Goal: Task Accomplishment & Management: Manage account settings

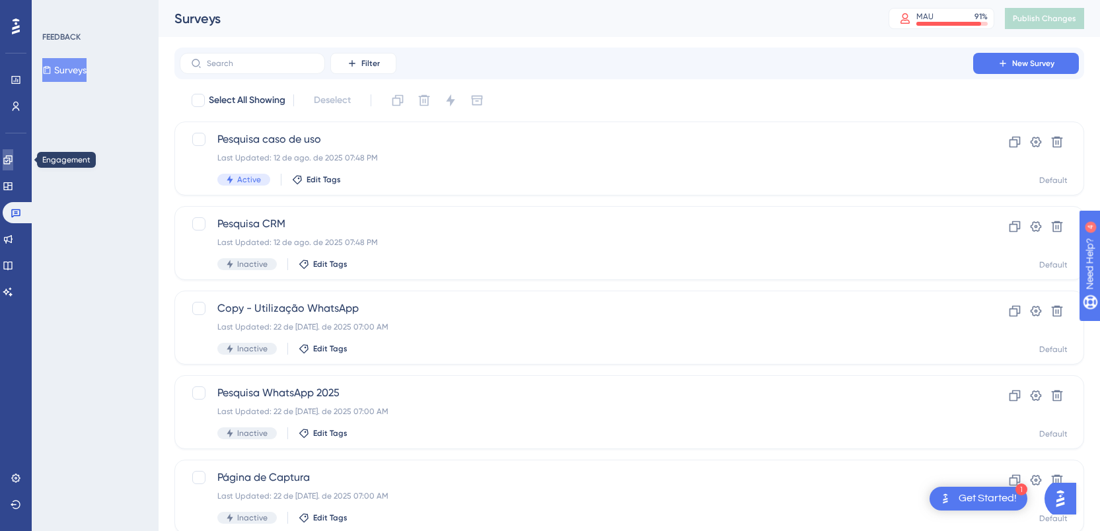
click at [7, 162] on link at bounding box center [8, 159] width 11 height 21
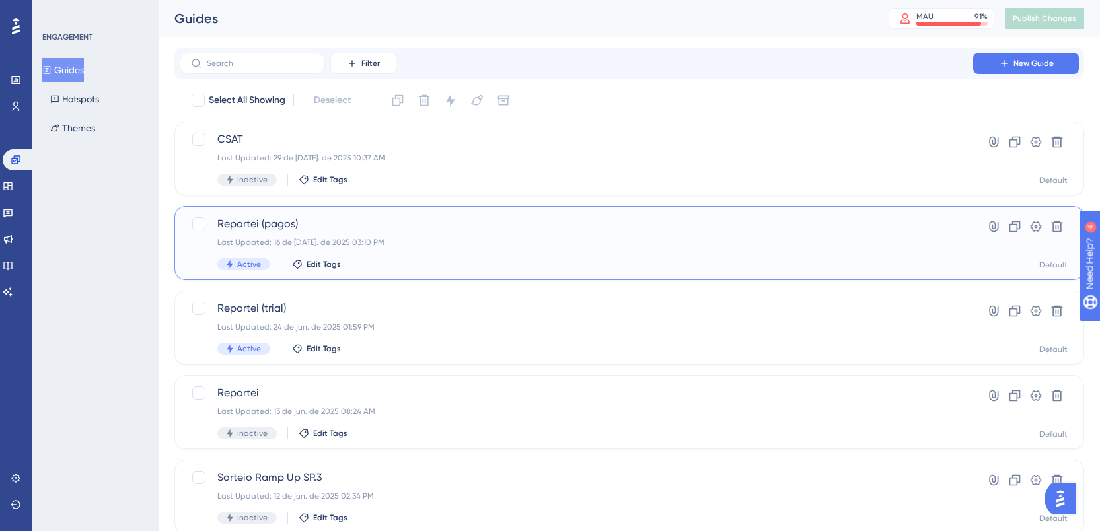
click at [347, 234] on div "Reportei (pagos) Last Updated: 16 de [DATE]. de 2025 03:10 PM Active Edit Tags" at bounding box center [576, 243] width 718 height 54
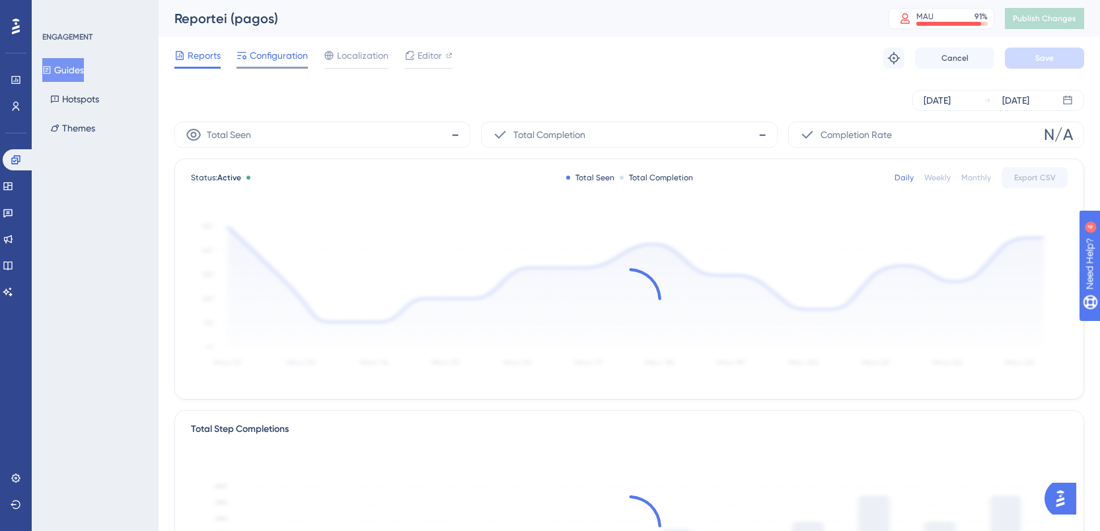
click at [272, 52] on span "Configuration" at bounding box center [279, 56] width 58 height 16
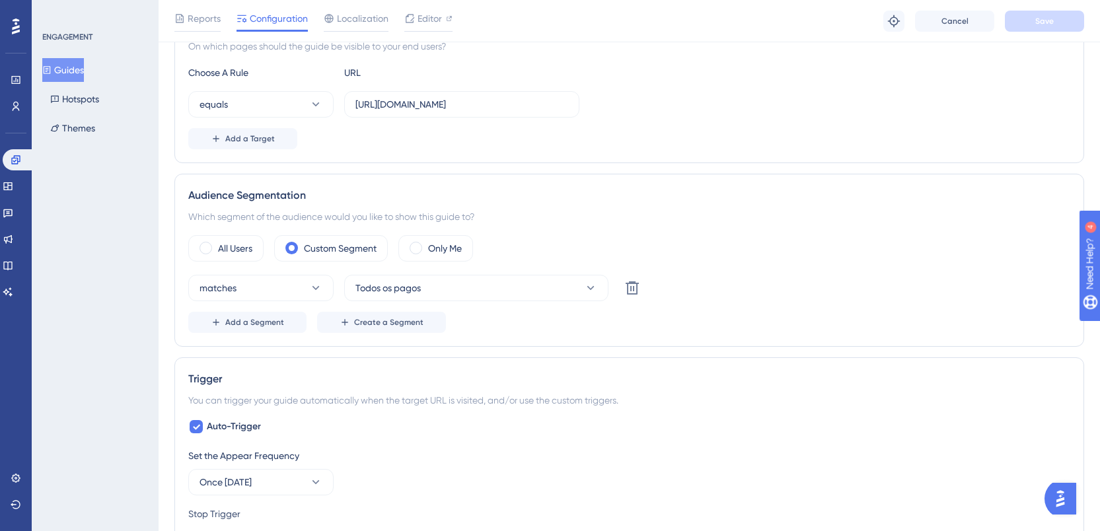
scroll to position [344, 0]
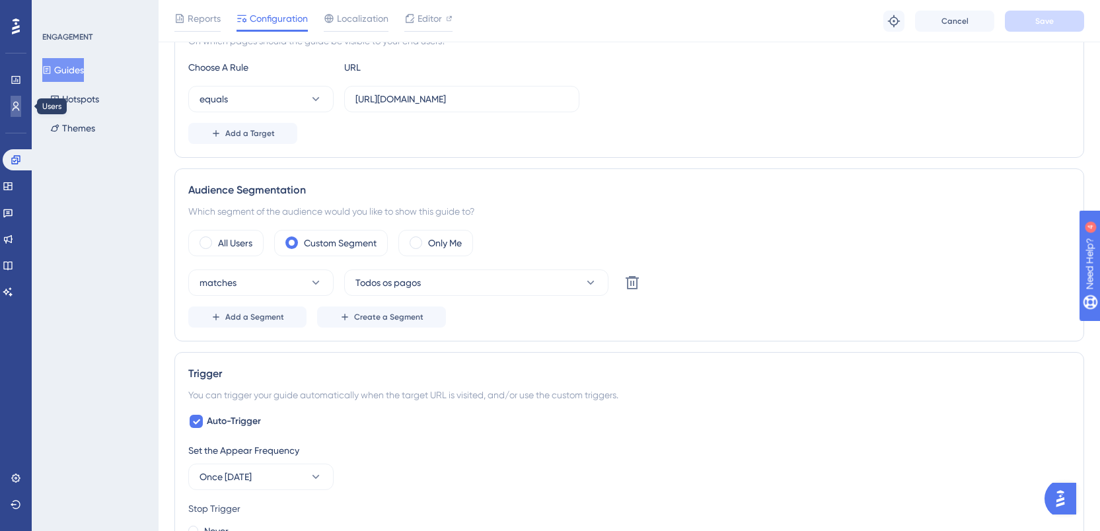
click at [18, 108] on icon at bounding box center [16, 106] width 11 height 11
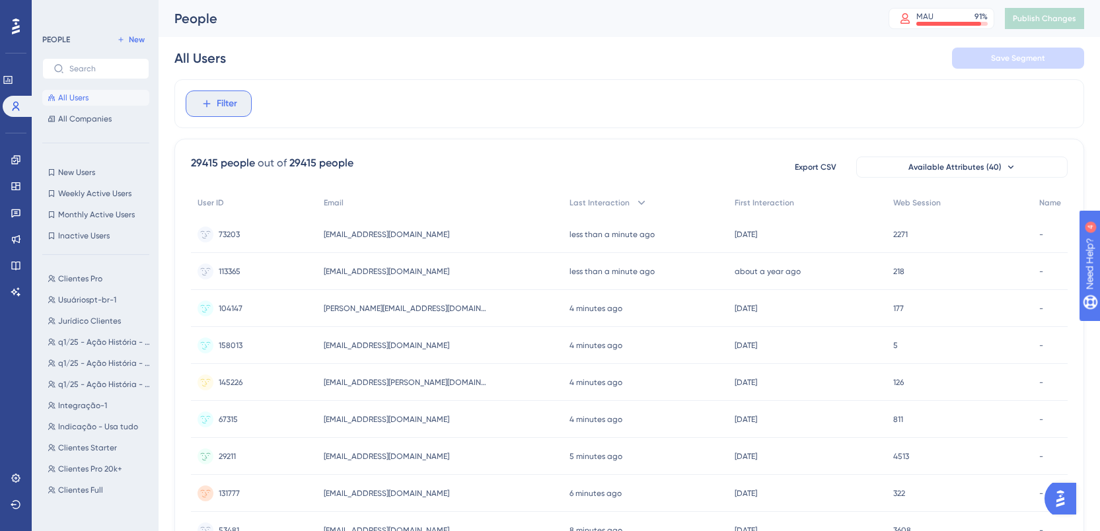
click at [205, 94] on button "Filter" at bounding box center [219, 104] width 66 height 26
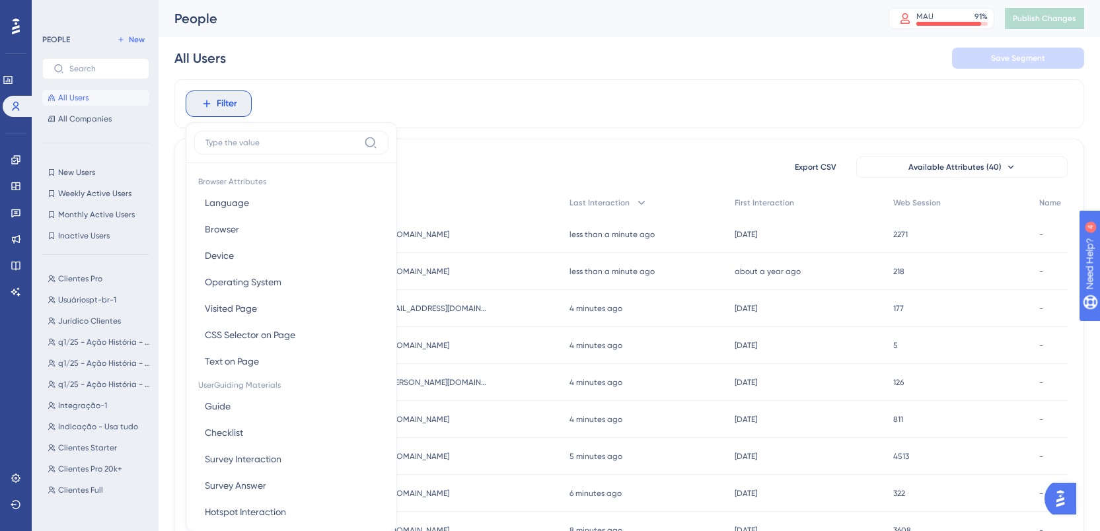
scroll to position [61, 0]
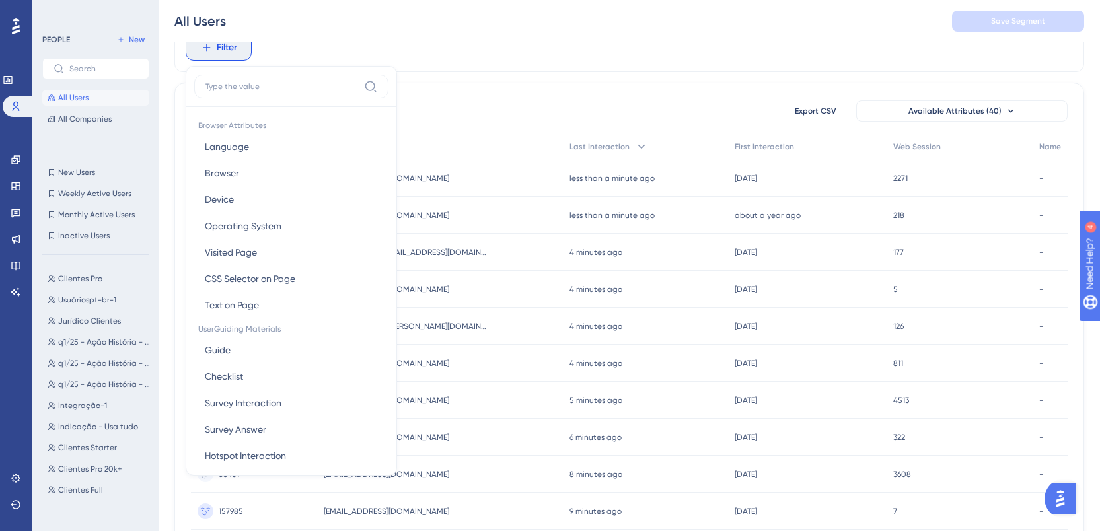
click at [258, 91] on input at bounding box center [281, 86] width 153 height 11
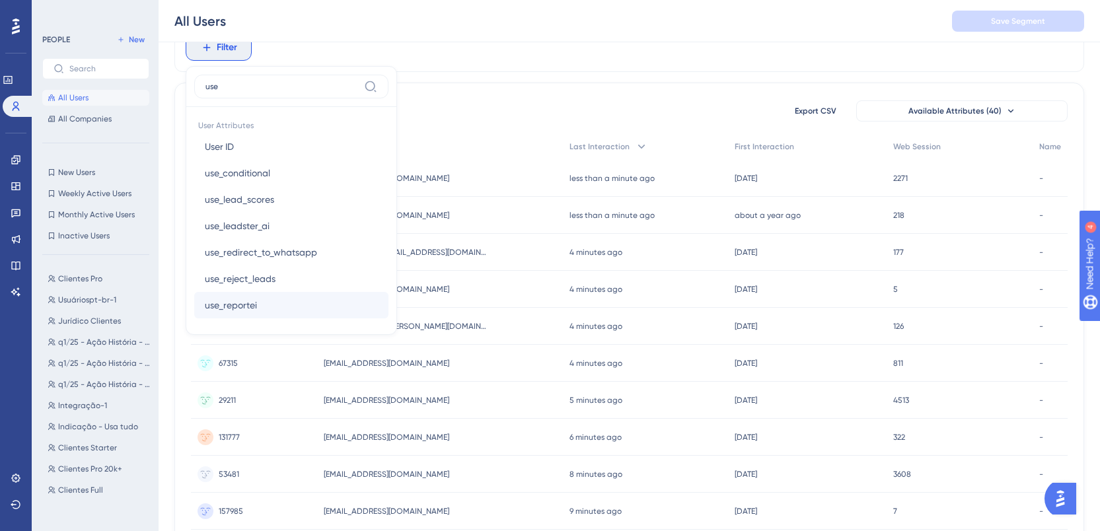
type input "use"
click at [275, 307] on button "use_reportei use_reportei" at bounding box center [291, 305] width 194 height 26
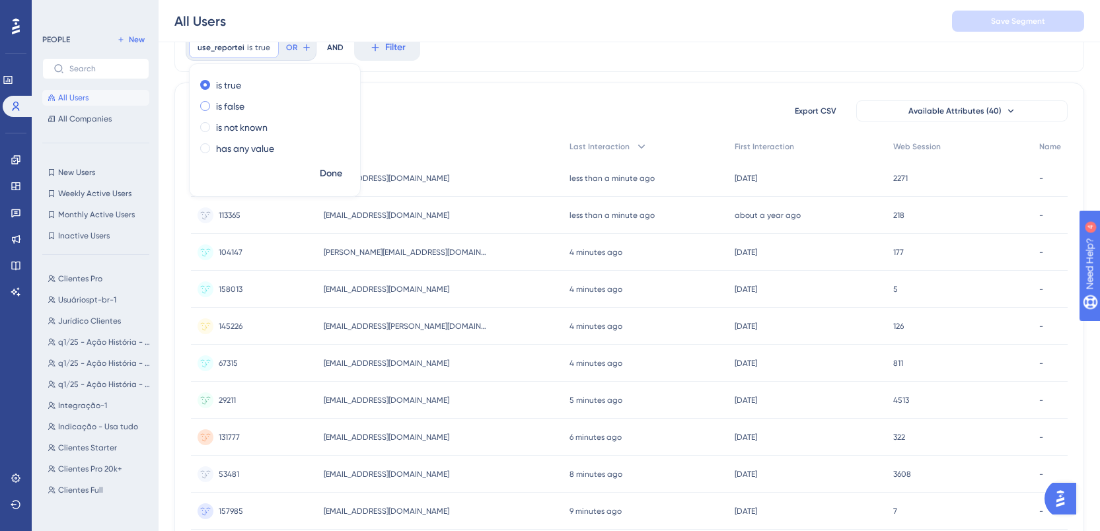
drag, startPoint x: 220, startPoint y: 102, endPoint x: 239, endPoint y: 114, distance: 22.2
click at [220, 102] on label "is false" at bounding box center [230, 106] width 28 height 16
click at [321, 173] on span "Done" at bounding box center [331, 174] width 22 height 16
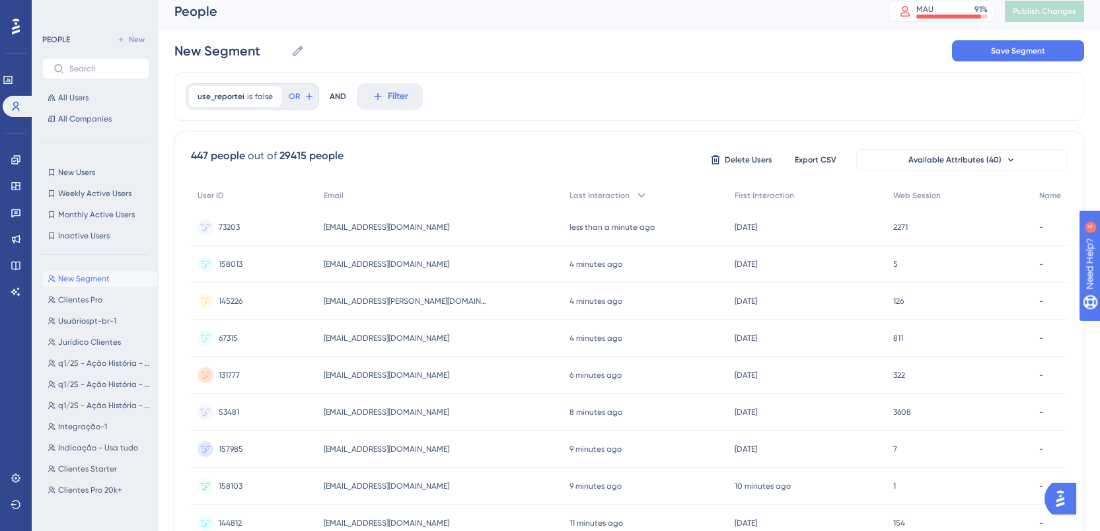
scroll to position [0, 0]
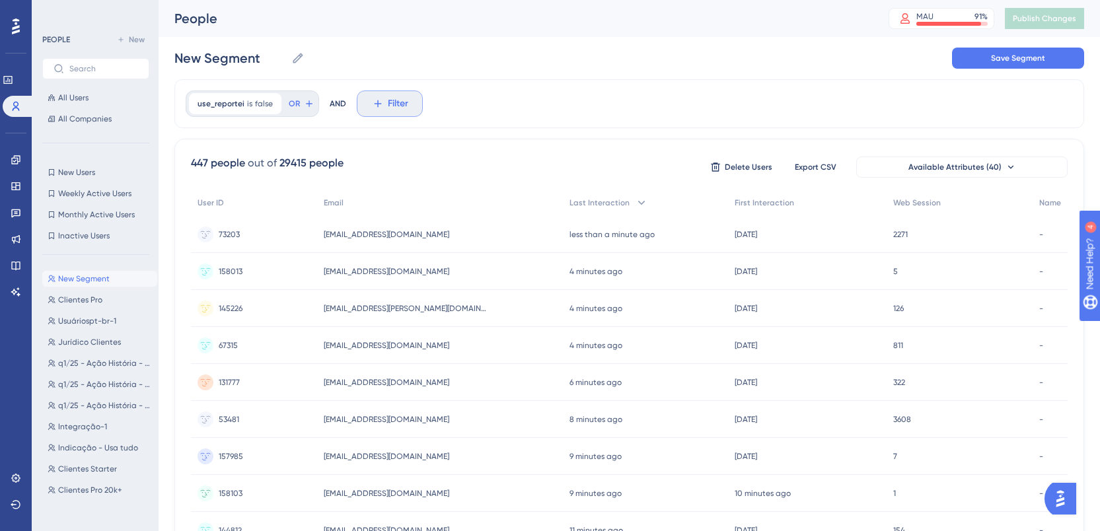
click at [379, 106] on icon at bounding box center [378, 104] width 12 height 12
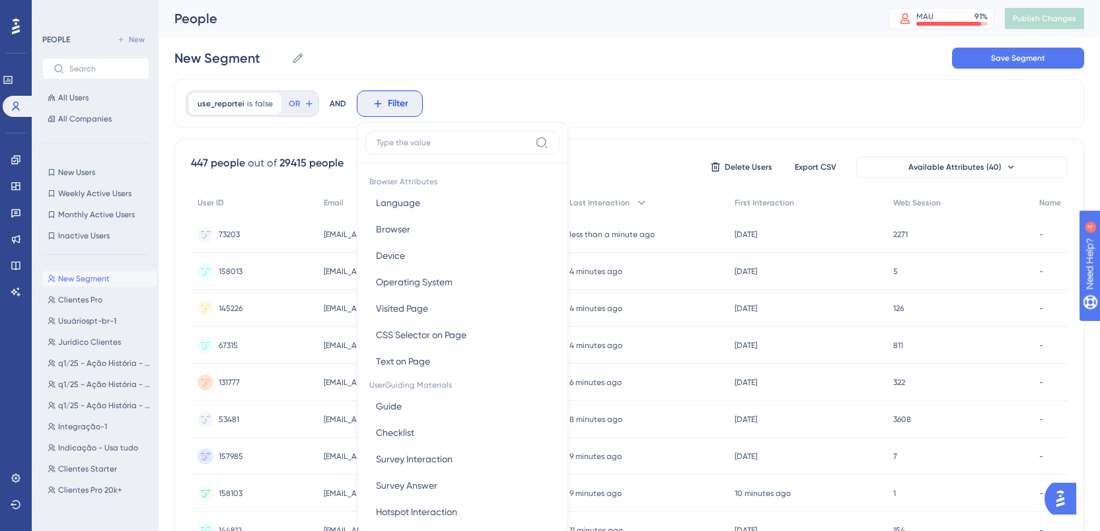
scroll to position [61, 0]
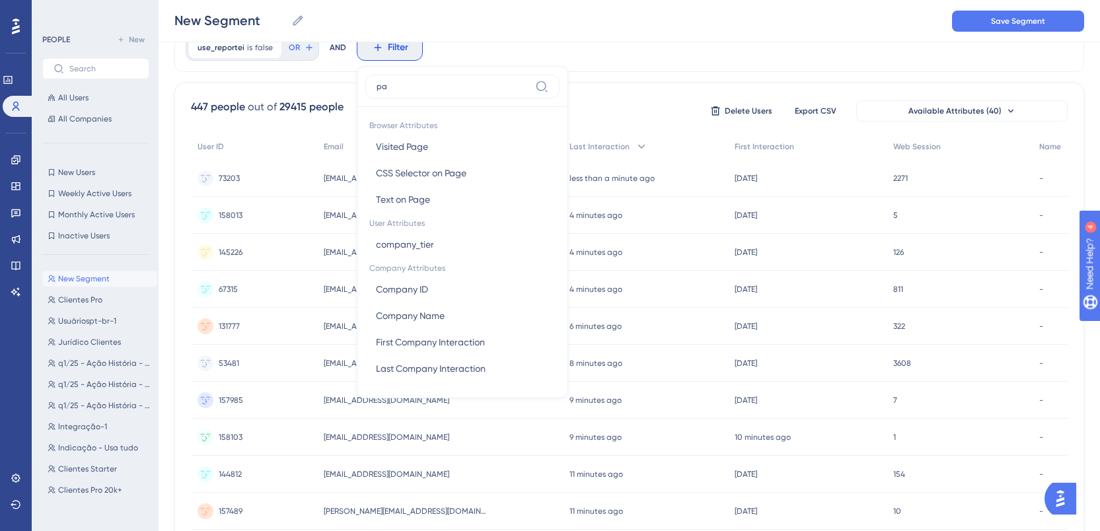
type input "p"
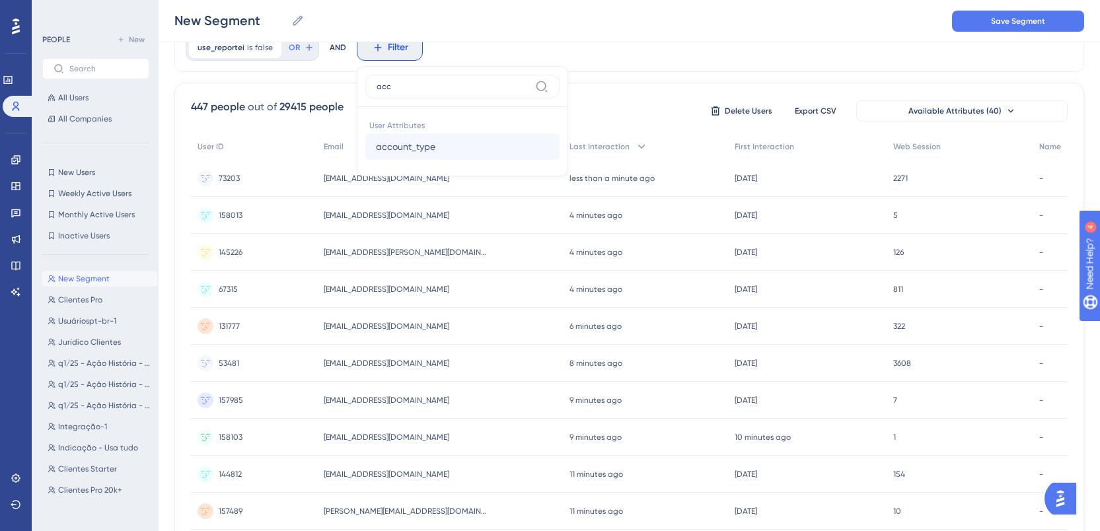
type input "acc"
click at [433, 148] on button "account_type account_type" at bounding box center [462, 146] width 194 height 26
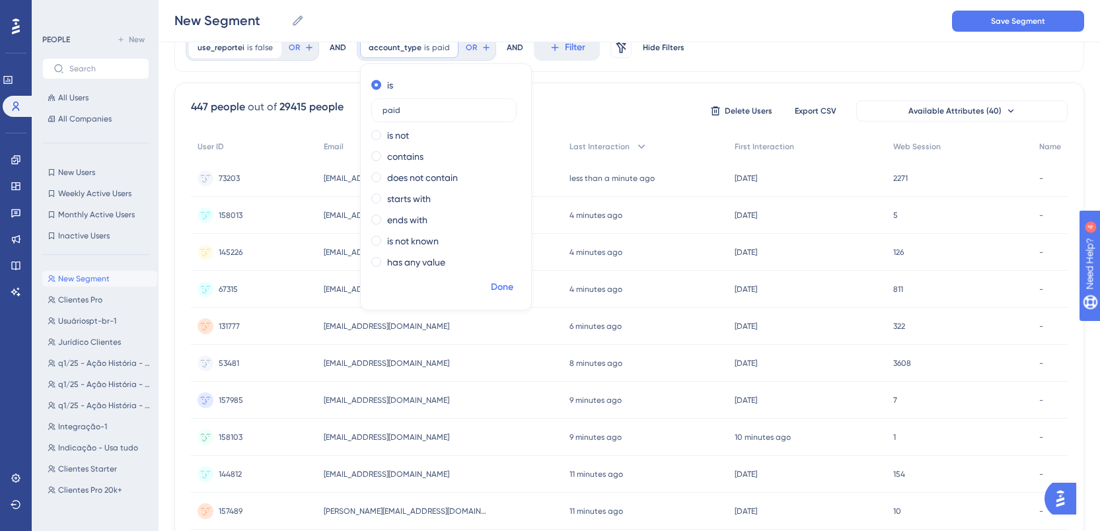
type input "paid"
click at [505, 285] on span "Done" at bounding box center [502, 287] width 22 height 16
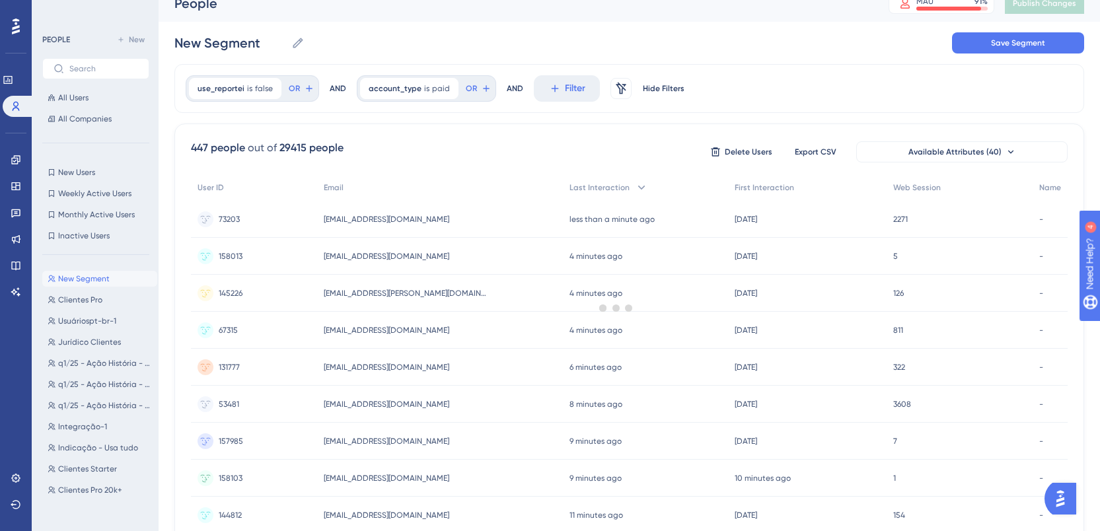
scroll to position [0, 0]
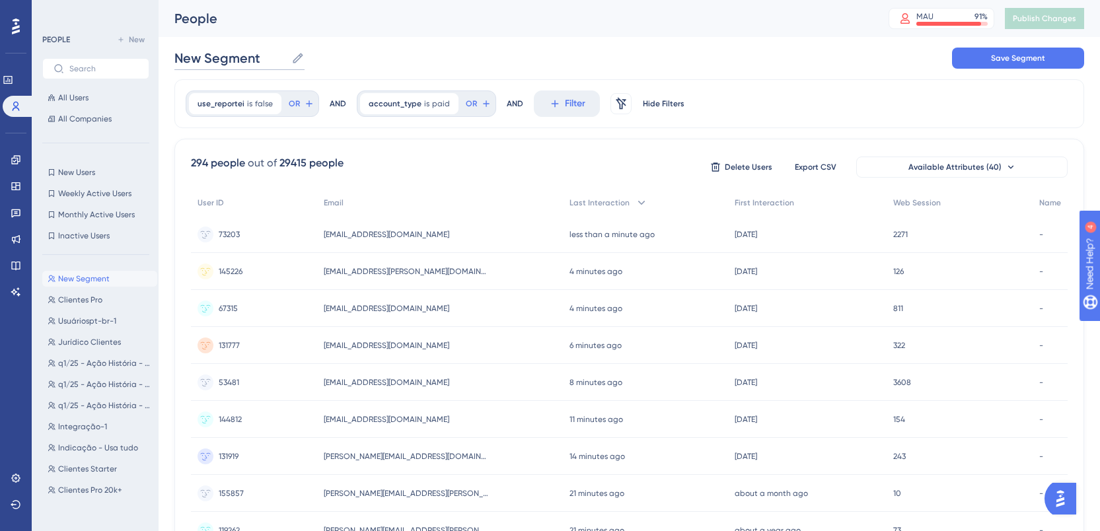
click at [251, 64] on input "New Segment" at bounding box center [230, 58] width 112 height 19
type input "Não tem Reportei"
click at [848, 62] on div "Não tem Reportei Não tem Reportei Save Segment" at bounding box center [629, 58] width 910 height 42
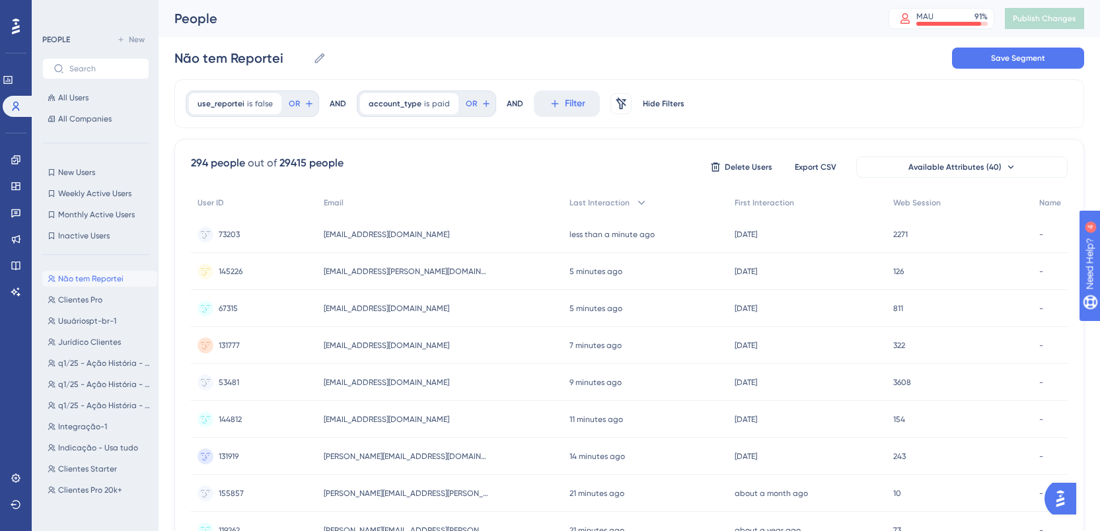
scroll to position [0, 10]
click at [934, 165] on span "Available Attributes (40)" at bounding box center [955, 167] width 93 height 11
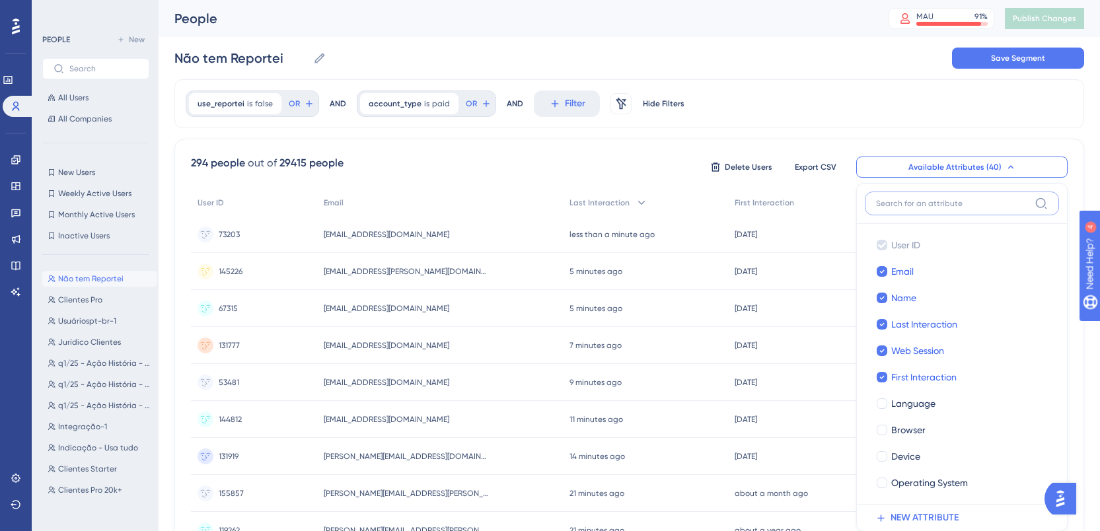
scroll to position [79, 10]
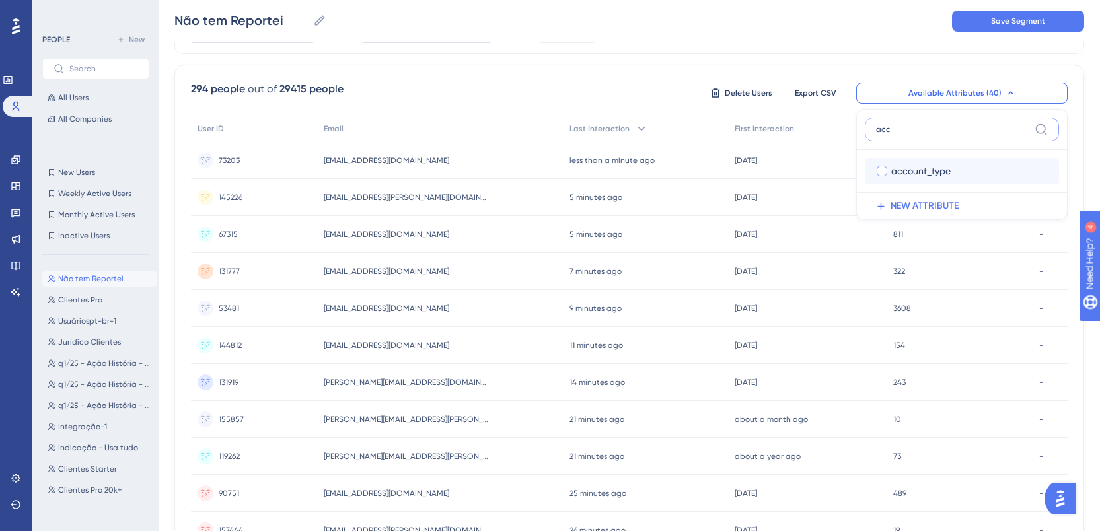
type input "acc"
click at [913, 168] on span "account_type" at bounding box center [920, 171] width 59 height 16
checkbox input "true"
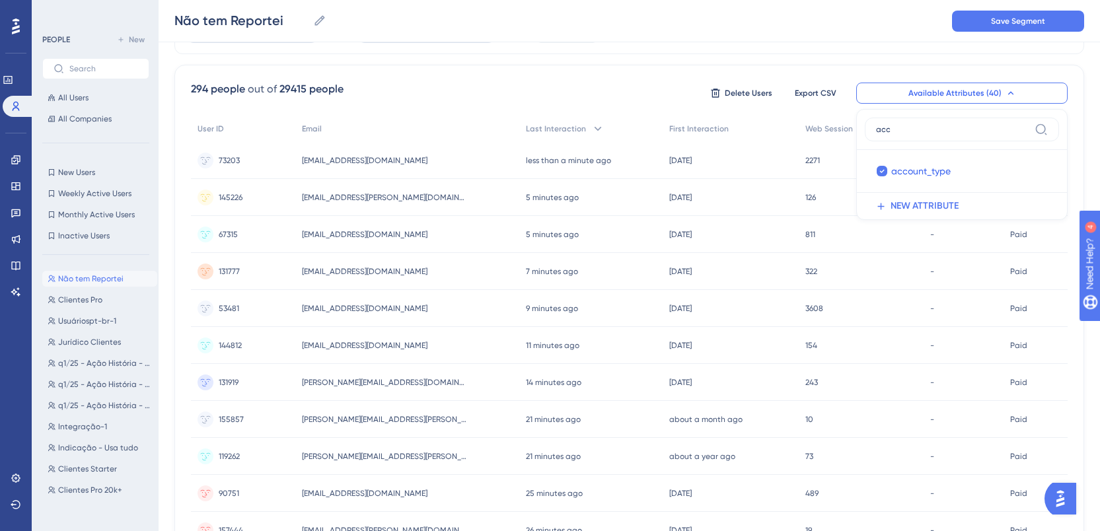
click at [618, 101] on div "294 people out of 29415 people Delete Users Export CSV Available Attributes (40…" at bounding box center [629, 93] width 877 height 24
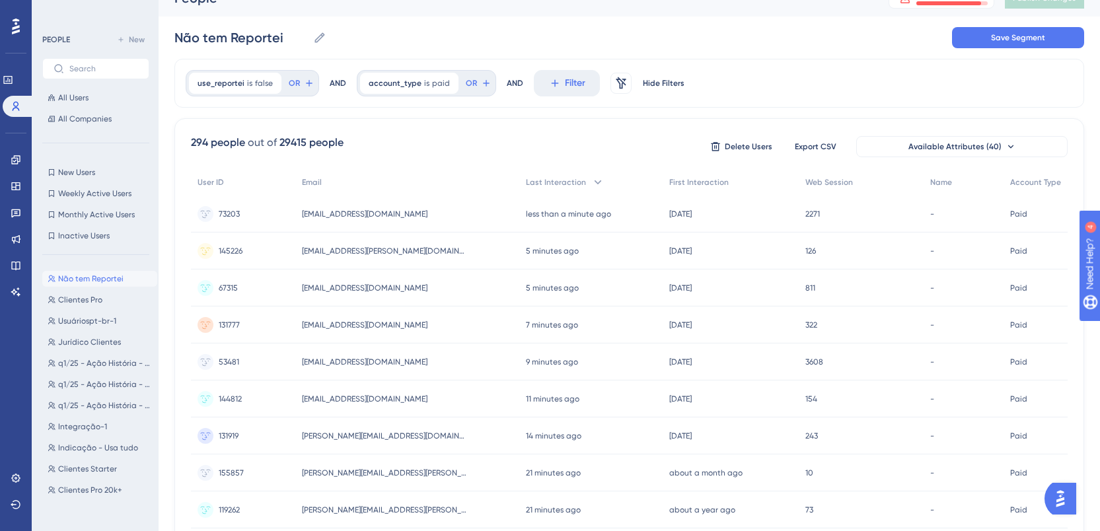
scroll to position [0, 10]
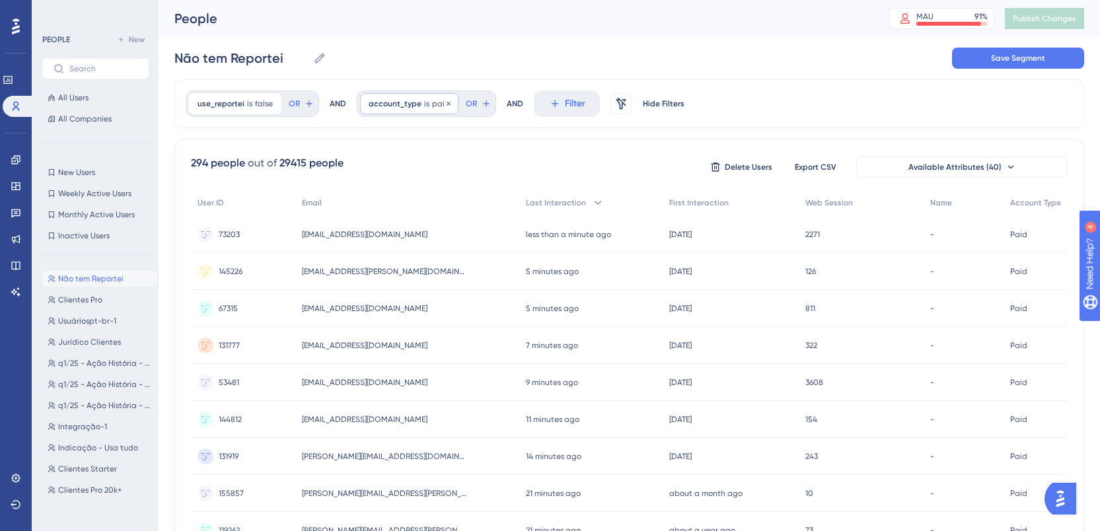
click at [432, 104] on span "paid" at bounding box center [441, 103] width 18 height 11
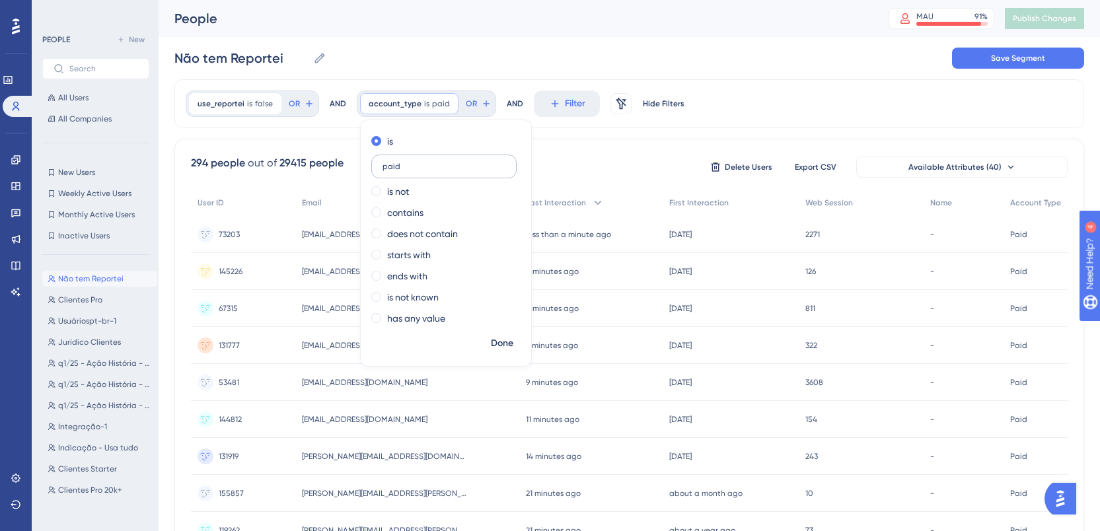
click at [450, 168] on input "paid" at bounding box center [444, 166] width 123 height 9
type input "Paid"
click at [498, 349] on span "Done" at bounding box center [502, 344] width 22 height 16
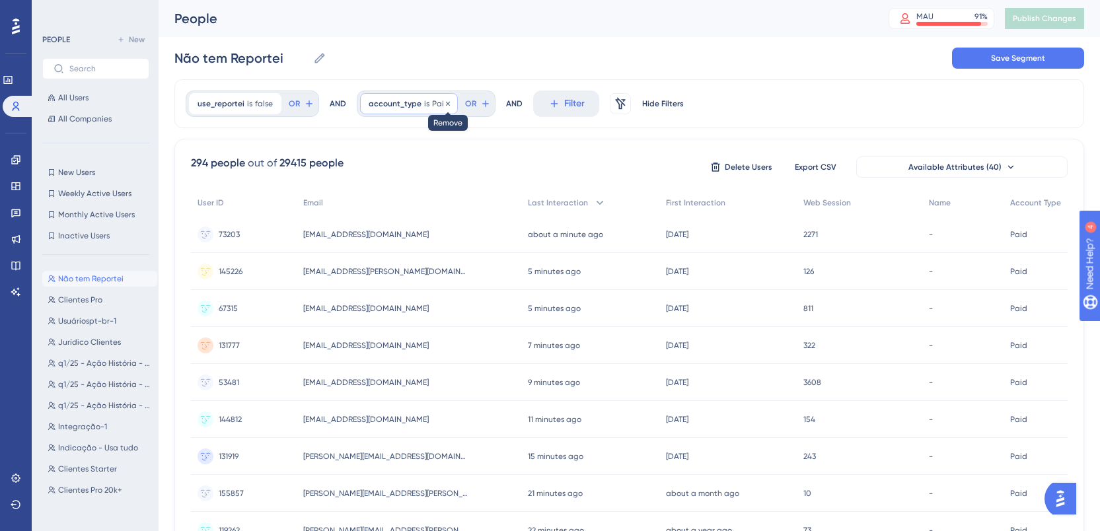
click at [446, 103] on icon at bounding box center [448, 103] width 4 height 4
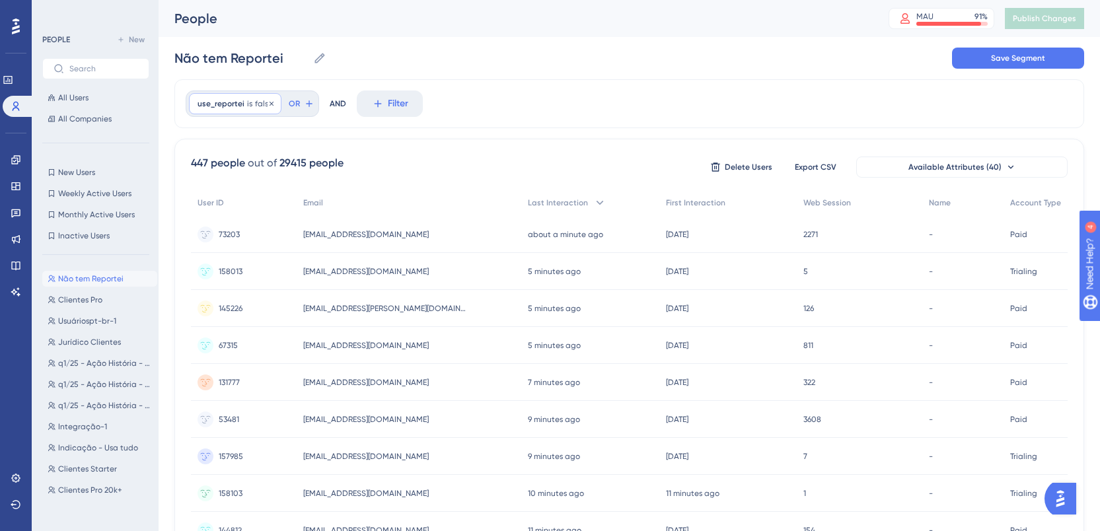
click at [227, 106] on span "use_reportei" at bounding box center [221, 103] width 47 height 11
click at [227, 145] on label "is true" at bounding box center [228, 141] width 25 height 16
click at [320, 228] on span "Done" at bounding box center [331, 230] width 22 height 16
click at [217, 103] on span "use_reportei" at bounding box center [221, 103] width 47 height 11
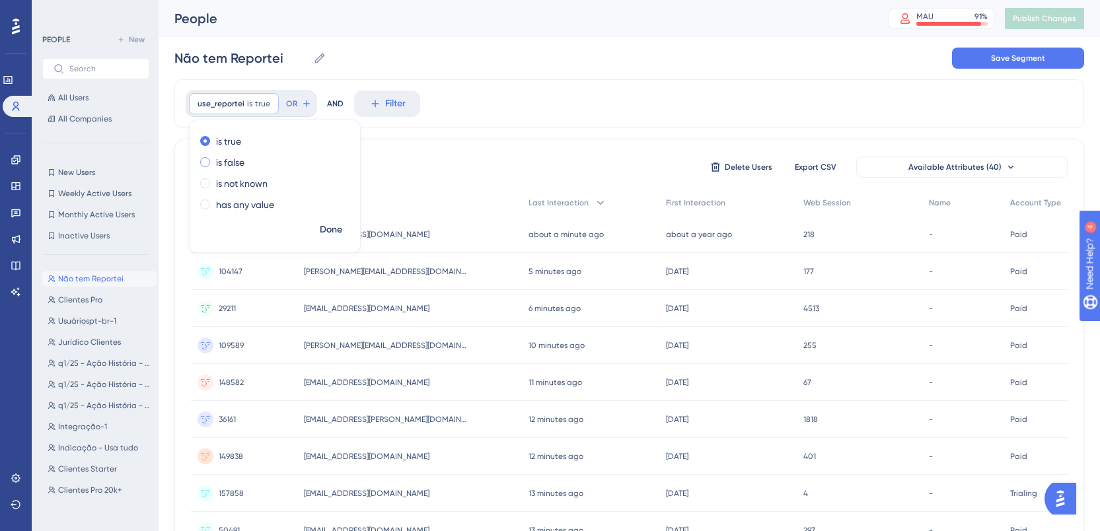
click at [217, 160] on label "is false" at bounding box center [230, 163] width 28 height 16
click at [324, 235] on span "Done" at bounding box center [331, 230] width 22 height 16
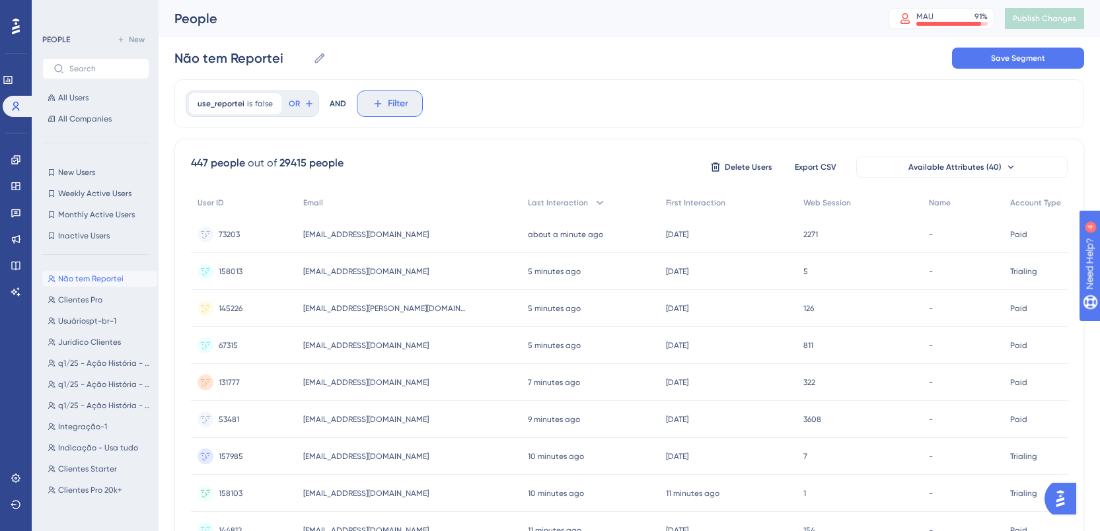
click at [372, 106] on icon at bounding box center [378, 104] width 12 height 12
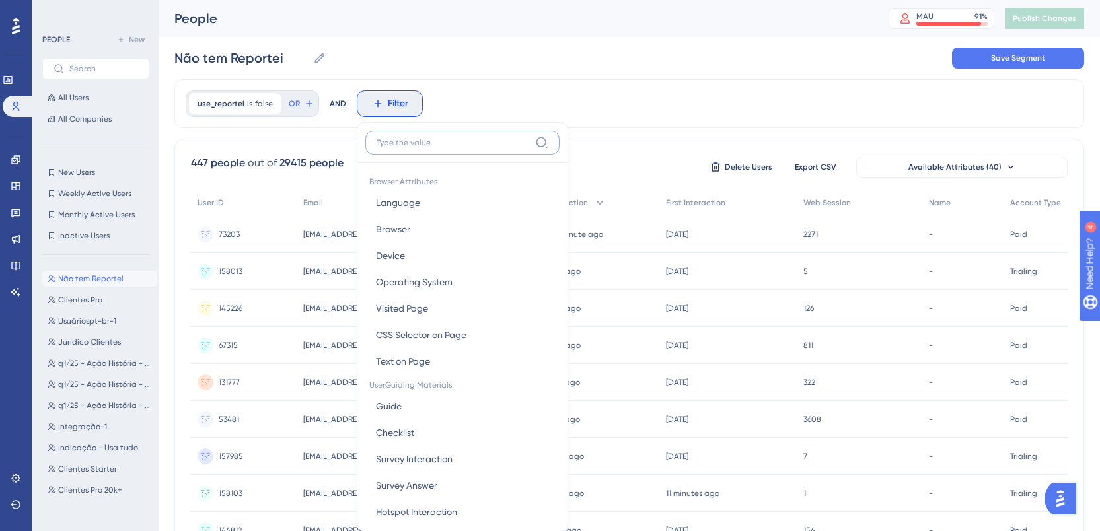
scroll to position [46, 10]
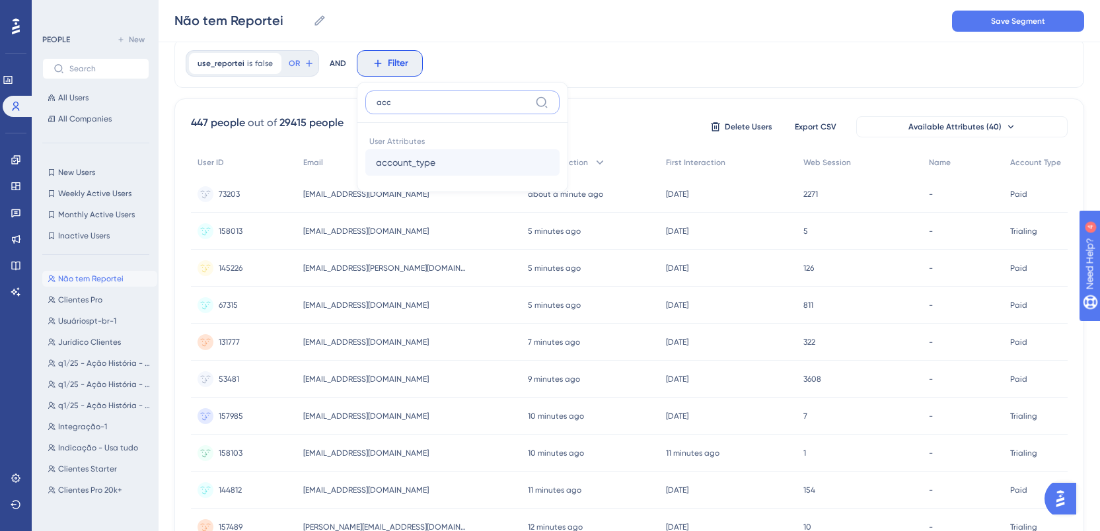
type input "acc"
click at [400, 157] on span "account_type" at bounding box center [405, 163] width 59 height 16
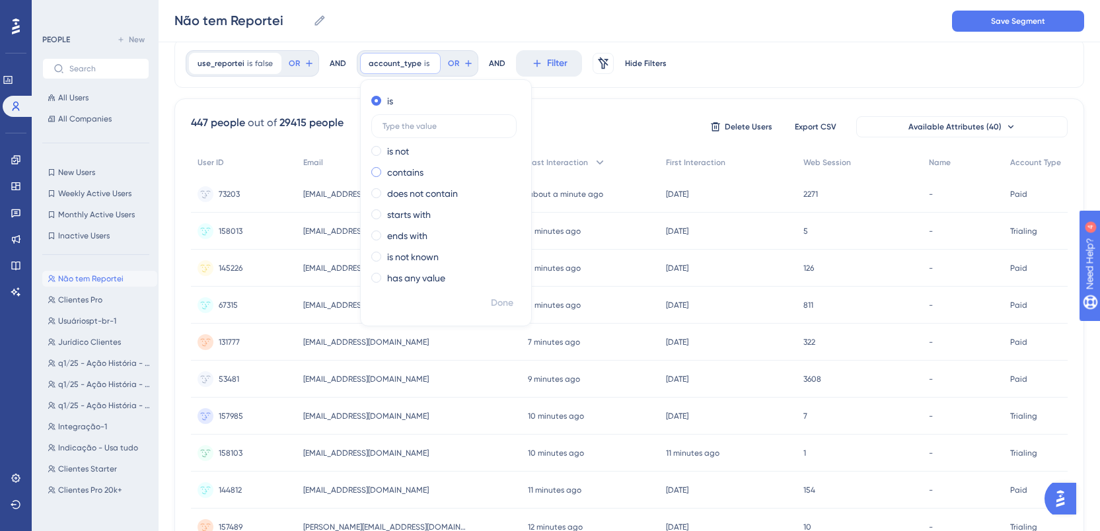
click at [390, 169] on label "contains" at bounding box center [405, 173] width 36 height 16
click at [400, 172] on input "text" at bounding box center [444, 168] width 123 height 9
type input "PAID"
click at [492, 297] on span "Done" at bounding box center [502, 303] width 22 height 16
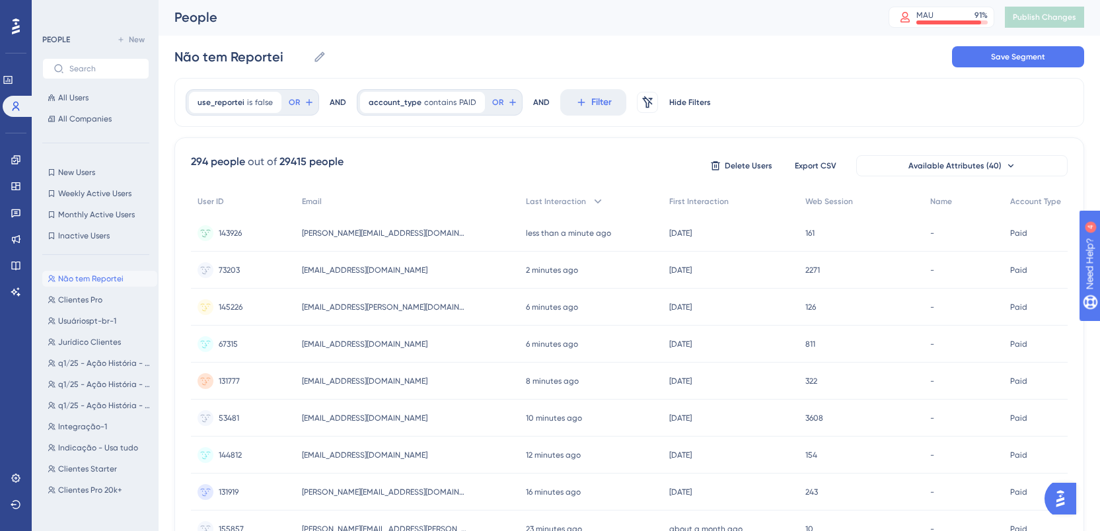
scroll to position [0, 10]
click at [282, 61] on input "Não tem Reportei" at bounding box center [240, 58] width 133 height 19
click at [1045, 57] on button "Save Segment" at bounding box center [1018, 58] width 132 height 21
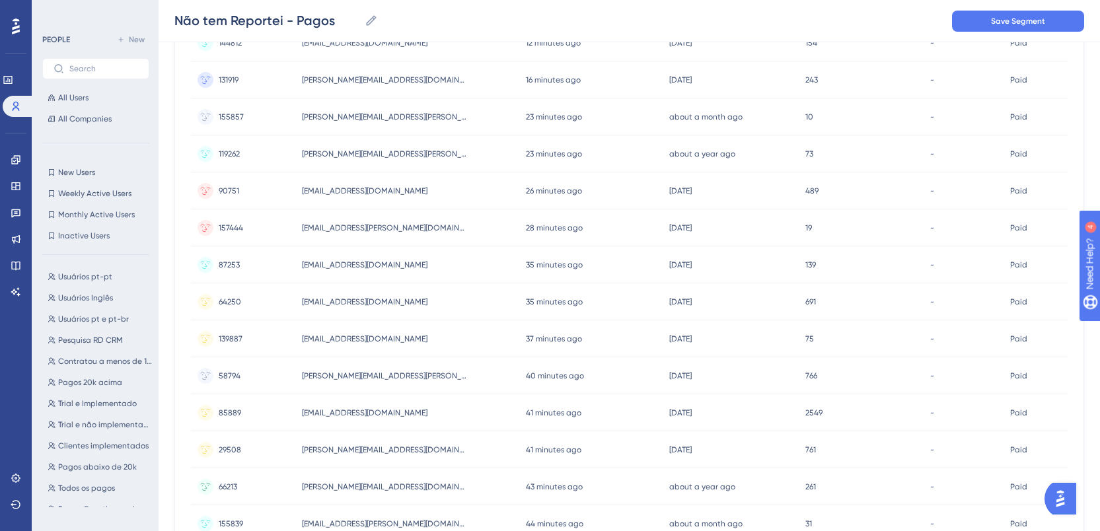
scroll to position [526, 10]
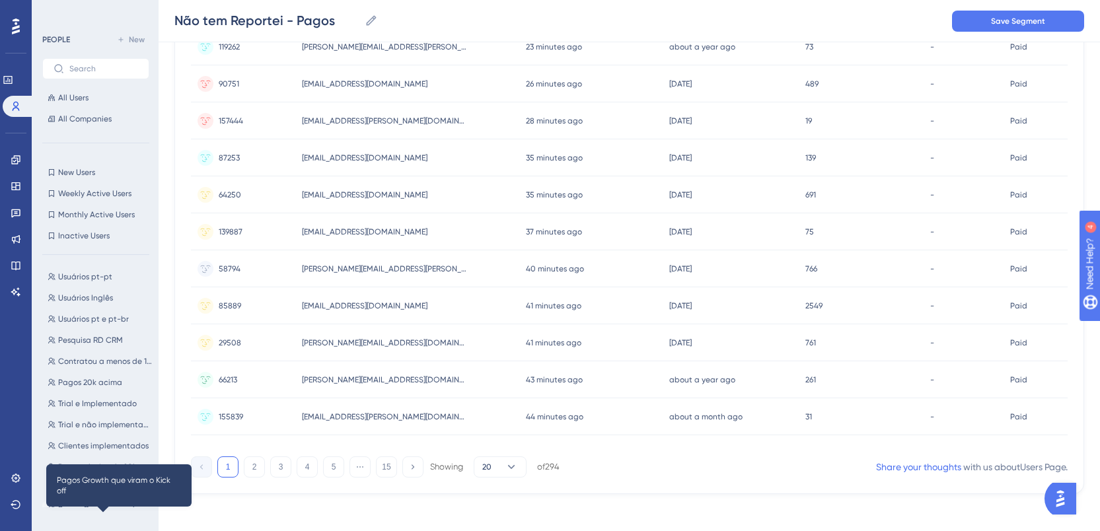
click at [83, 506] on span "Pagos Growth que viram o Kick off" at bounding box center [105, 509] width 94 height 11
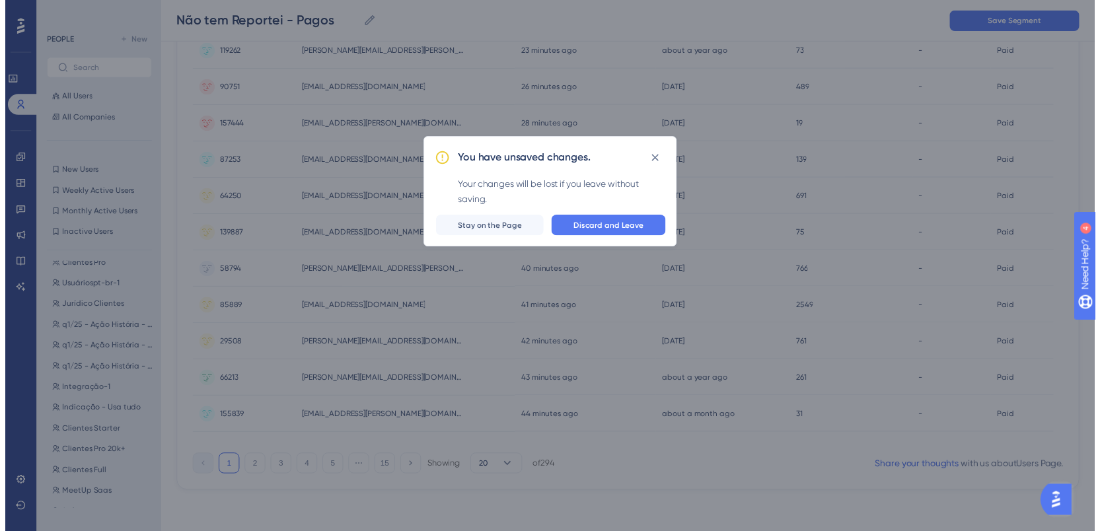
scroll to position [0, 0]
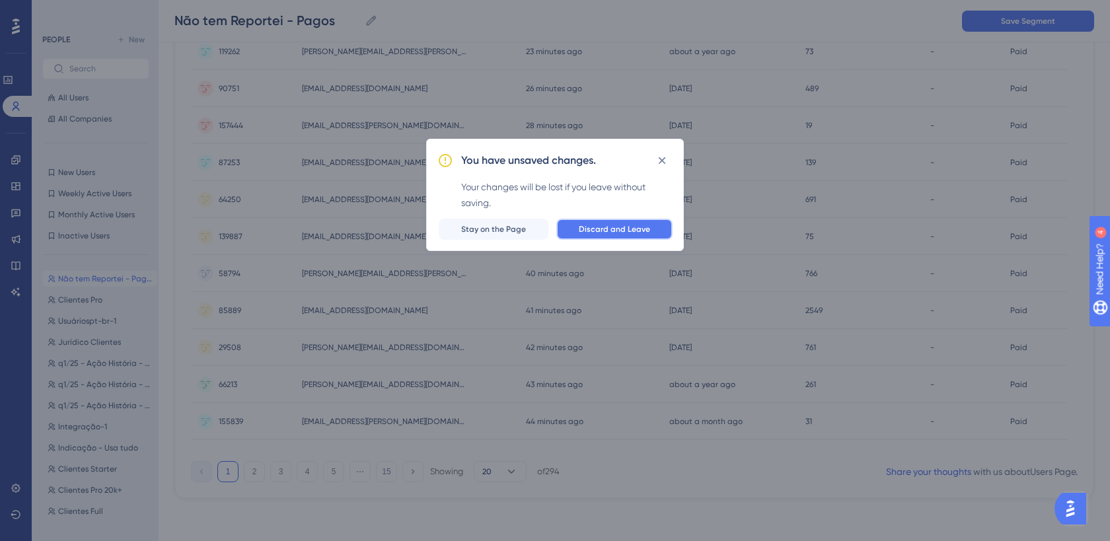
click at [587, 223] on button "Discard and Leave" at bounding box center [614, 229] width 116 height 21
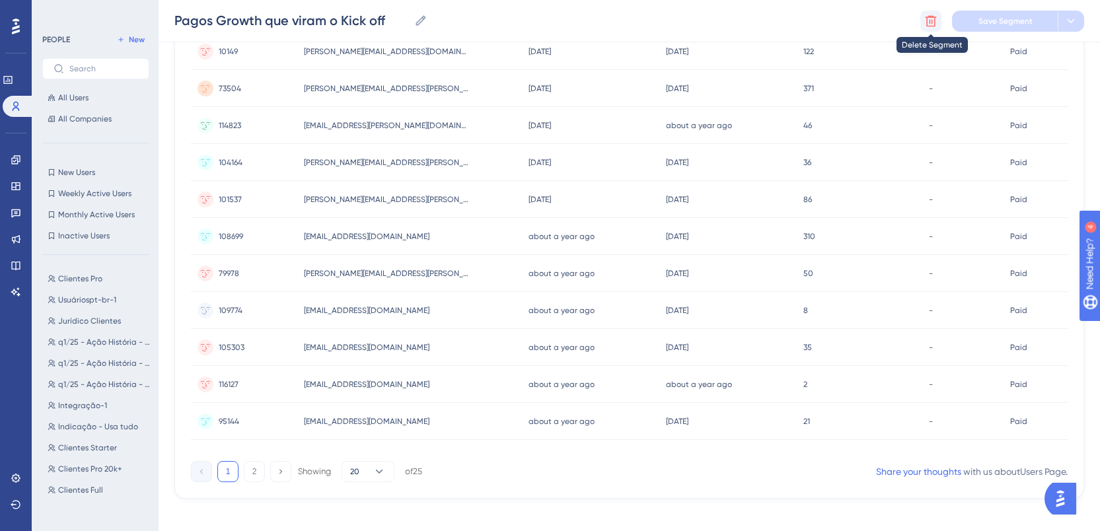
click at [927, 18] on icon at bounding box center [931, 20] width 11 height 11
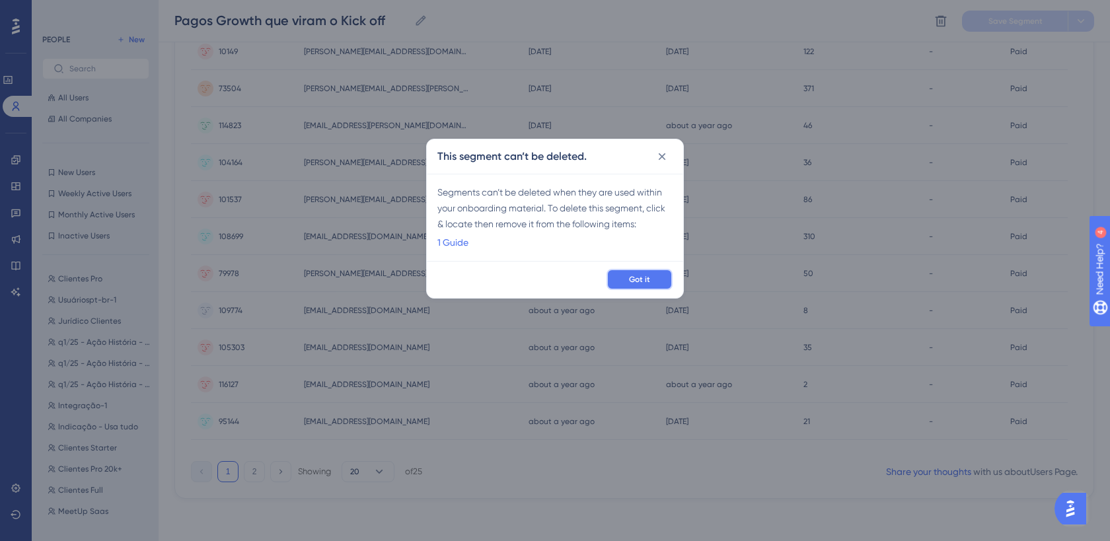
click at [657, 278] on button "Got it" at bounding box center [640, 279] width 66 height 21
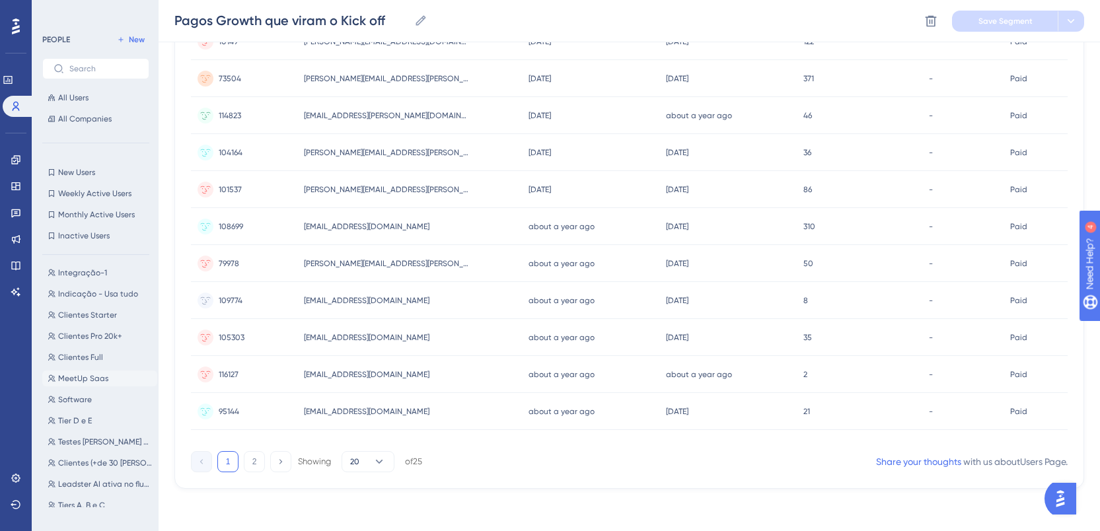
scroll to position [509, 0]
click at [100, 340] on span "Pesquisa RD CRM" at bounding box center [90, 340] width 65 height 11
type input "Pesquisa RD CRM"
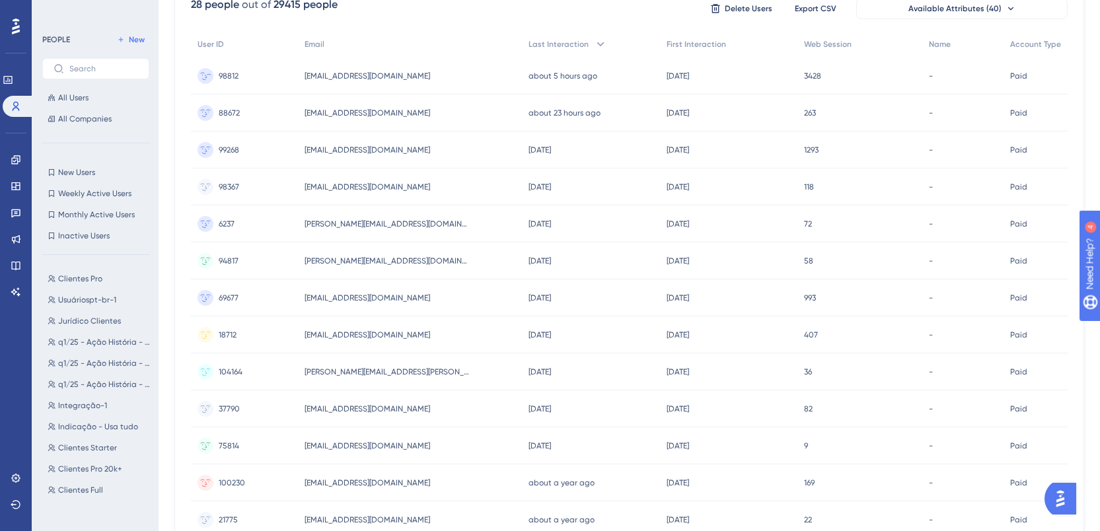
scroll to position [0, 0]
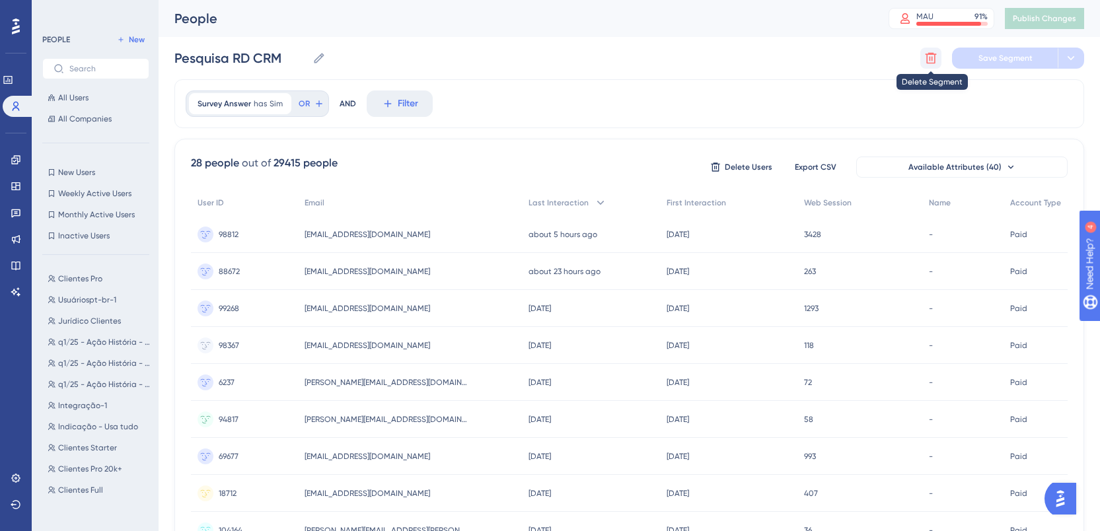
click at [936, 54] on icon at bounding box center [931, 58] width 11 height 11
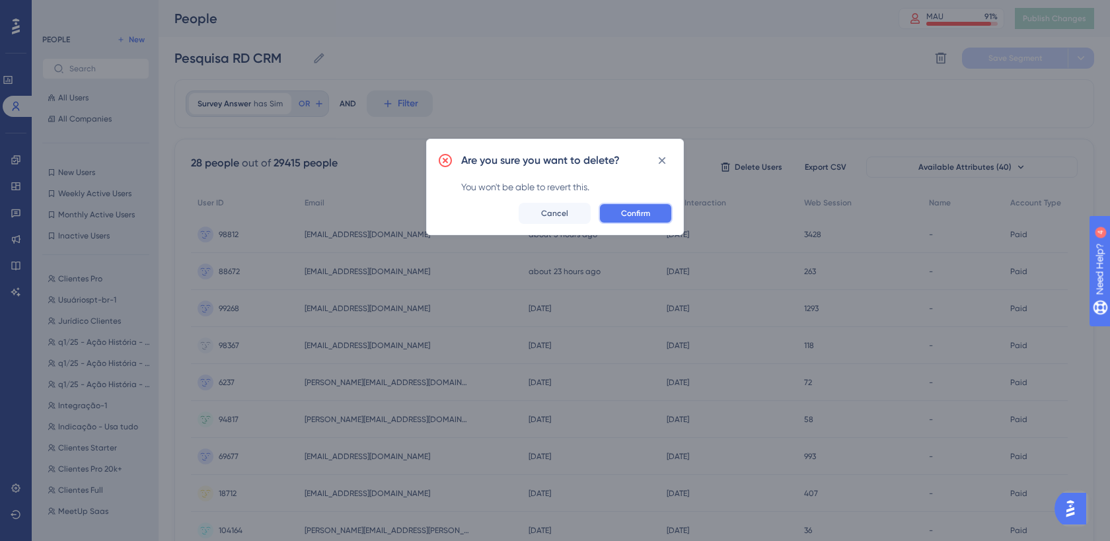
click at [648, 214] on span "Confirm" at bounding box center [635, 213] width 29 height 11
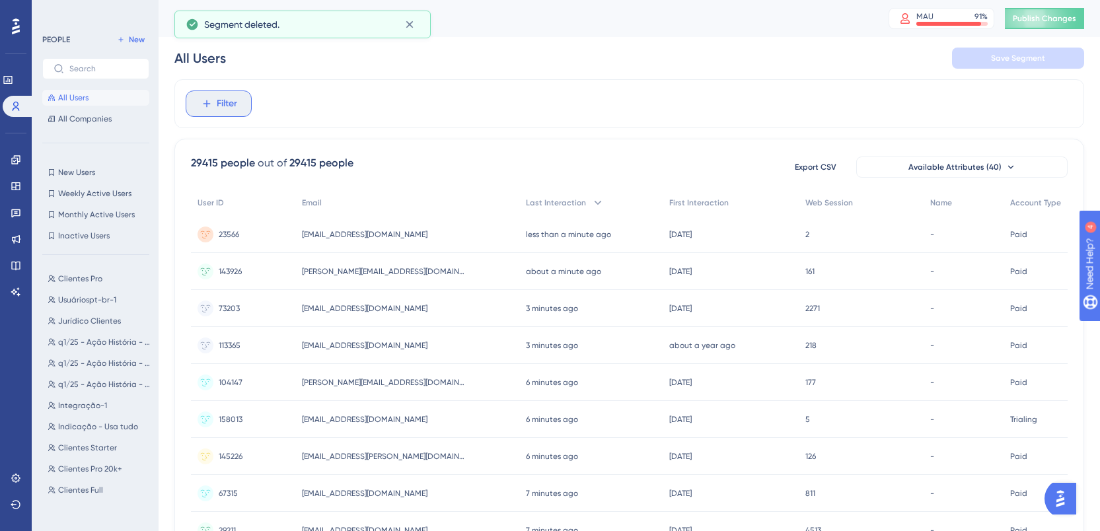
click at [238, 112] on button "Filter" at bounding box center [219, 104] width 66 height 26
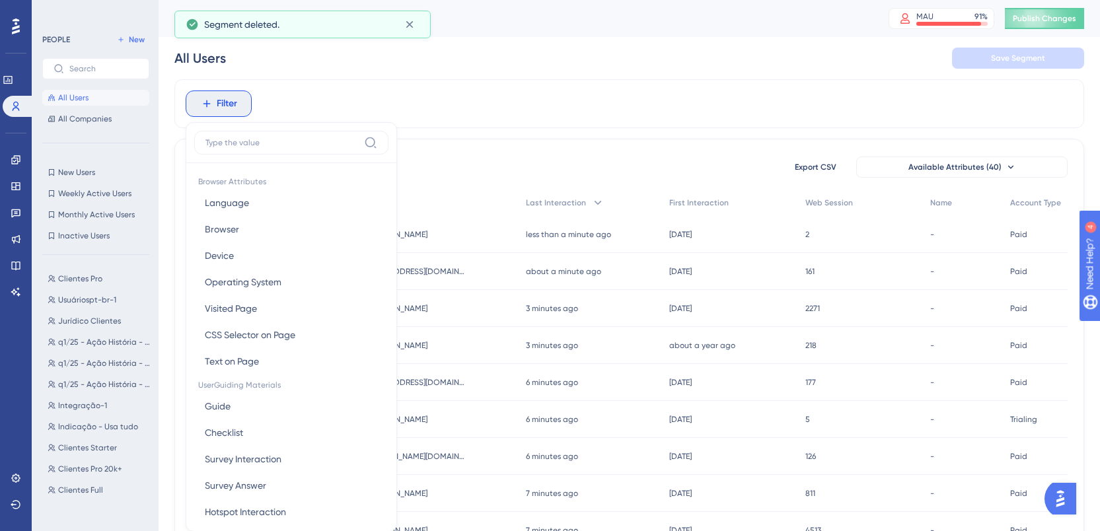
scroll to position [61, 0]
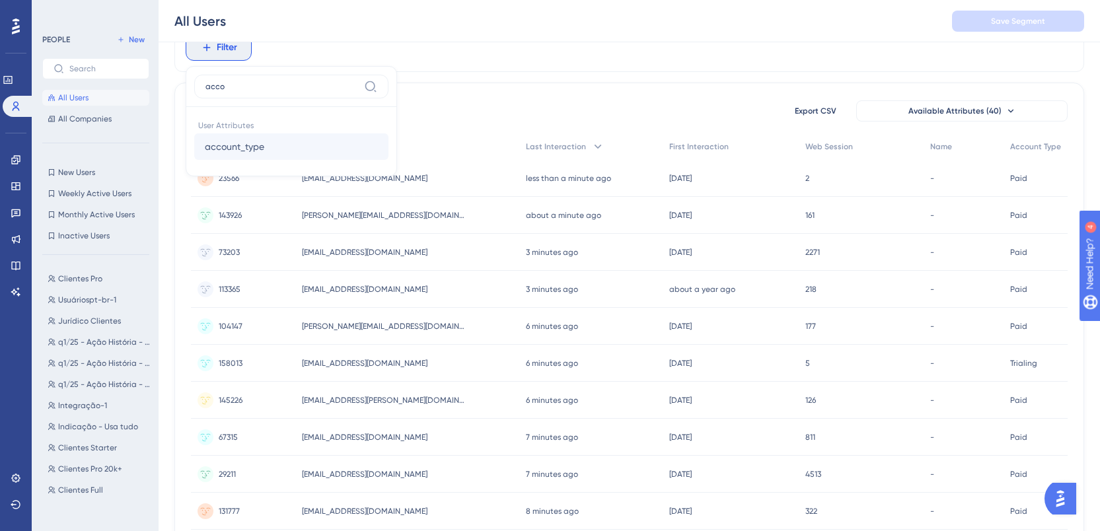
type input "acco"
click at [258, 144] on span "account_type" at bounding box center [234, 147] width 59 height 16
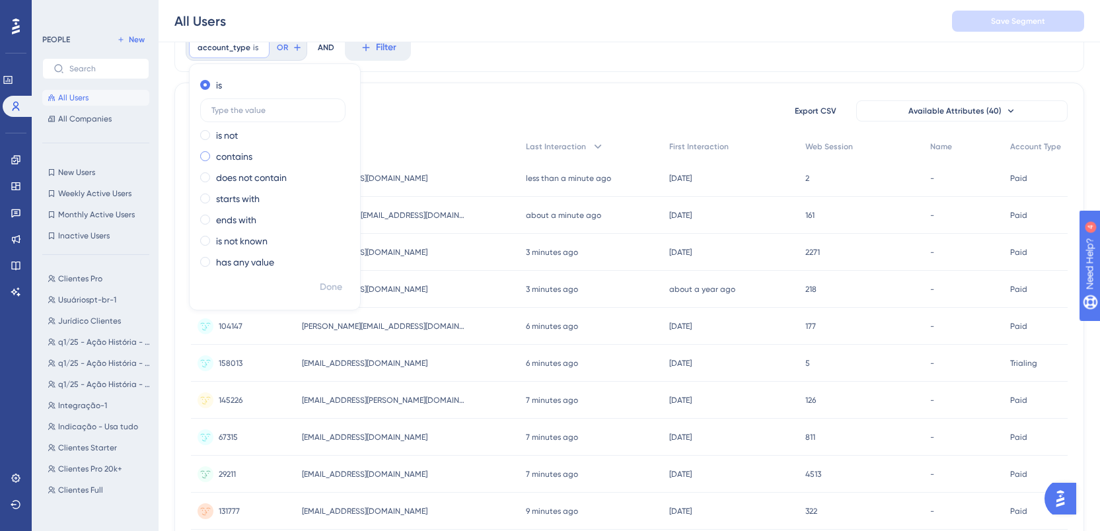
click at [234, 155] on label "contains" at bounding box center [234, 157] width 36 height 16
click at [262, 151] on input "text" at bounding box center [272, 152] width 123 height 9
type input "paid"
click at [337, 284] on span "Done" at bounding box center [331, 287] width 22 height 16
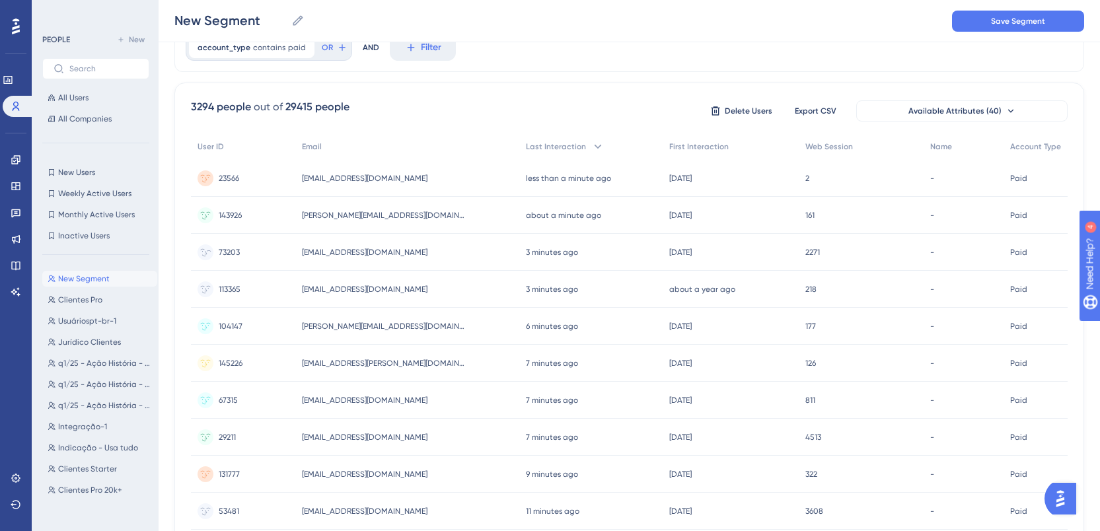
scroll to position [0, 0]
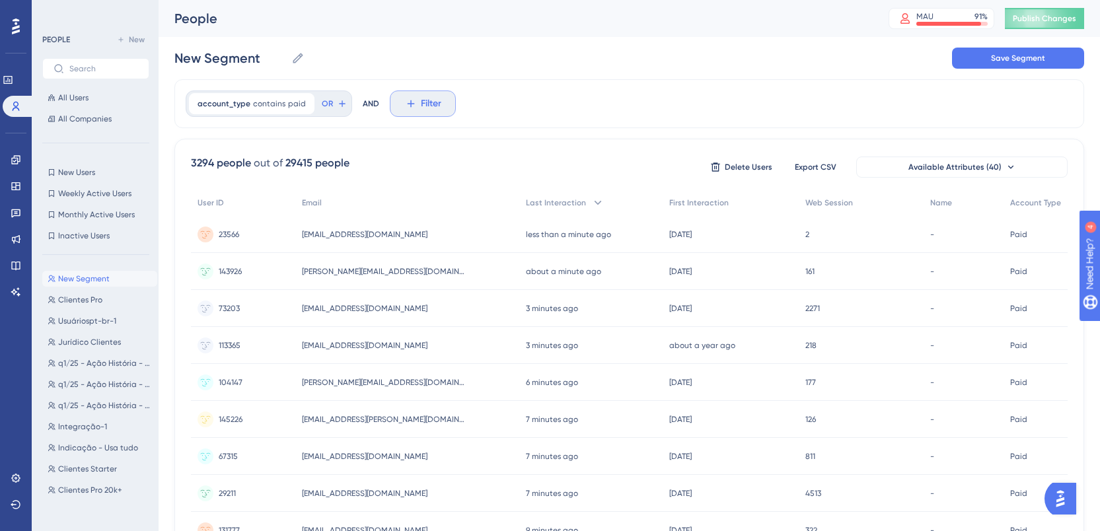
click at [407, 102] on icon at bounding box center [411, 104] width 12 height 12
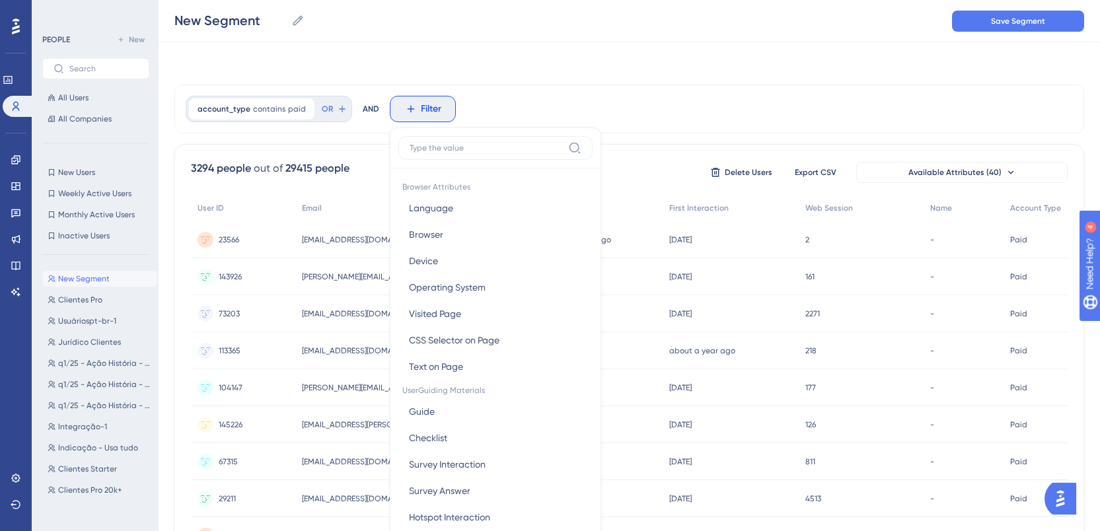
scroll to position [61, 0]
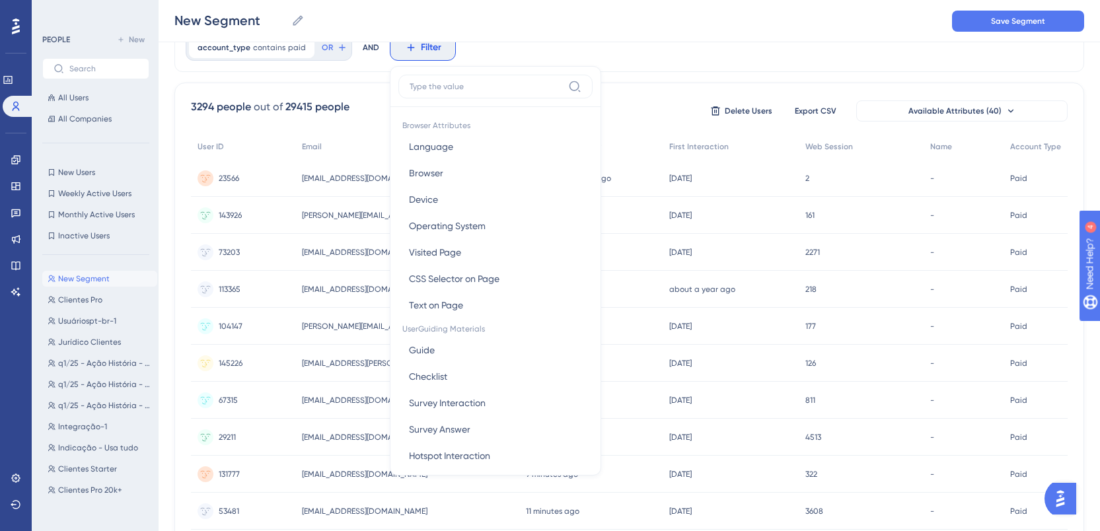
click at [440, 90] on input at bounding box center [486, 86] width 153 height 11
type input "us"
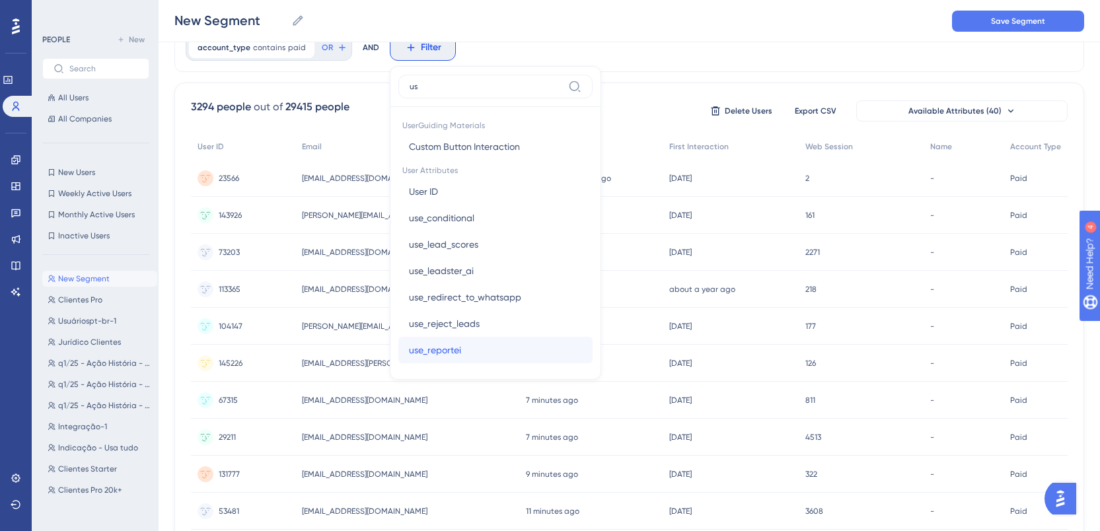
click at [484, 342] on button "use_reportei use_reportei" at bounding box center [495, 350] width 194 height 26
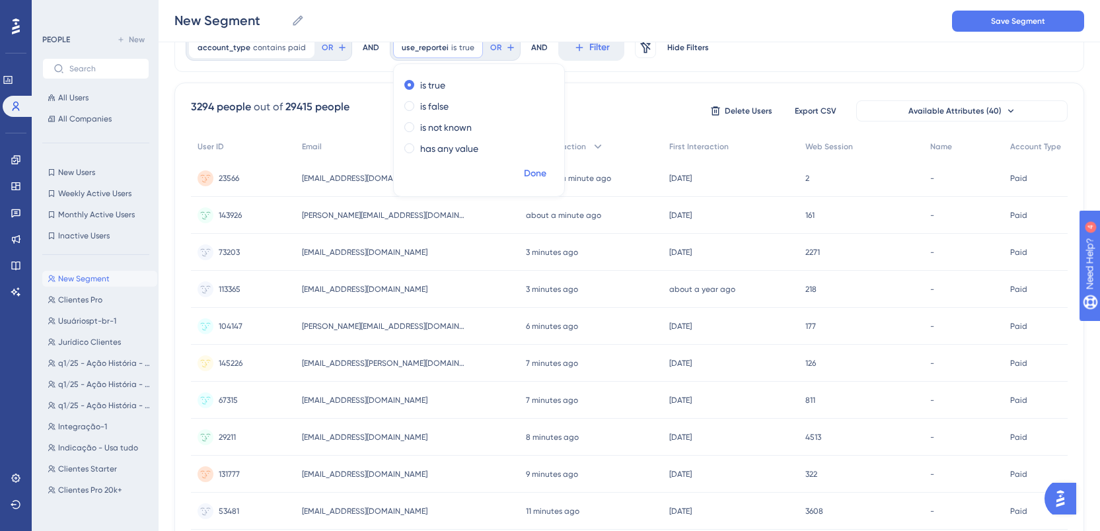
click at [538, 165] on button "Done" at bounding box center [535, 174] width 37 height 24
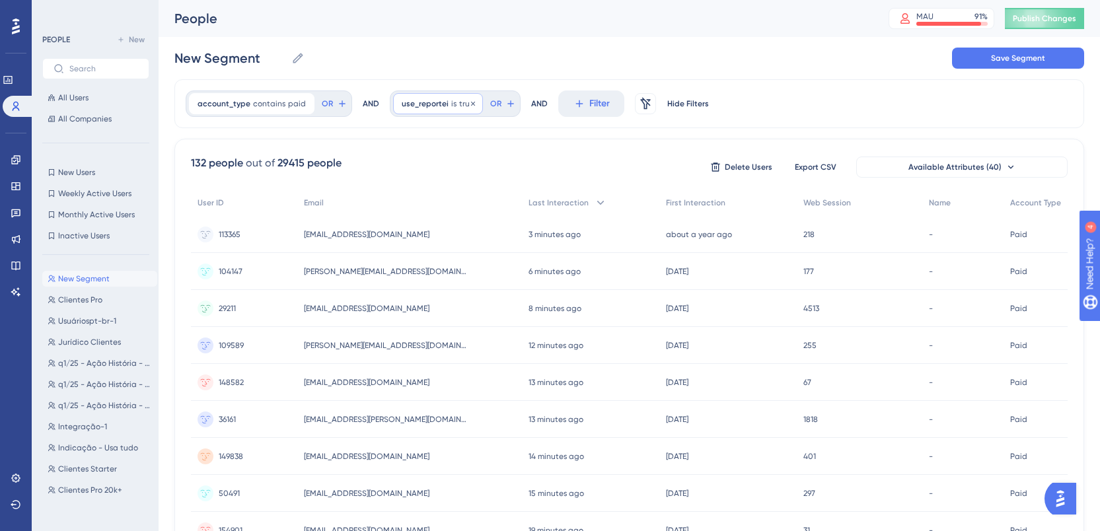
click at [427, 108] on span "use_reportei" at bounding box center [425, 103] width 47 height 11
click at [429, 160] on label "is false" at bounding box center [434, 163] width 28 height 16
click at [535, 226] on span "Done" at bounding box center [535, 230] width 22 height 16
click at [402, 106] on span "use_reportei" at bounding box center [425, 103] width 47 height 11
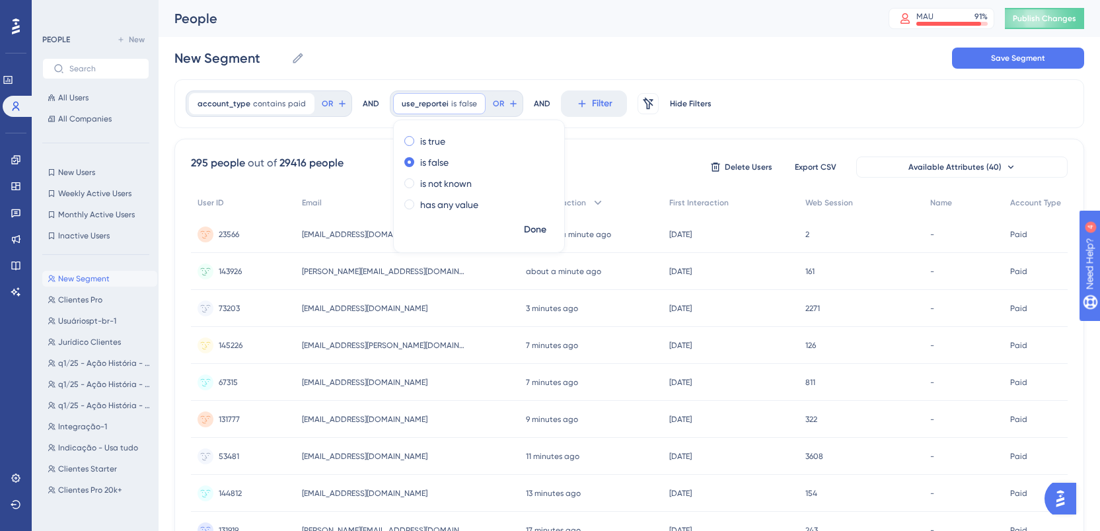
click at [424, 146] on label "is true" at bounding box center [432, 141] width 25 height 16
click at [526, 225] on span "Done" at bounding box center [535, 230] width 22 height 16
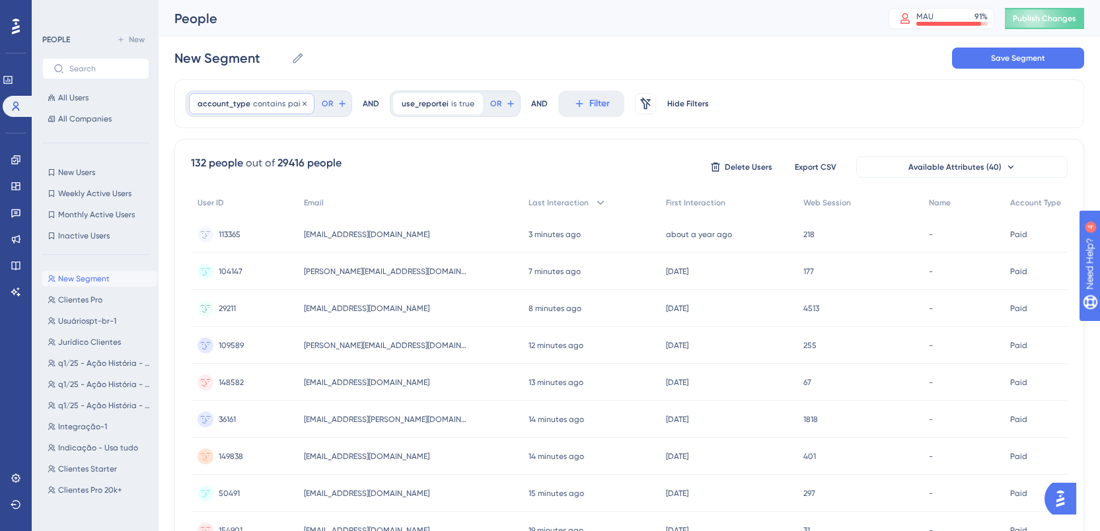
click at [263, 104] on span "contains" at bounding box center [269, 103] width 32 height 11
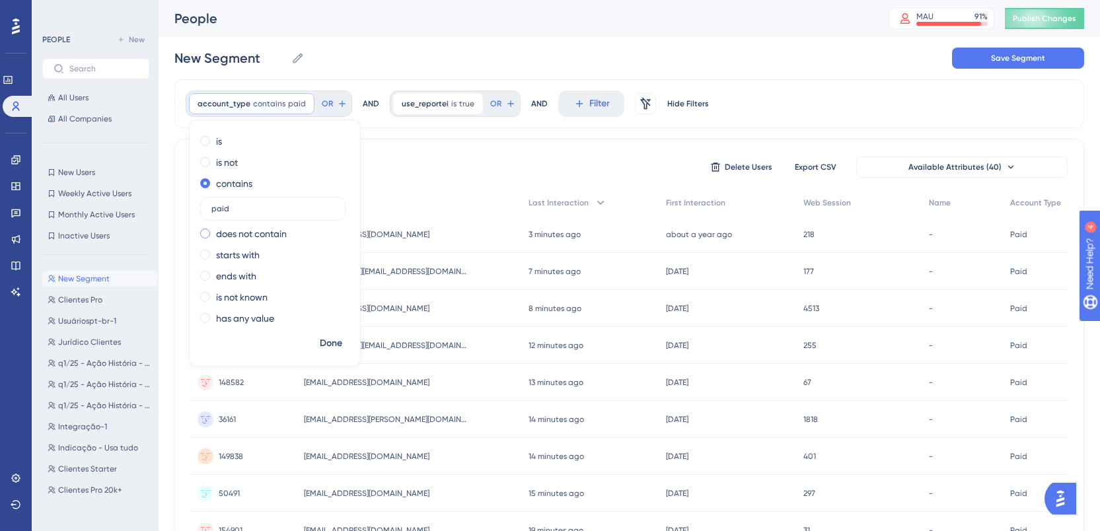
click at [265, 231] on label "does not contain" at bounding box center [251, 234] width 71 height 16
click at [334, 346] on span "Done" at bounding box center [331, 344] width 22 height 16
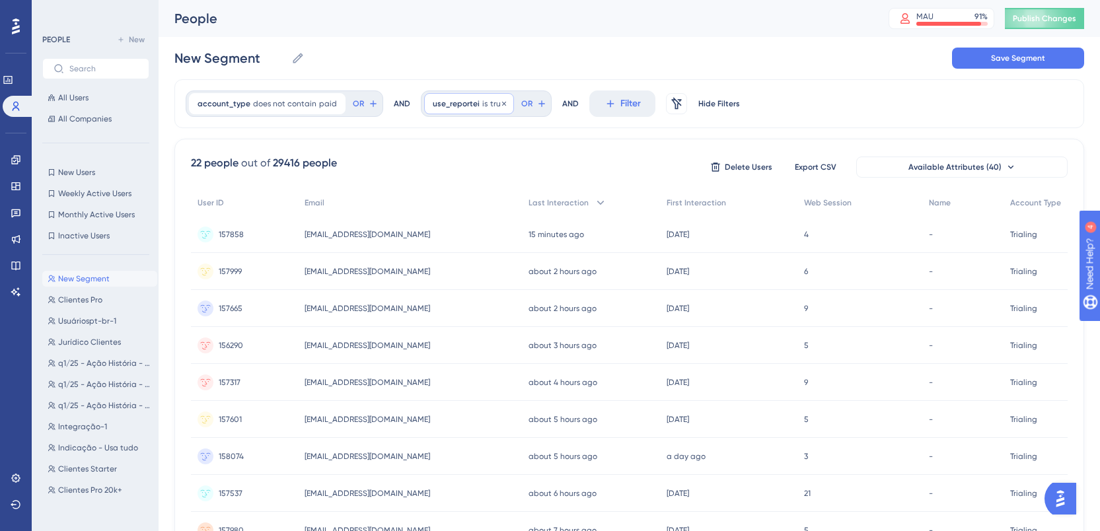
click at [473, 106] on div "use_reportei is true true Remove" at bounding box center [469, 103] width 90 height 21
click at [472, 157] on label "is false" at bounding box center [465, 163] width 28 height 16
click at [555, 231] on span "Done" at bounding box center [566, 230] width 22 height 16
click at [482, 105] on div "use_reportei is false false Remove" at bounding box center [470, 103] width 93 height 21
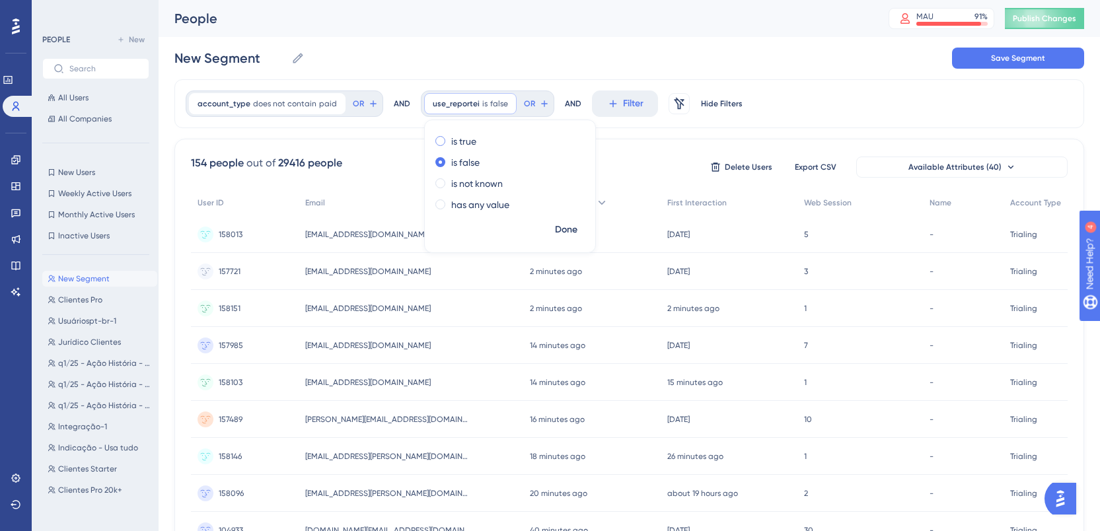
click at [465, 133] on label "is true" at bounding box center [463, 141] width 25 height 16
click at [561, 233] on span "Done" at bounding box center [566, 230] width 22 height 16
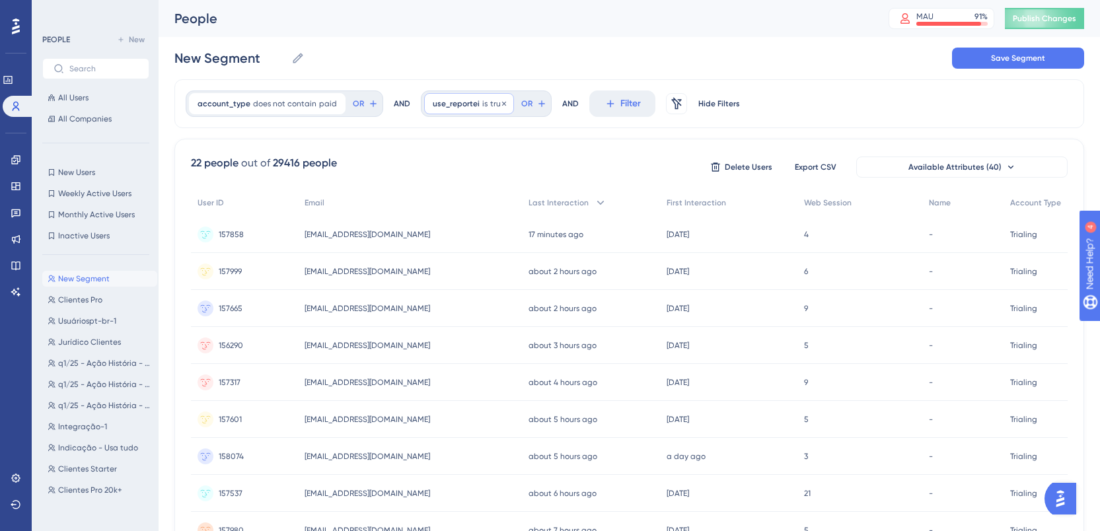
click at [490, 102] on span "true" at bounding box center [497, 103] width 15 height 11
click at [470, 137] on label "is true" at bounding box center [463, 141] width 25 height 16
click at [464, 166] on label "is false" at bounding box center [465, 163] width 28 height 16
click at [563, 235] on span "Done" at bounding box center [566, 230] width 22 height 16
click at [256, 64] on input "New Segment" at bounding box center [230, 58] width 112 height 19
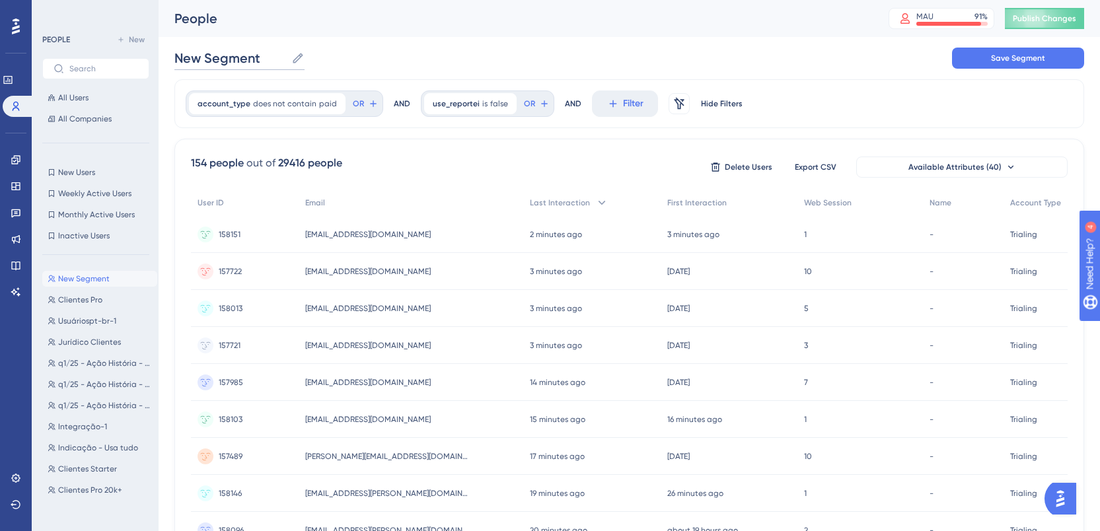
click at [256, 64] on input "New Segment" at bounding box center [230, 58] width 112 height 19
type input "R"
type input "Nãot em reportei"
click at [298, 104] on span "does not contain" at bounding box center [284, 103] width 63 height 11
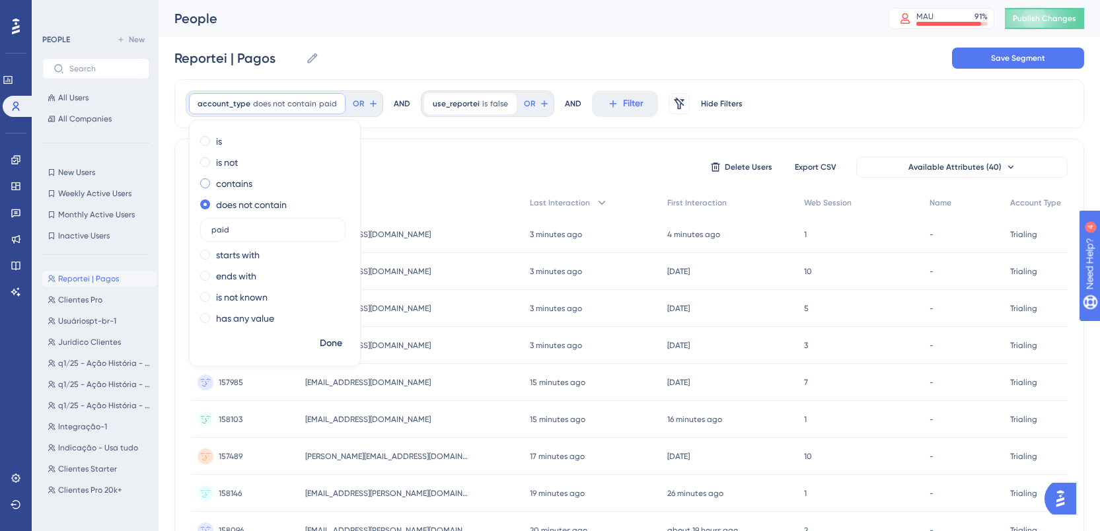
click at [232, 182] on label "contains" at bounding box center [234, 184] width 36 height 16
click at [332, 339] on span "Done" at bounding box center [331, 344] width 22 height 16
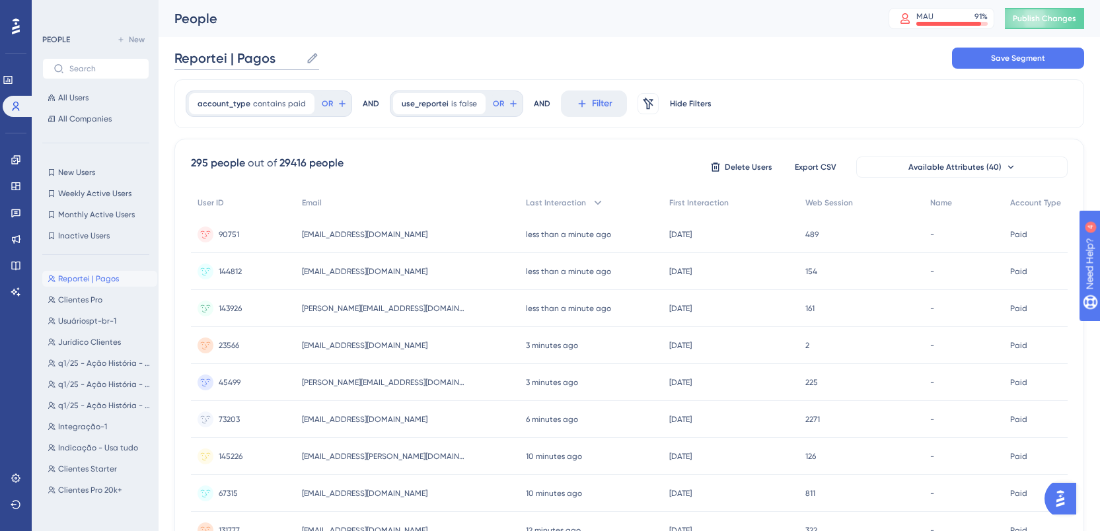
click at [227, 60] on input "Reportei | Pagos" at bounding box center [237, 58] width 126 height 19
click at [179, 58] on input "Reportei | Pagos" at bounding box center [237, 58] width 126 height 19
click at [1006, 56] on span "Save Segment" at bounding box center [1018, 58] width 54 height 11
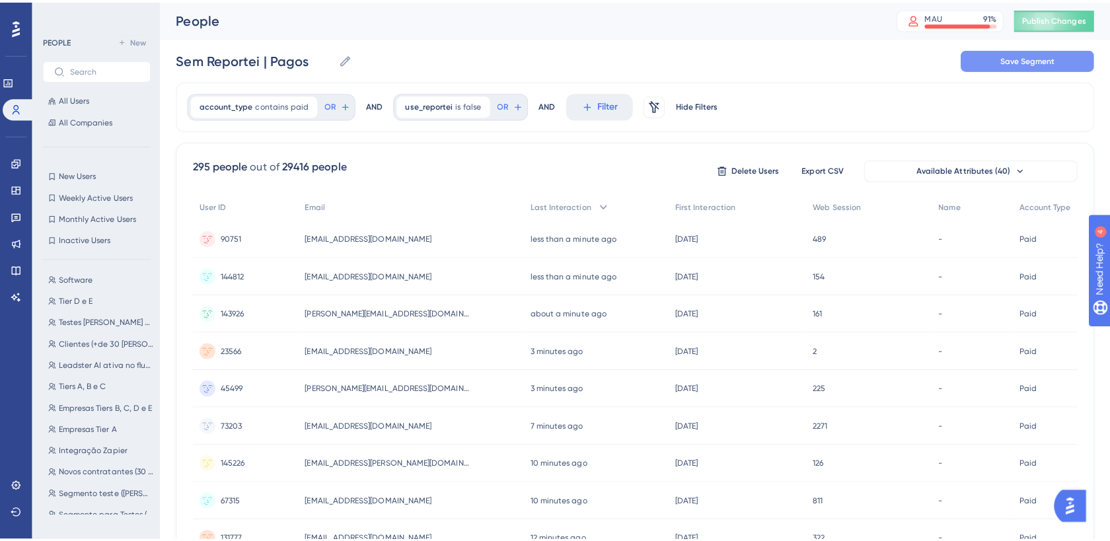
scroll to position [509, 0]
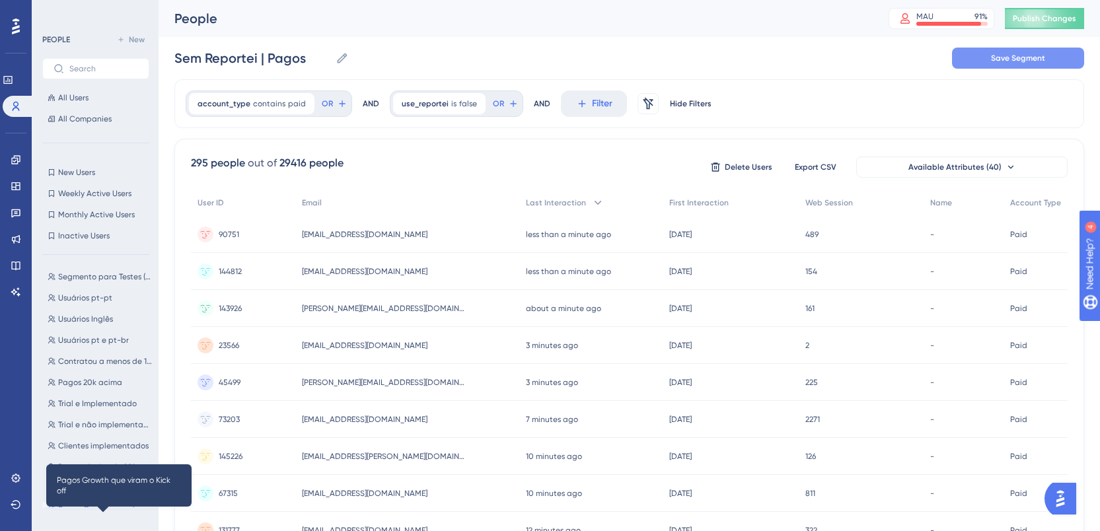
click at [93, 504] on span "Pagos Growth que viram o Kick off" at bounding box center [105, 509] width 94 height 11
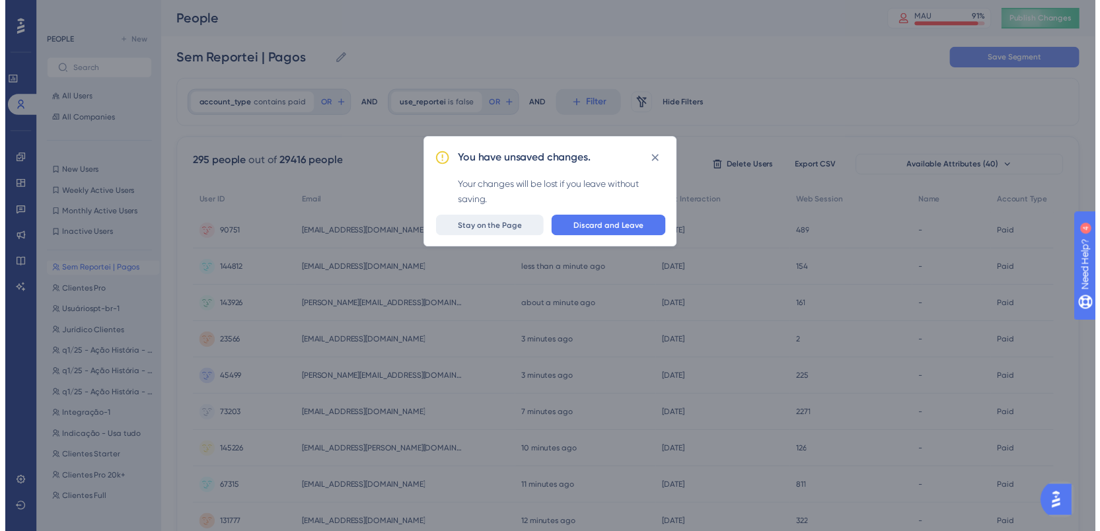
scroll to position [0, 0]
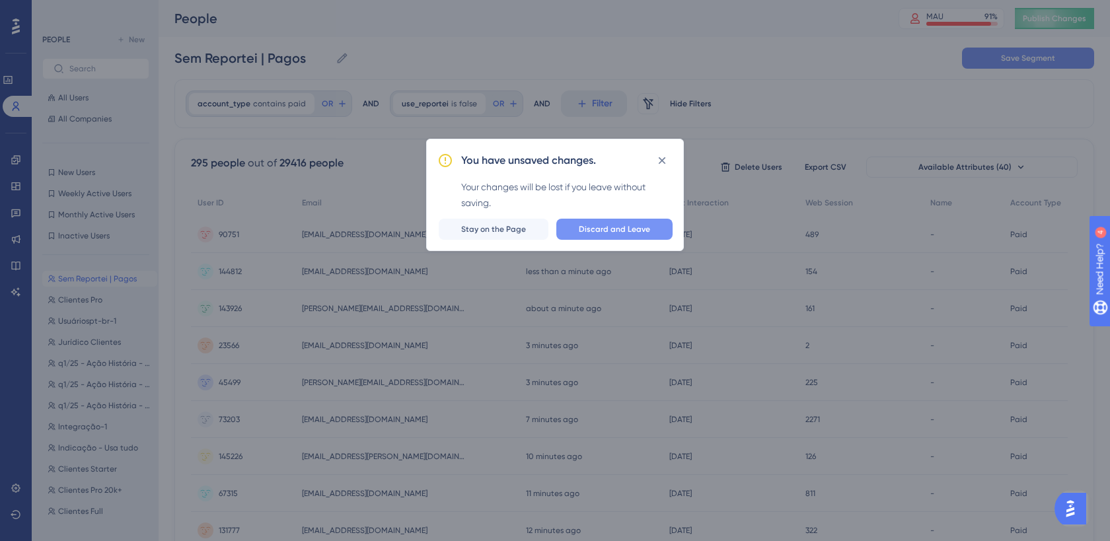
click at [599, 222] on button "Discard and Leave" at bounding box center [614, 229] width 116 height 21
type input "Pagos Growth que viram o Kick off"
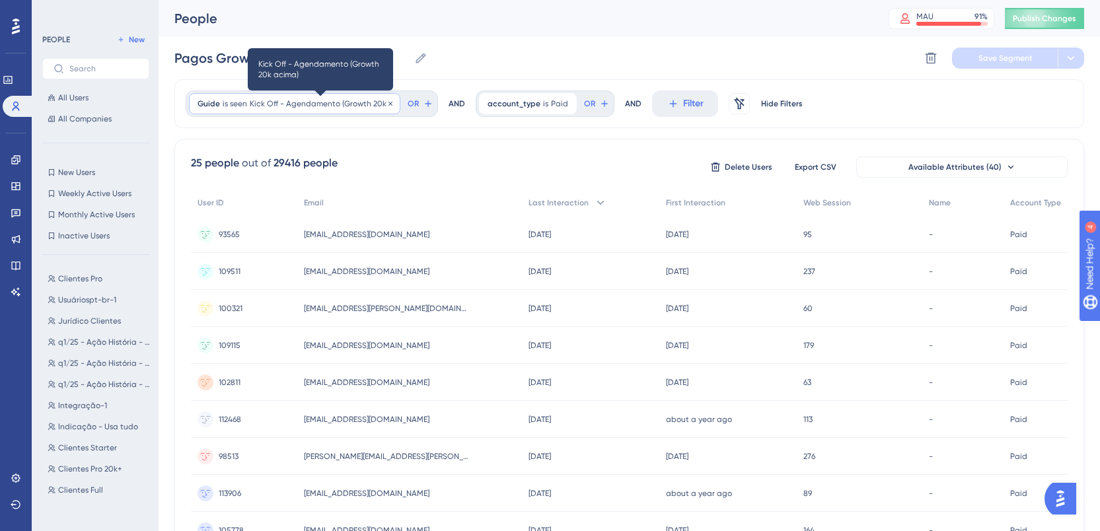
click at [334, 104] on span "Kick Off - Agendamento (Growth 20k acima)" at bounding box center [321, 103] width 142 height 11
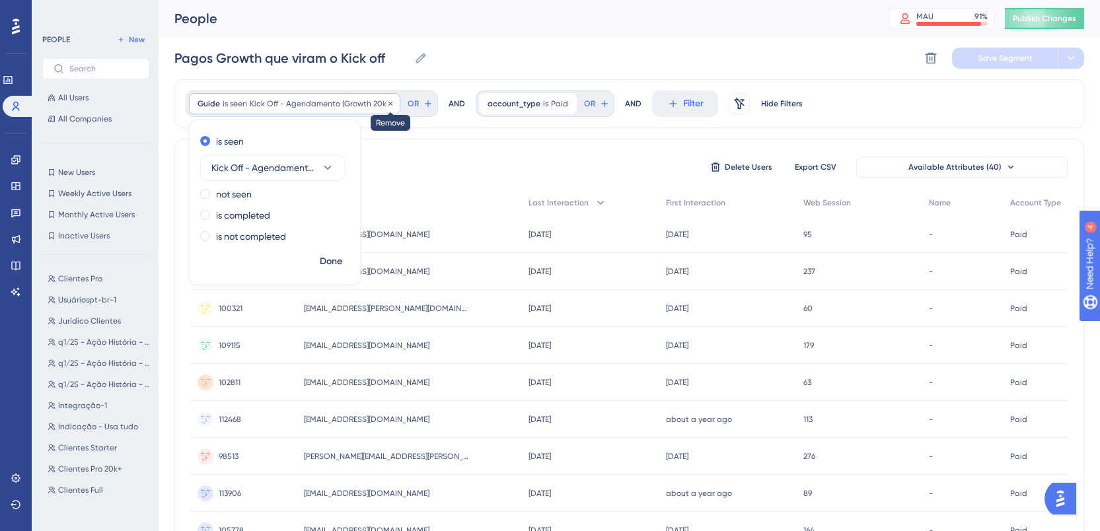
click at [391, 104] on icon at bounding box center [391, 103] width 4 height 4
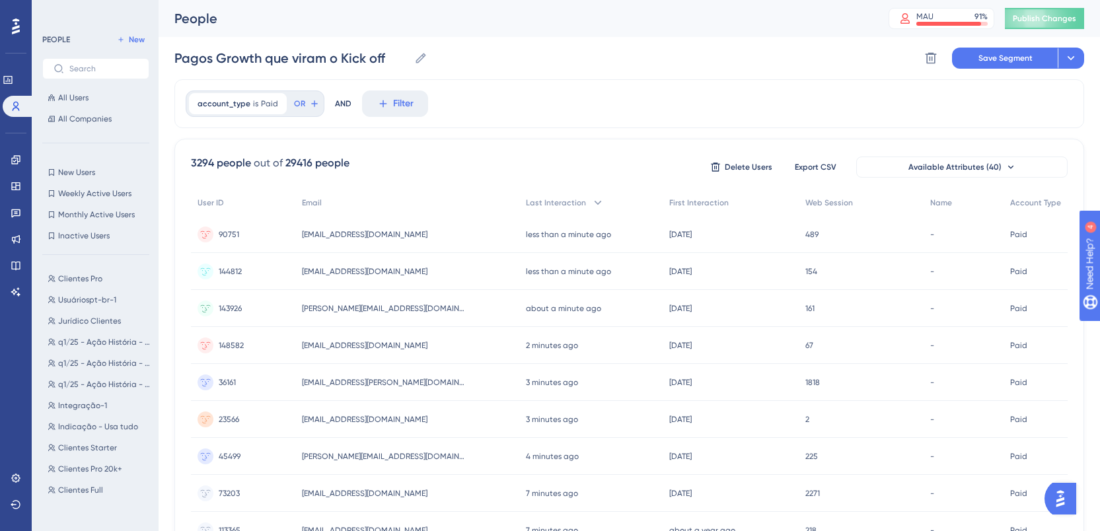
click at [237, 104] on span "account_type" at bounding box center [224, 103] width 53 height 11
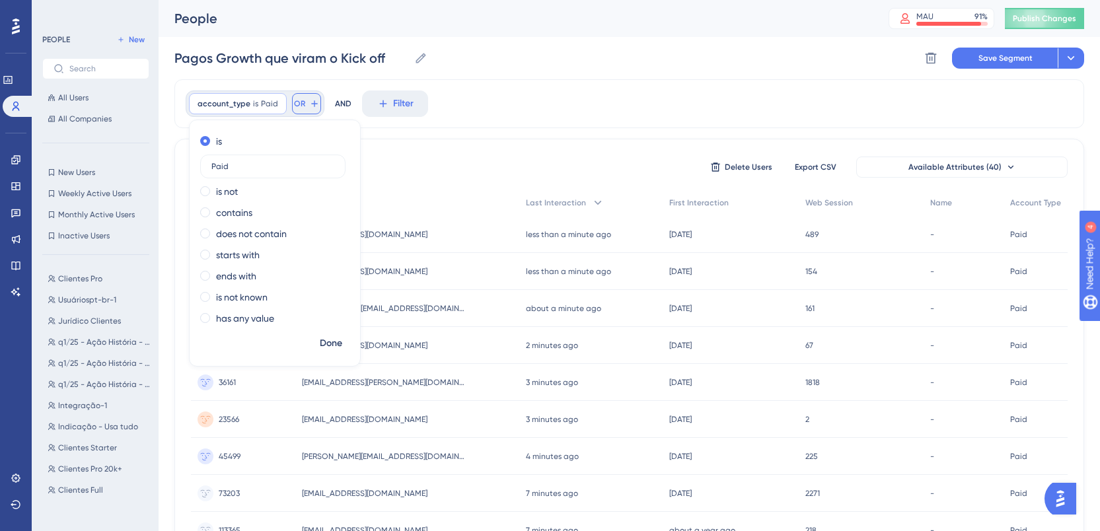
click at [297, 97] on button "OR" at bounding box center [306, 103] width 29 height 21
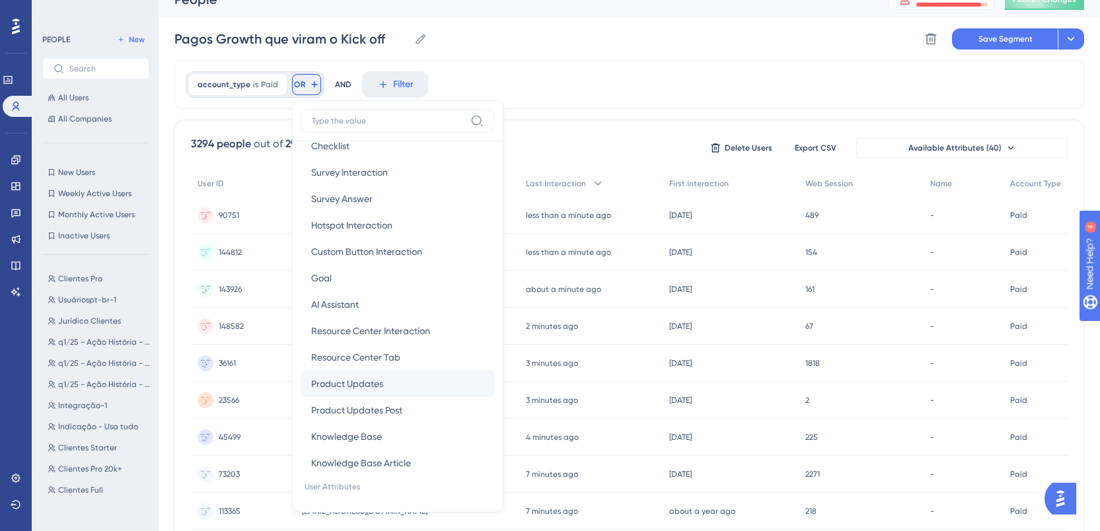
scroll to position [421, 0]
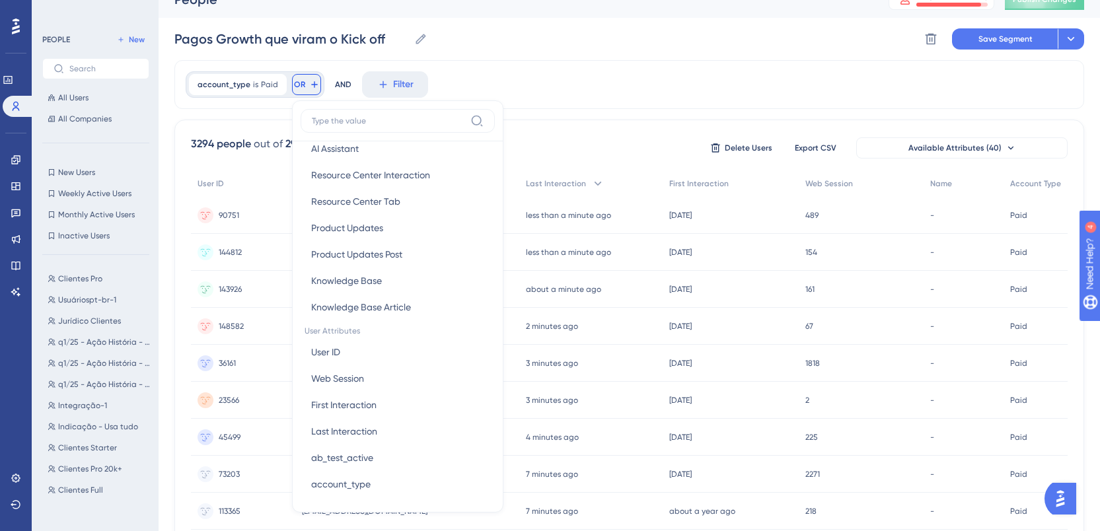
click at [381, 120] on input at bounding box center [388, 121] width 153 height 11
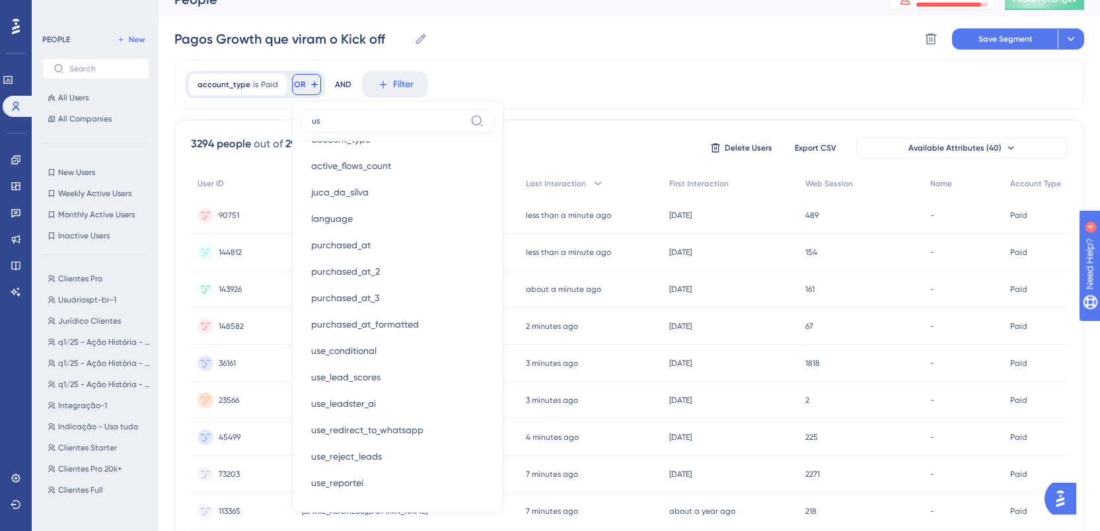
scroll to position [0, 0]
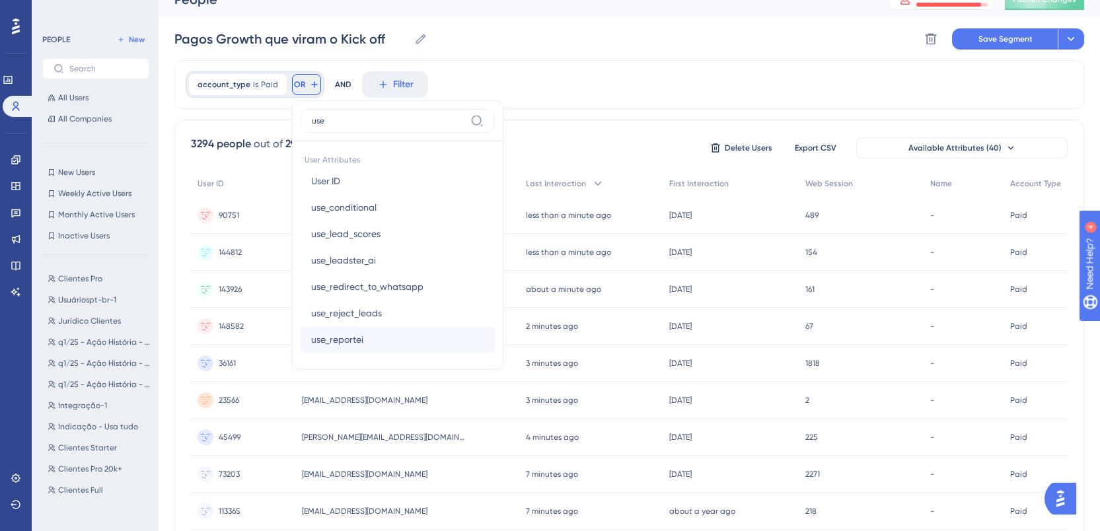
type input "use"
click at [360, 338] on span "use_reportei" at bounding box center [337, 340] width 52 height 16
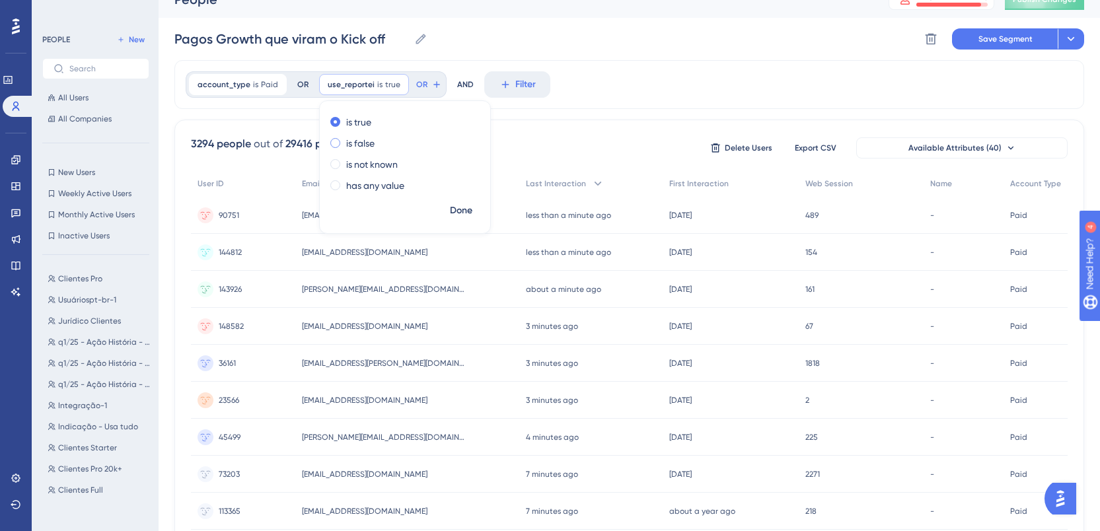
click at [366, 143] on label "is false" at bounding box center [360, 143] width 28 height 16
click at [463, 217] on span "Done" at bounding box center [461, 211] width 22 height 16
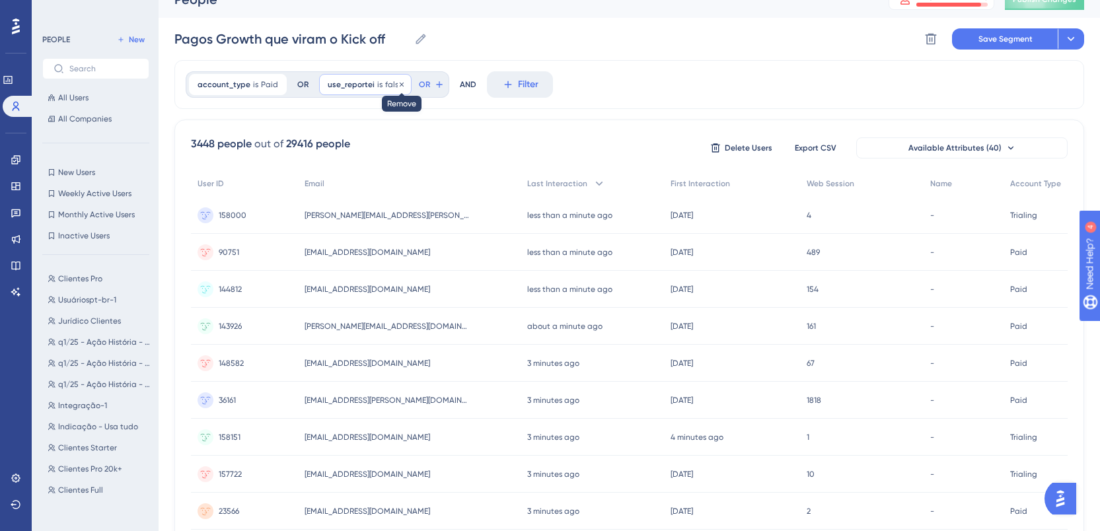
click at [398, 83] on icon at bounding box center [402, 85] width 8 height 8
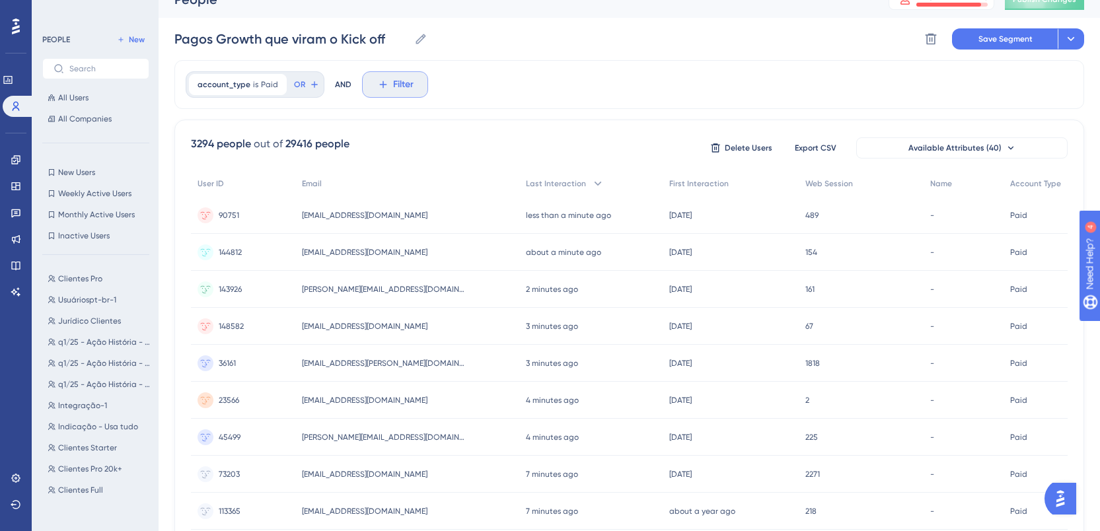
click at [388, 86] on button "Filter" at bounding box center [395, 84] width 66 height 26
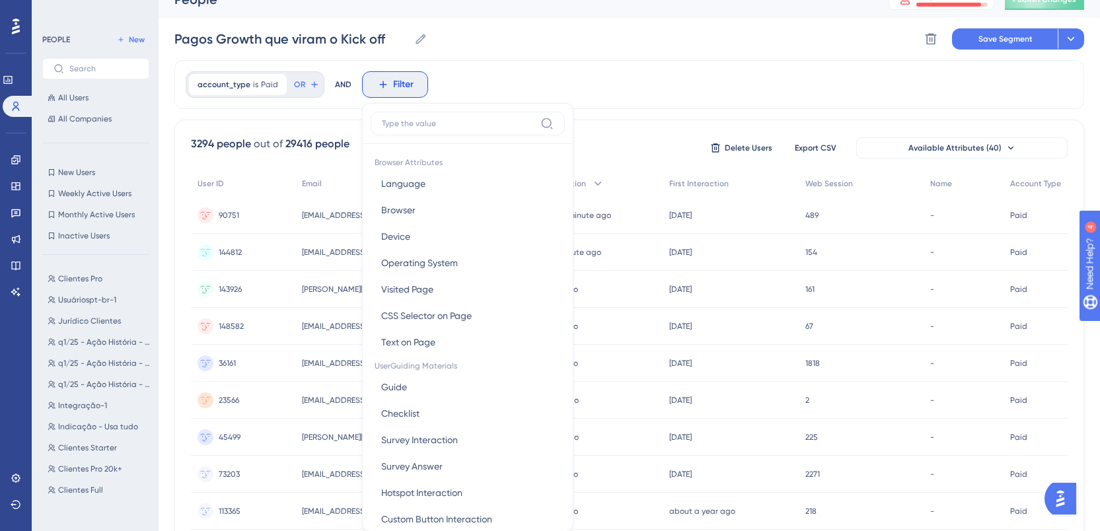
scroll to position [71, 0]
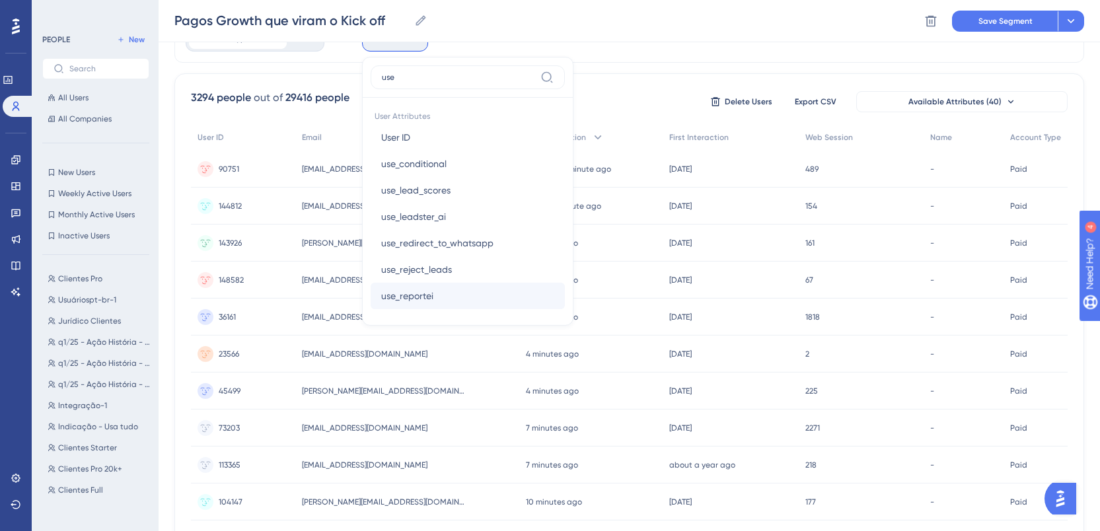
type input "use"
drag, startPoint x: 432, startPoint y: 299, endPoint x: 435, endPoint y: 293, distance: 7.1
click at [432, 299] on button "use_reportei use_reportei" at bounding box center [468, 296] width 194 height 26
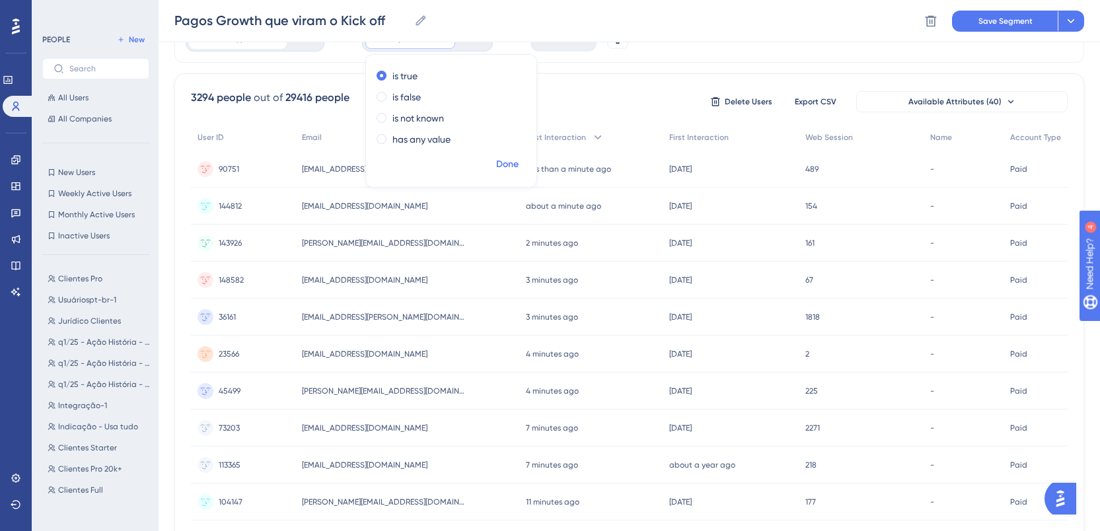
click at [501, 165] on span "Done" at bounding box center [507, 165] width 22 height 16
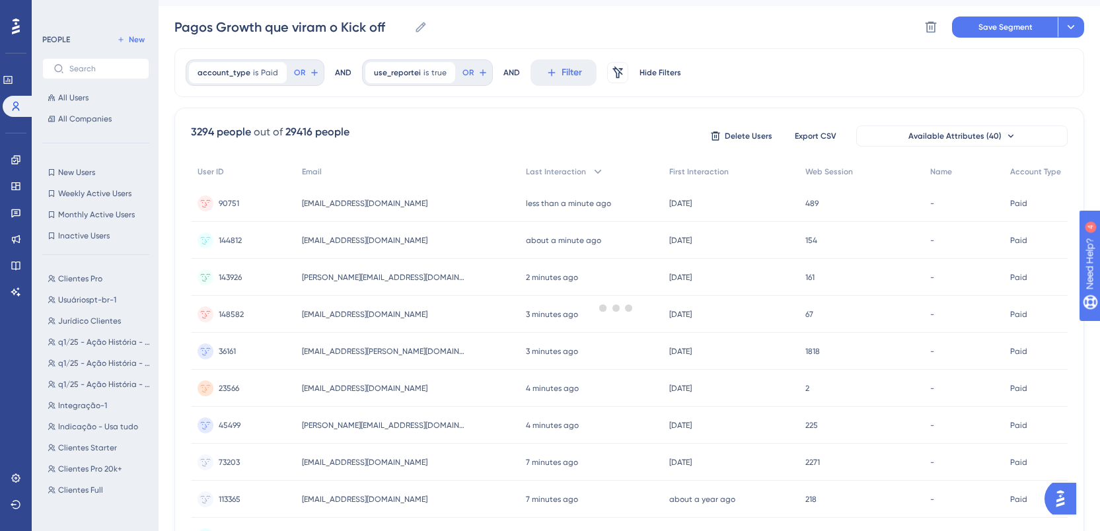
scroll to position [0, 0]
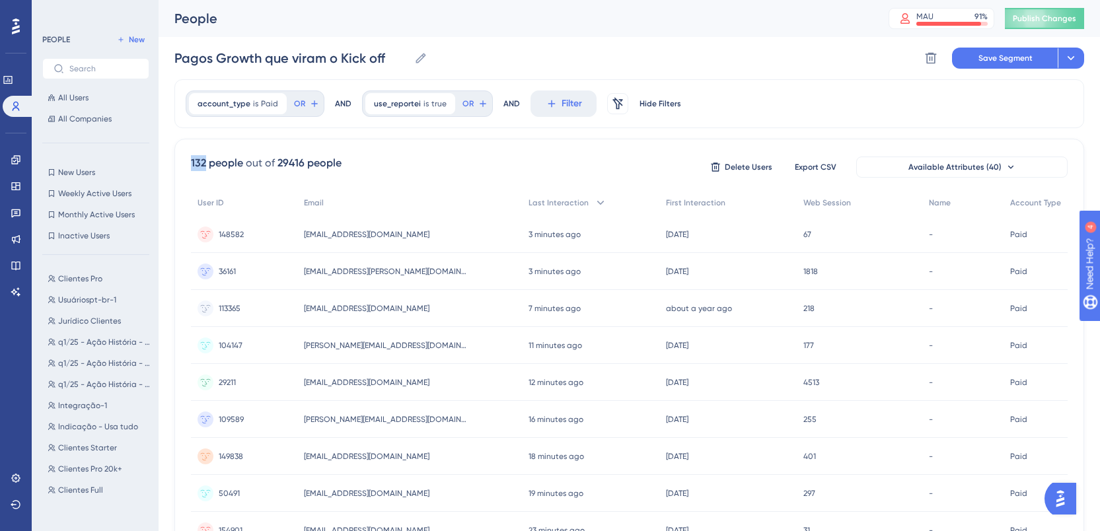
drag, startPoint x: 186, startPoint y: 163, endPoint x: 205, endPoint y: 164, distance: 19.2
copy div "132"
click at [418, 99] on div "use_reportei is true true Remove" at bounding box center [410, 103] width 90 height 21
click at [407, 162] on label "is false" at bounding box center [406, 163] width 28 height 16
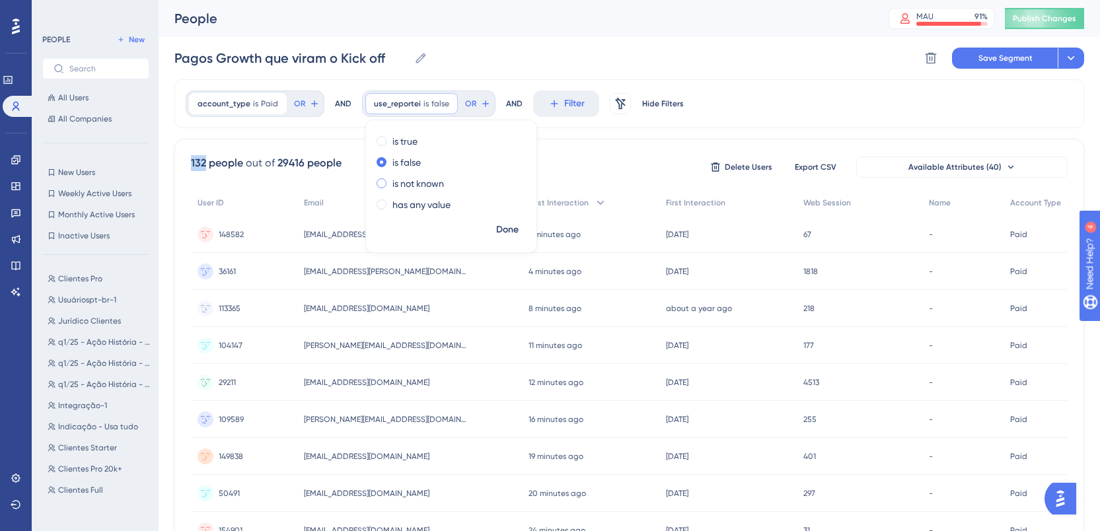
click at [419, 178] on label "is not known" at bounding box center [418, 184] width 52 height 16
click at [507, 234] on span "Done" at bounding box center [507, 230] width 22 height 16
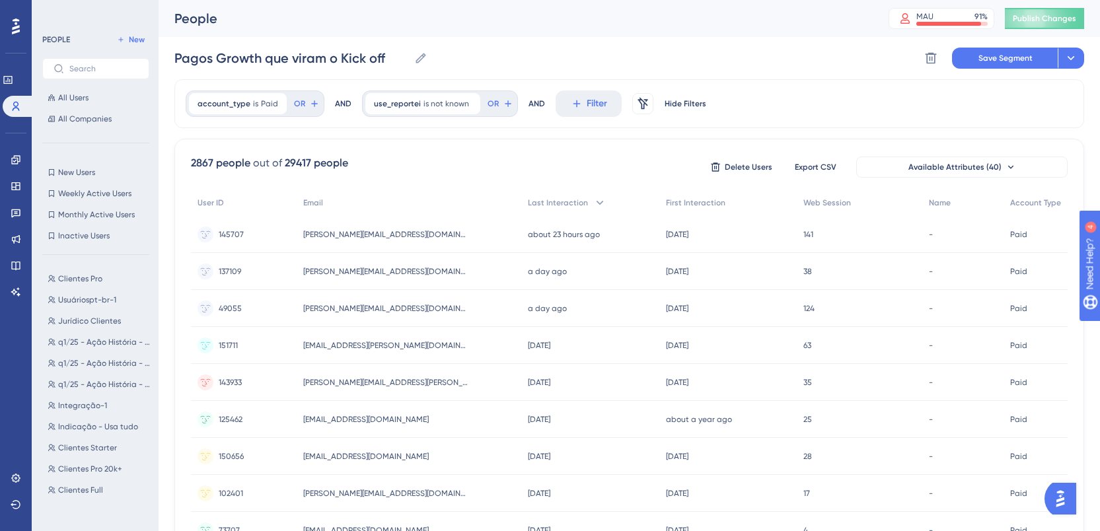
click at [424, 100] on span "is not known" at bounding box center [447, 103] width 46 height 11
click at [403, 163] on label "is false" at bounding box center [406, 163] width 28 height 16
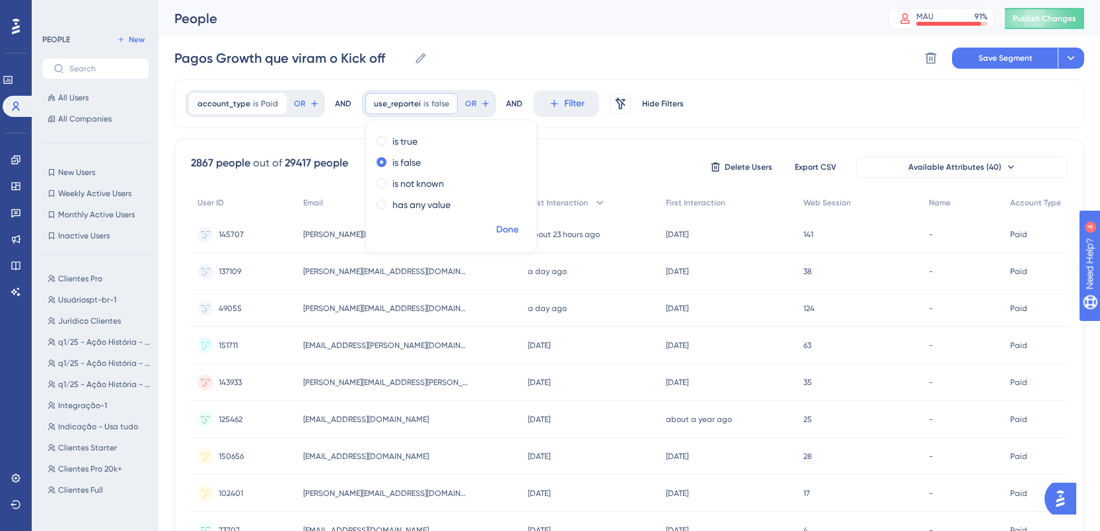
click at [501, 232] on span "Done" at bounding box center [507, 230] width 22 height 16
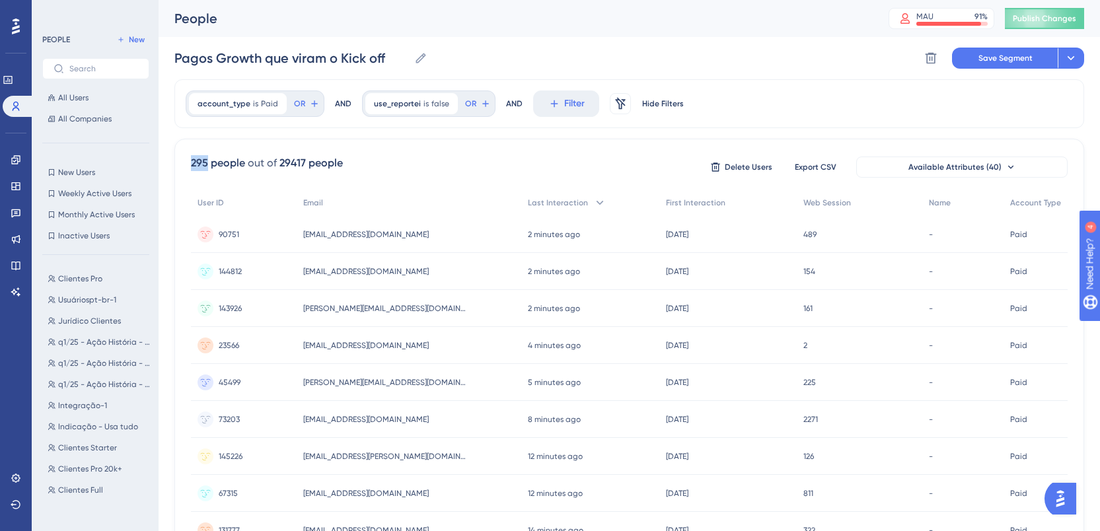
drag, startPoint x: 186, startPoint y: 164, endPoint x: 209, endPoint y: 165, distance: 22.5
copy div "295"
click at [290, 54] on input "Pagos Growth que viram o Kick off" at bounding box center [291, 58] width 235 height 19
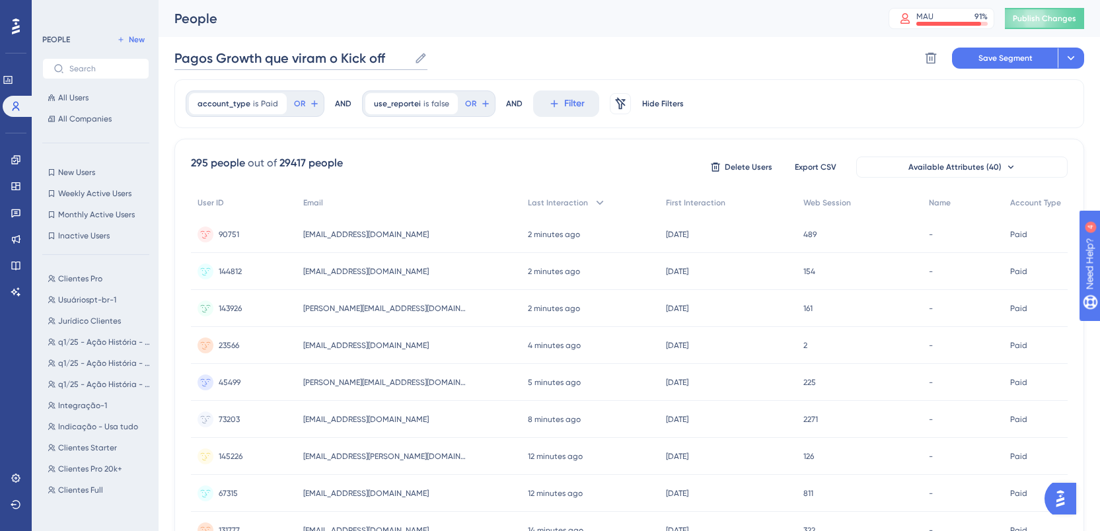
click at [297, 54] on input "Pagos Growth que viram o Kick off" at bounding box center [291, 58] width 235 height 19
type input "Sem Reportei | Pagos"
click at [986, 51] on button "Save Segment" at bounding box center [1005, 58] width 106 height 21
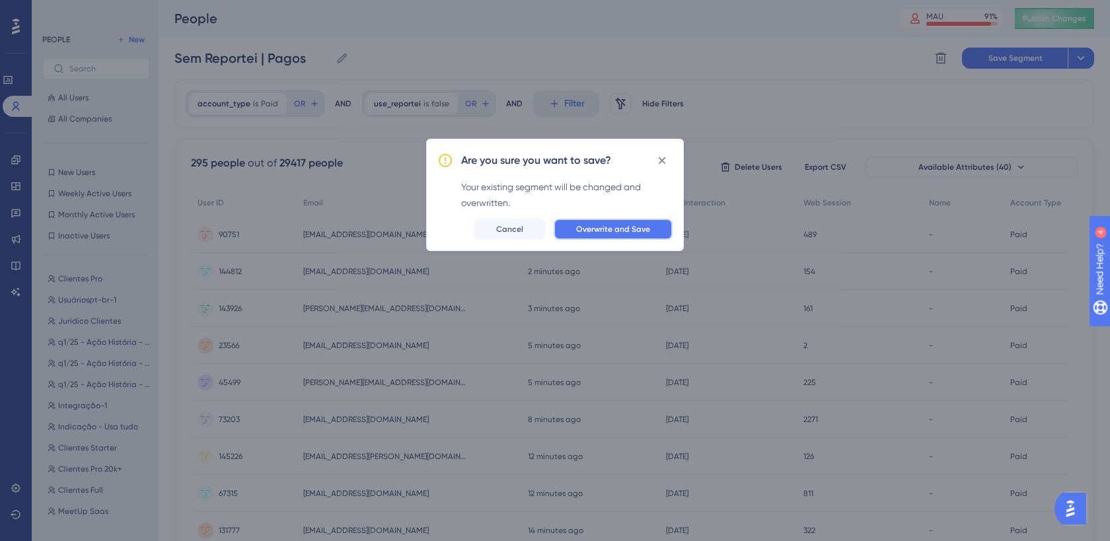
click at [600, 235] on button "Overwrite and Save" at bounding box center [613, 229] width 119 height 21
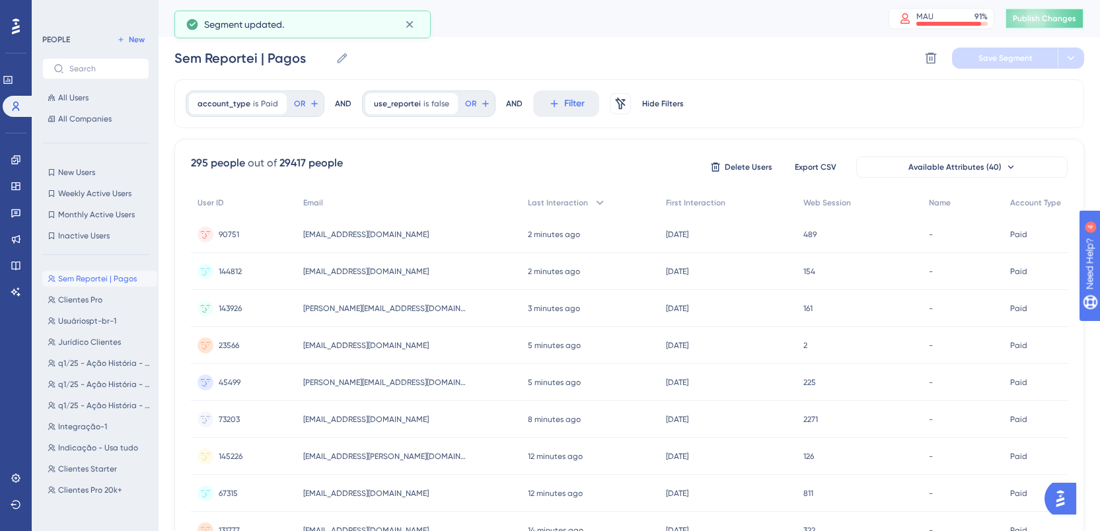
click at [1064, 24] on button "Publish Changes" at bounding box center [1044, 18] width 79 height 21
click at [17, 163] on icon at bounding box center [16, 160] width 11 height 11
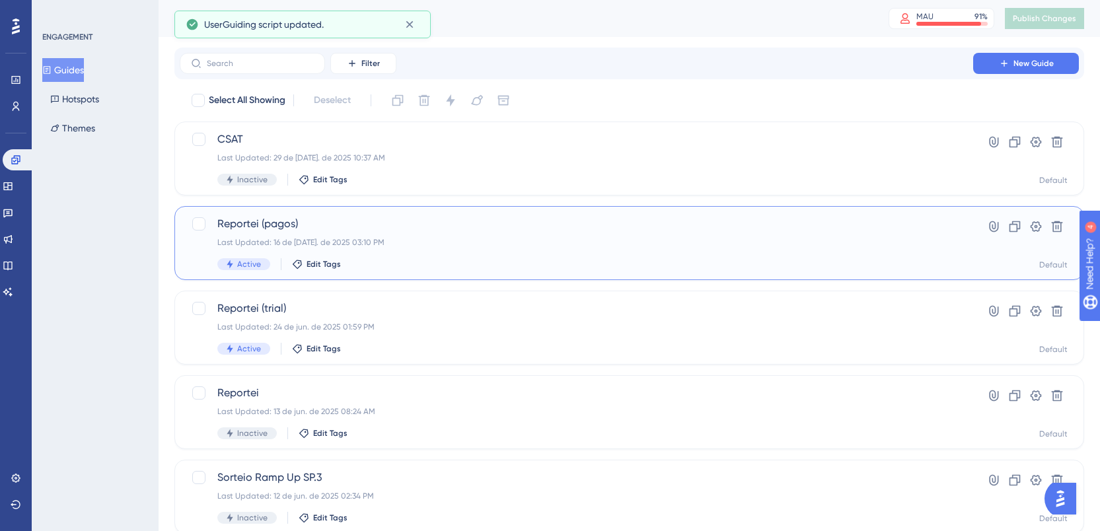
click at [350, 230] on span "Reportei (pagos)" at bounding box center [576, 224] width 718 height 16
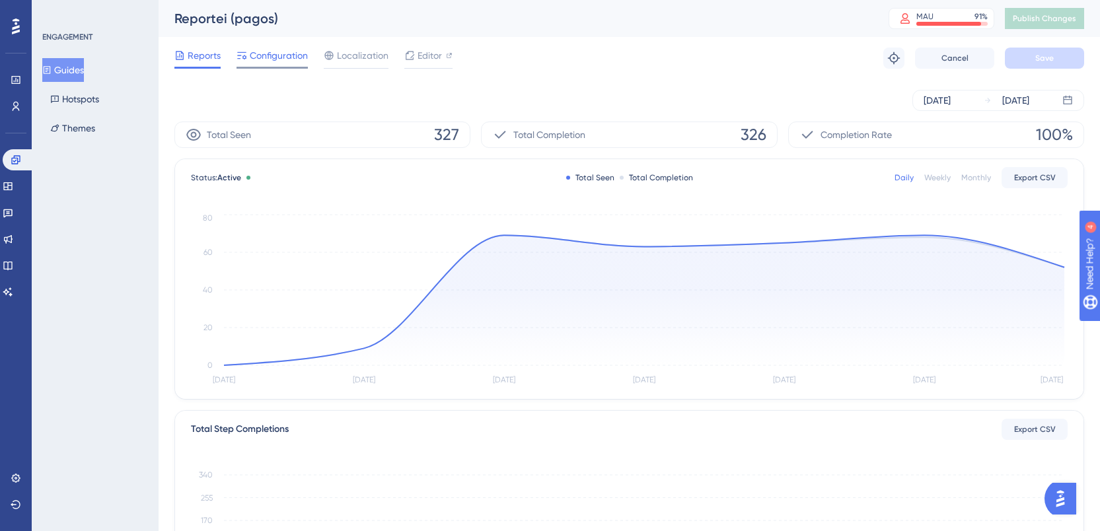
click at [270, 54] on span "Configuration" at bounding box center [279, 56] width 58 height 16
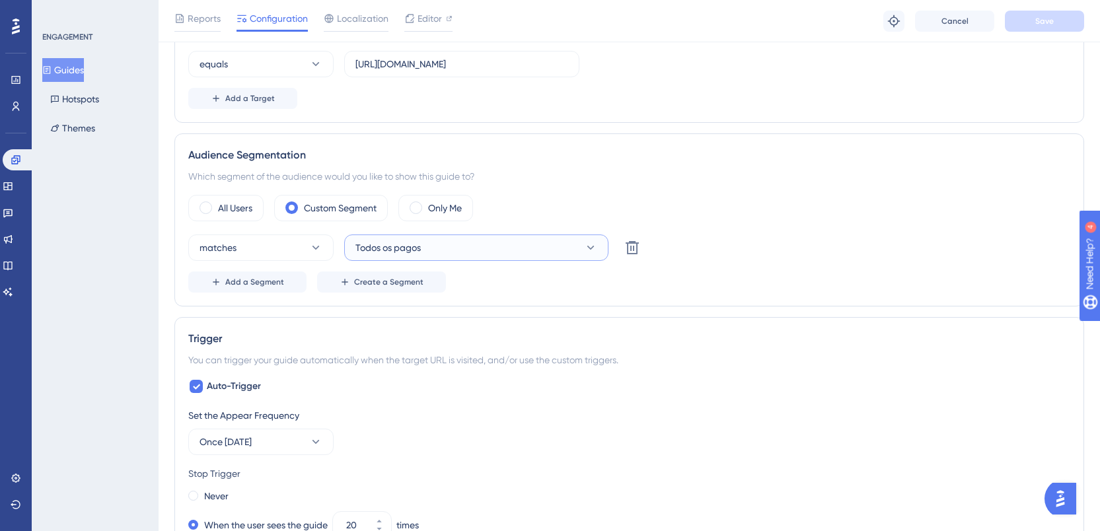
click at [455, 248] on button "Todos os pagos" at bounding box center [476, 248] width 264 height 26
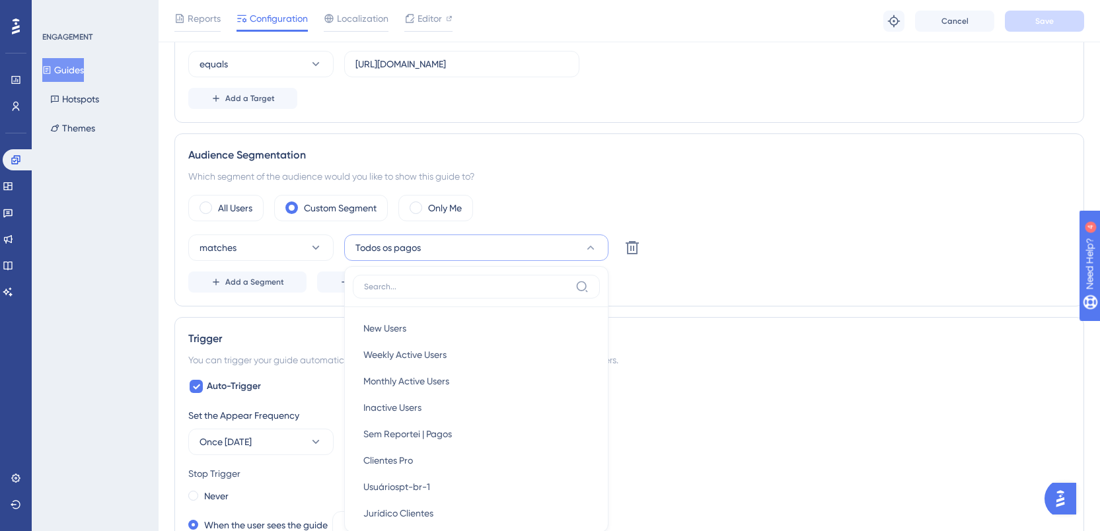
scroll to position [511, 0]
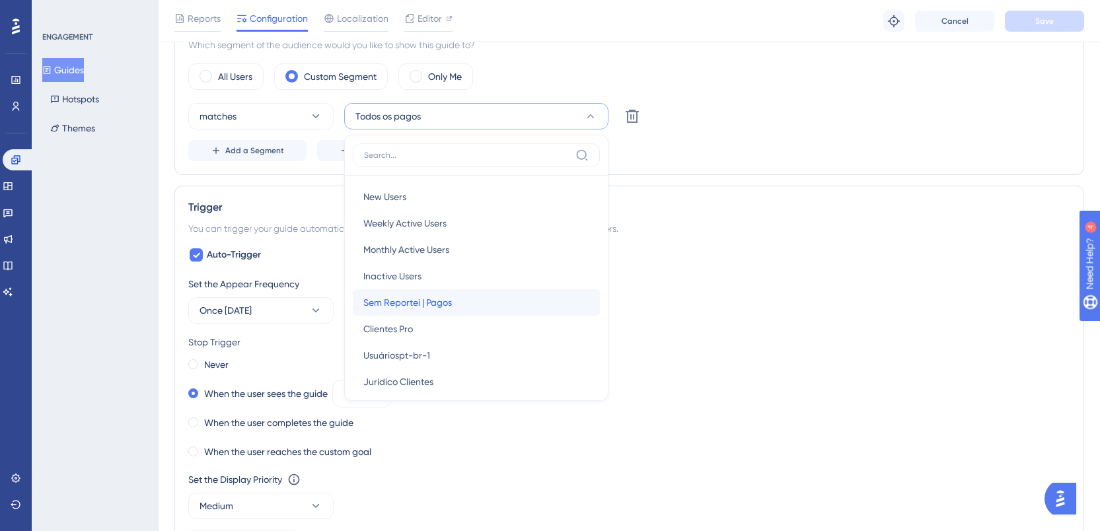
click at [458, 301] on div "Sem Reportei | Pagos Sem Reportei | Pagos" at bounding box center [476, 302] width 226 height 26
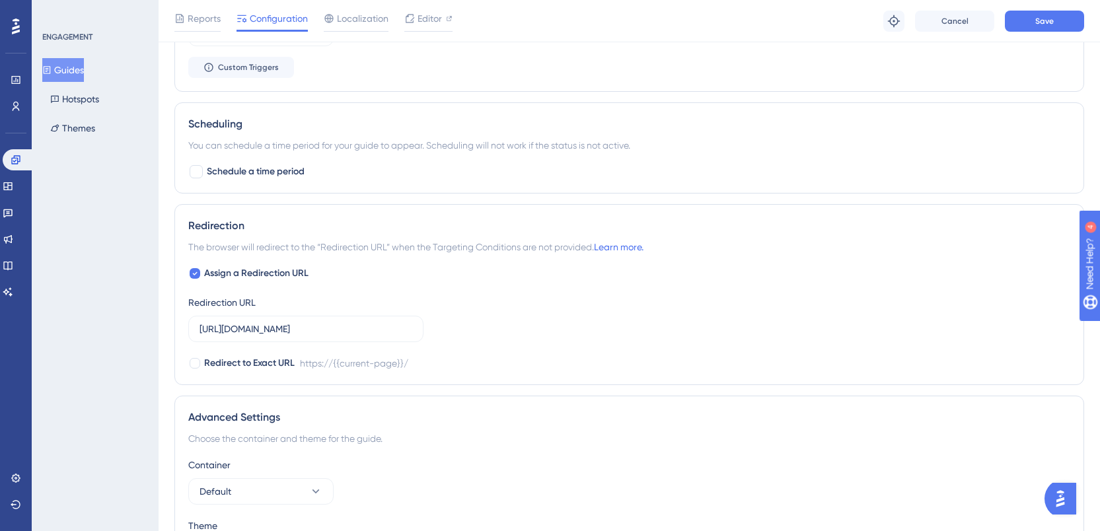
scroll to position [1085, 0]
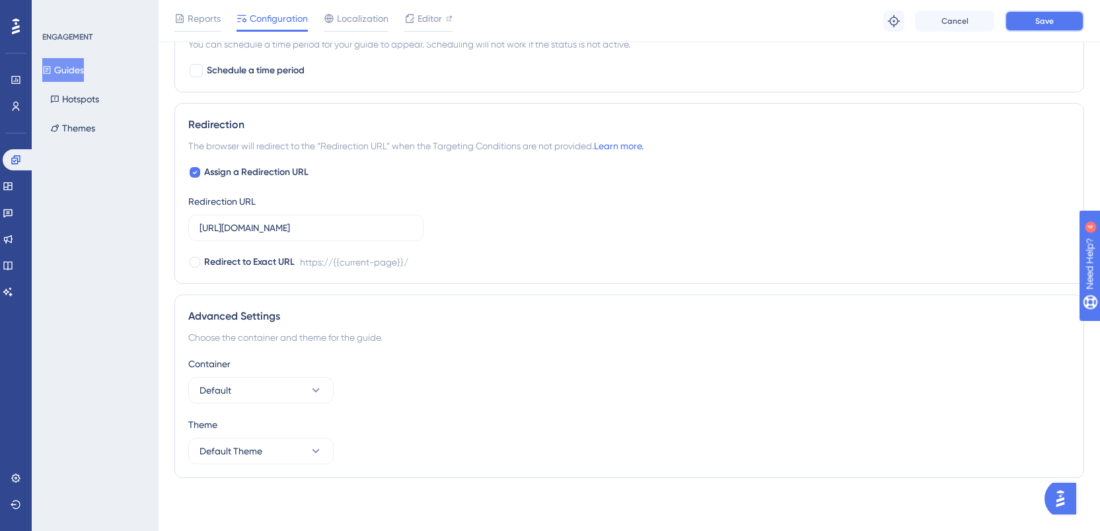
click at [1014, 19] on button "Save" at bounding box center [1044, 21] width 79 height 21
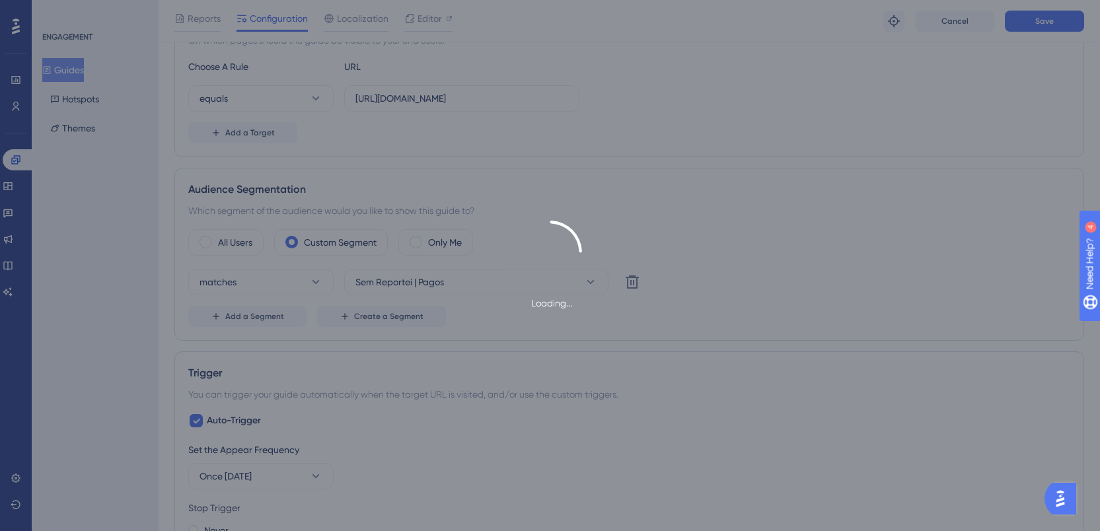
scroll to position [0, 0]
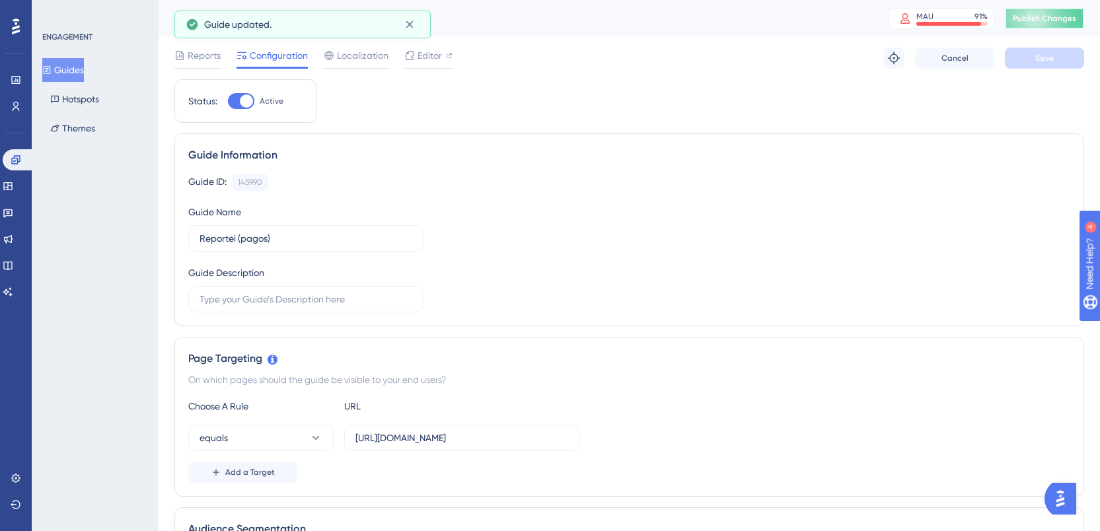
click at [1045, 26] on button "Publish Changes" at bounding box center [1044, 18] width 79 height 21
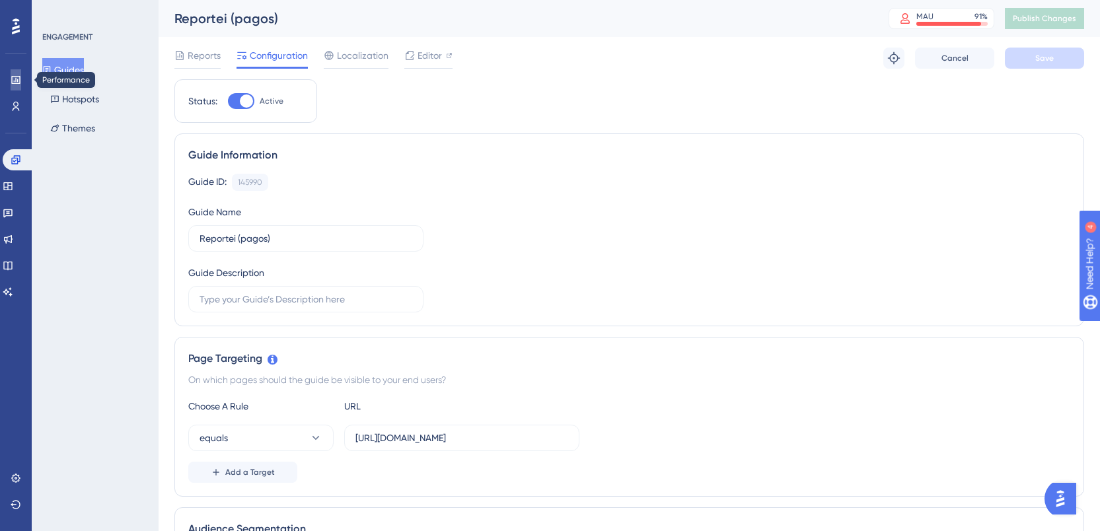
click at [11, 77] on link at bounding box center [16, 79] width 11 height 21
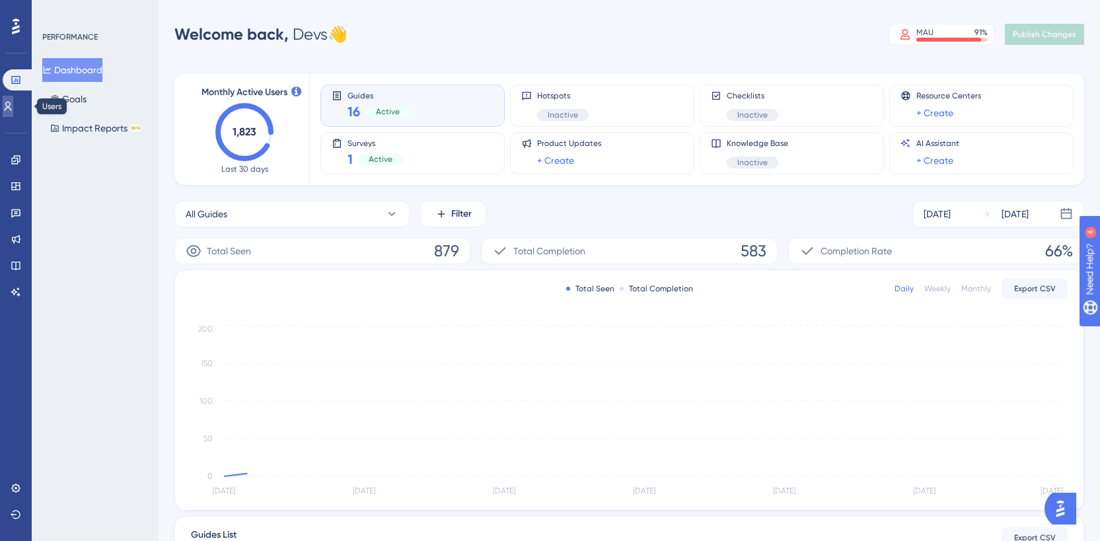
click at [13, 110] on icon at bounding box center [8, 106] width 11 height 11
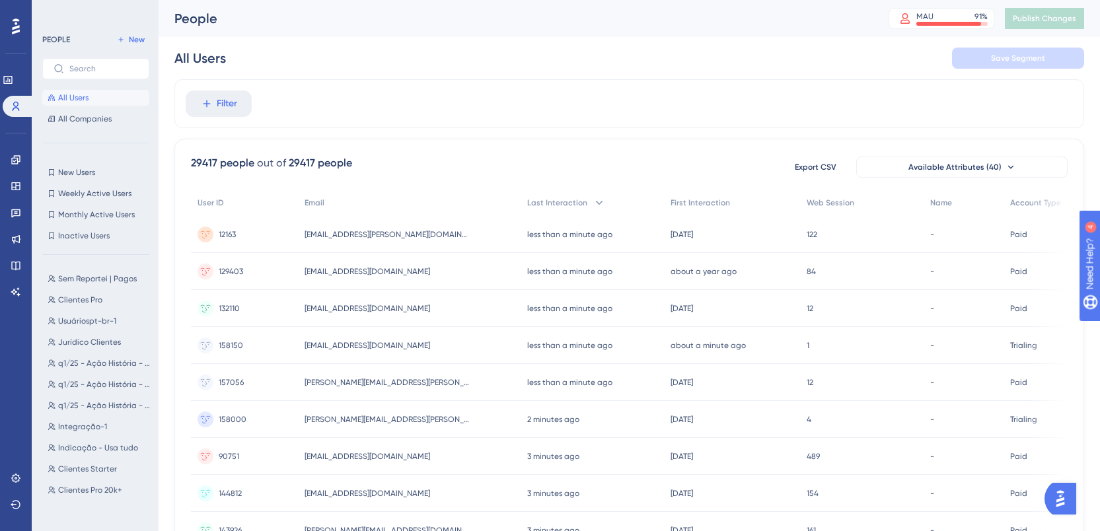
scroll to position [536, 0]
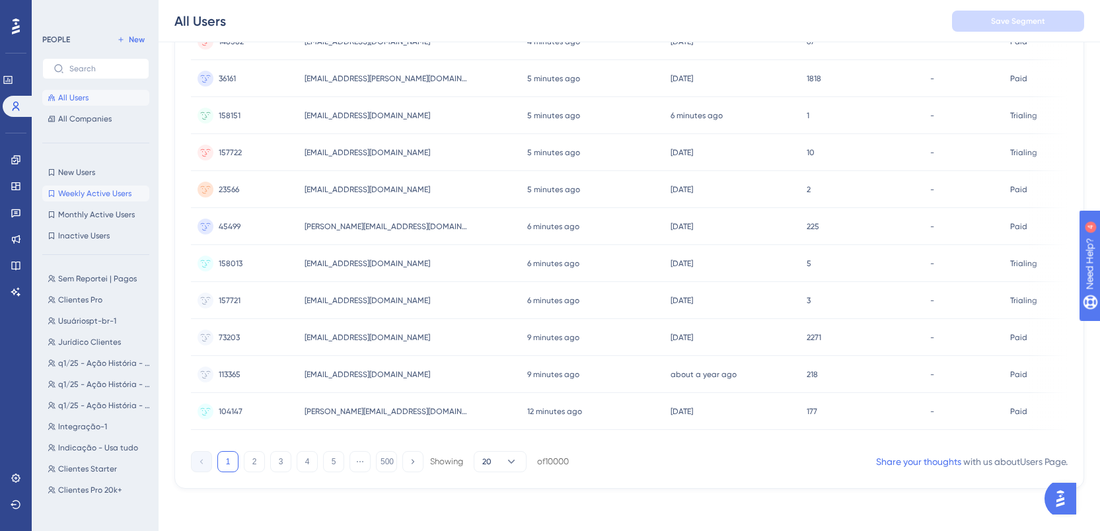
click at [91, 192] on span "Weekly Active Users" at bounding box center [94, 193] width 73 height 11
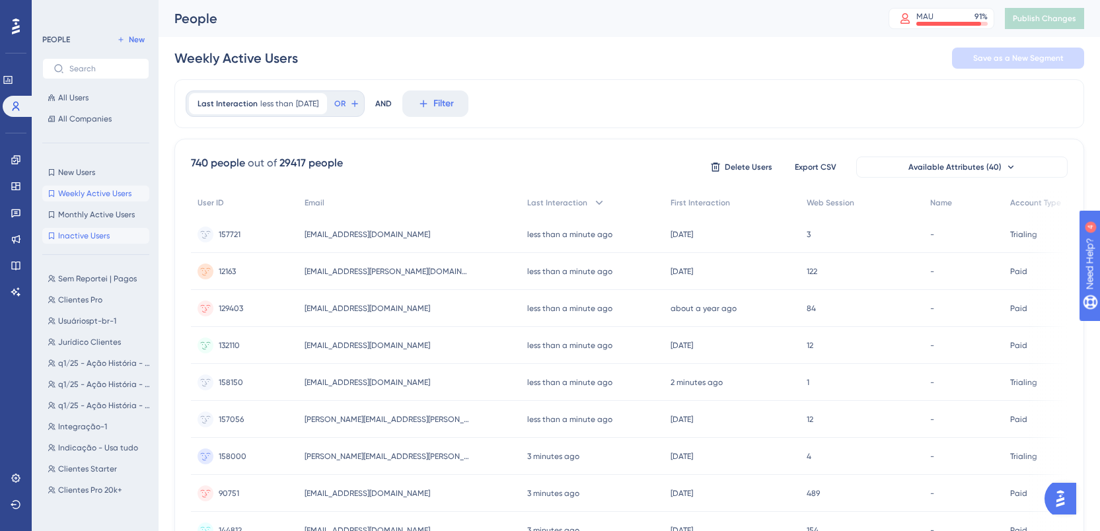
click at [86, 228] on button "Inactive Users Inactive Users" at bounding box center [95, 236] width 107 height 16
click at [88, 219] on span "Monthly Active Users" at bounding box center [96, 214] width 77 height 11
drag, startPoint x: 196, startPoint y: 156, endPoint x: 413, endPoint y: 158, distance: 217.4
click at [413, 158] on div "1765 people out of 29417 people Delete Users Export CSV Available Attributes (4…" at bounding box center [629, 167] width 877 height 24
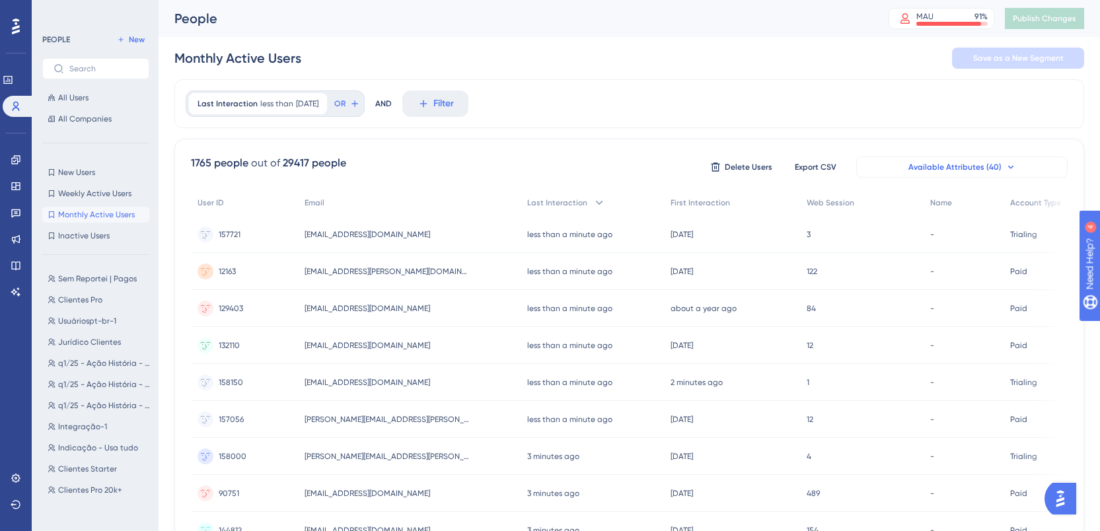
click at [942, 167] on span "Available Attributes (40)" at bounding box center [955, 167] width 93 height 11
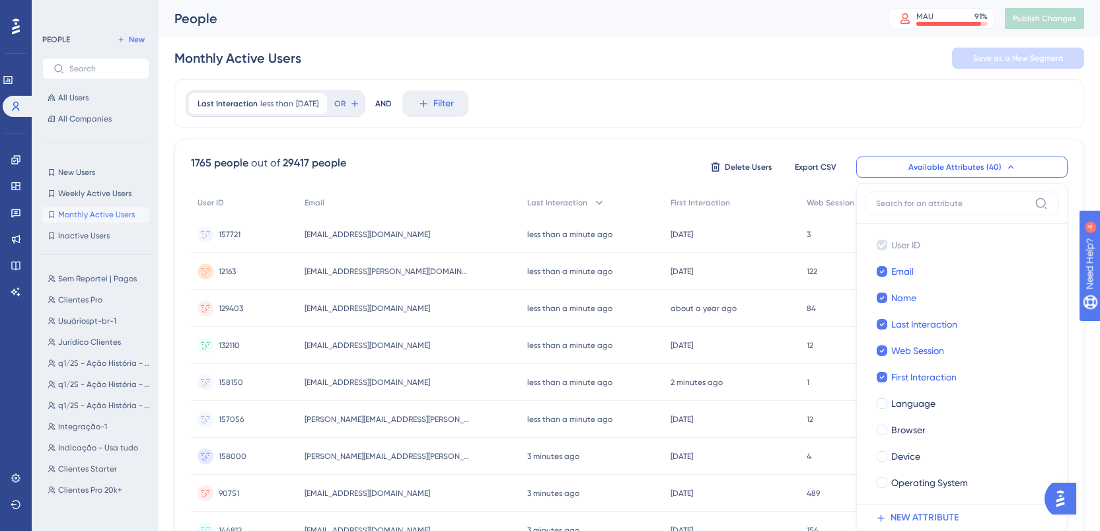
scroll to position [92, 0]
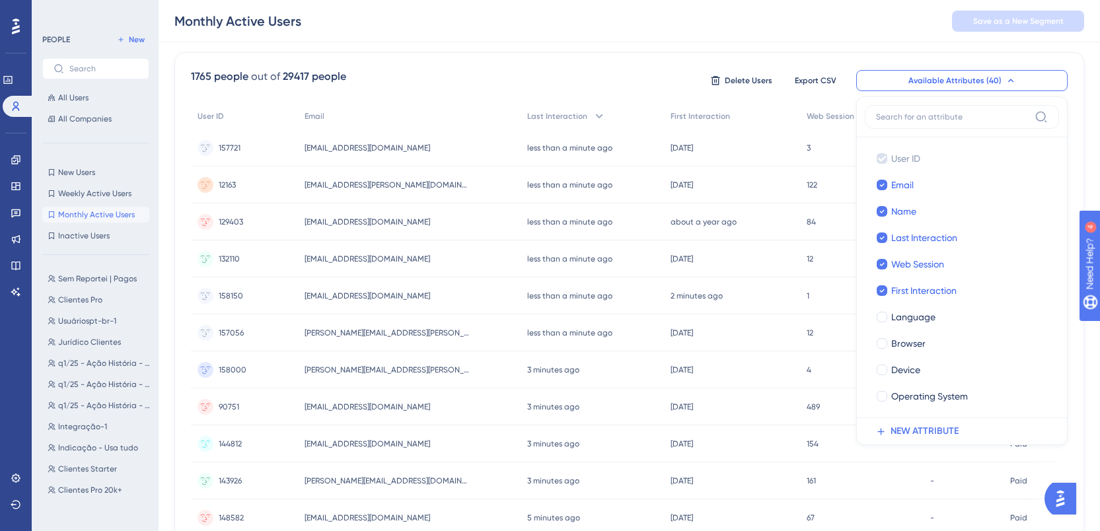
click at [939, 117] on input at bounding box center [952, 117] width 153 height 11
type input "["
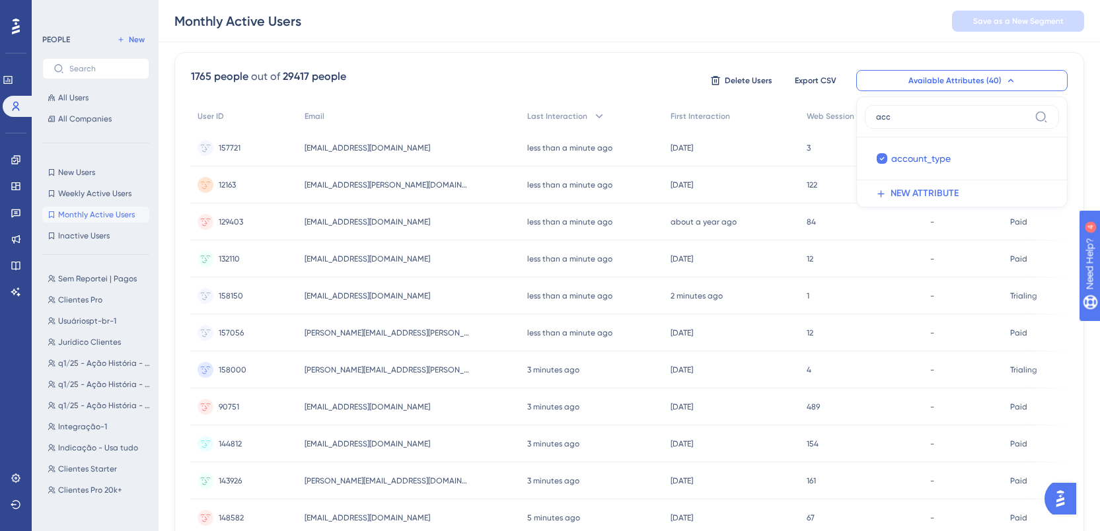
type input "acc"
click at [643, 37] on div "Monthly Active Users Save as a New Segment" at bounding box center [630, 21] width 942 height 42
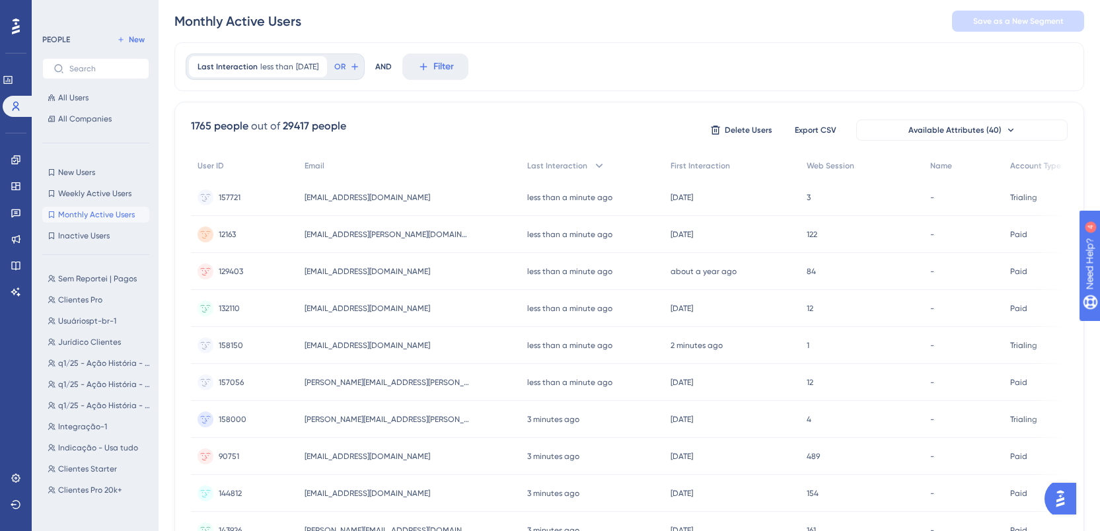
scroll to position [0, 0]
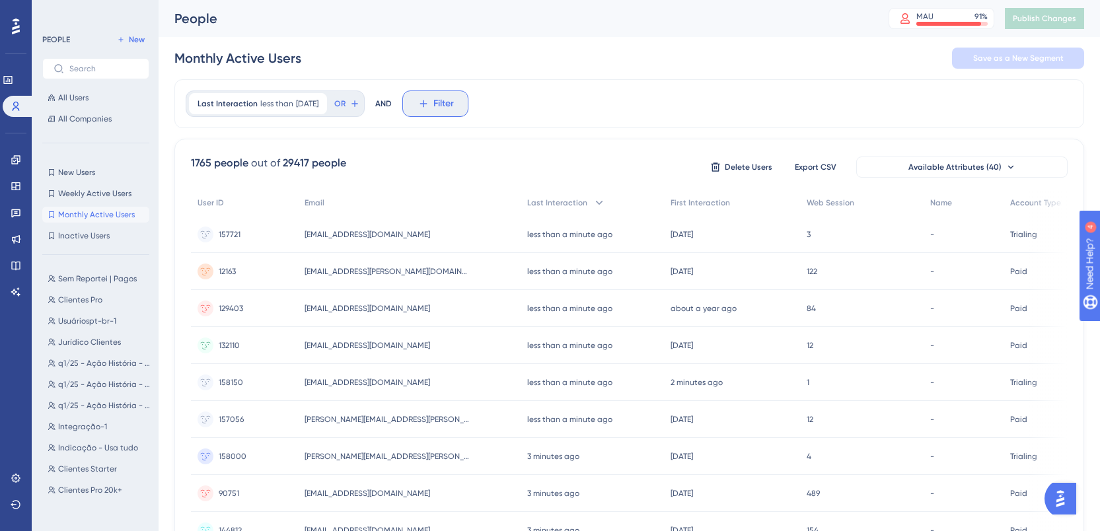
click at [449, 113] on button "Filter" at bounding box center [435, 104] width 66 height 26
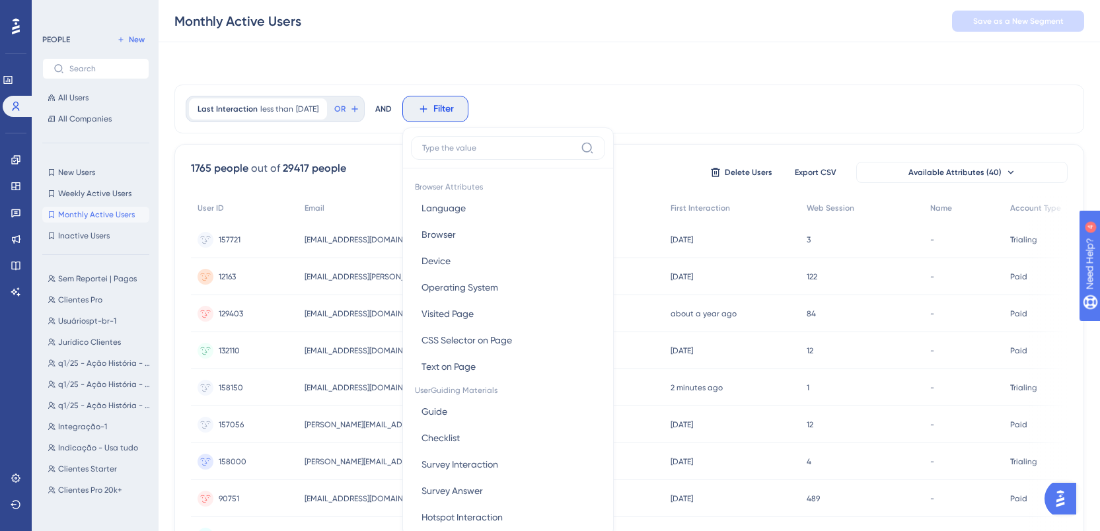
scroll to position [61, 0]
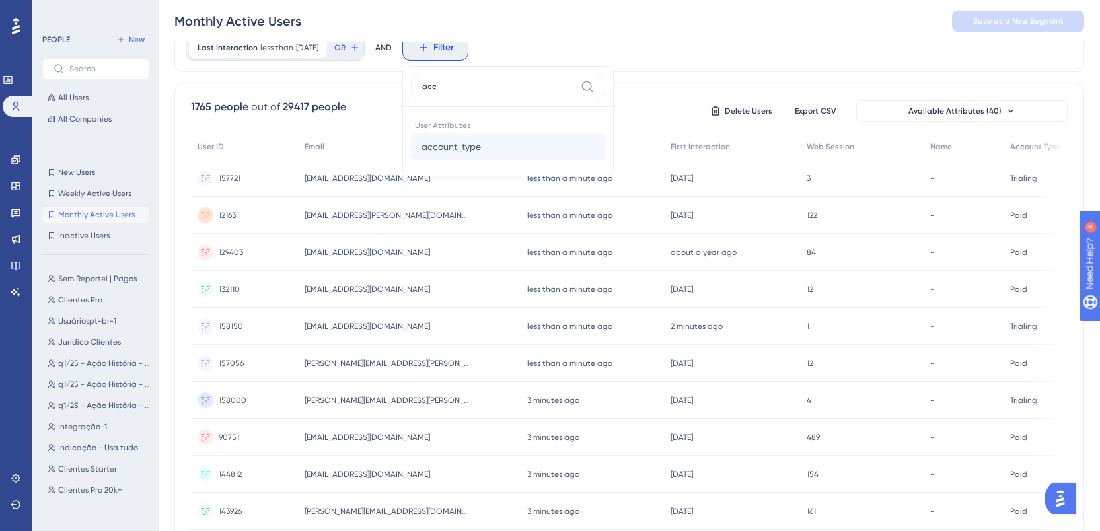
type input "acc"
click at [523, 148] on button "account_type account_type" at bounding box center [508, 146] width 194 height 26
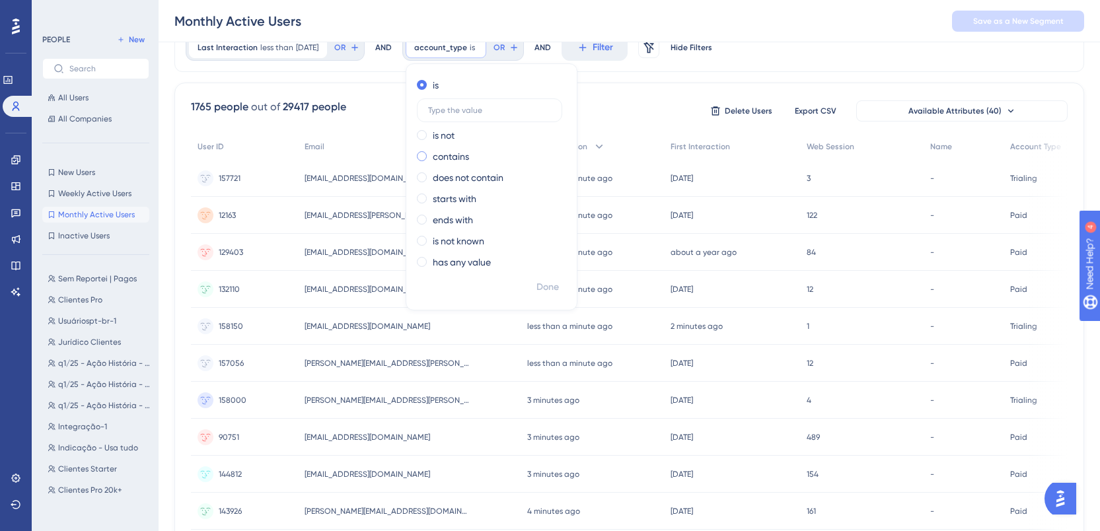
click at [469, 155] on label "contains" at bounding box center [451, 157] width 36 height 16
click at [498, 159] on label at bounding box center [489, 153] width 145 height 24
click at [498, 157] on input "text" at bounding box center [489, 152] width 123 height 9
type input "paid"
click at [558, 287] on span "Done" at bounding box center [548, 287] width 22 height 16
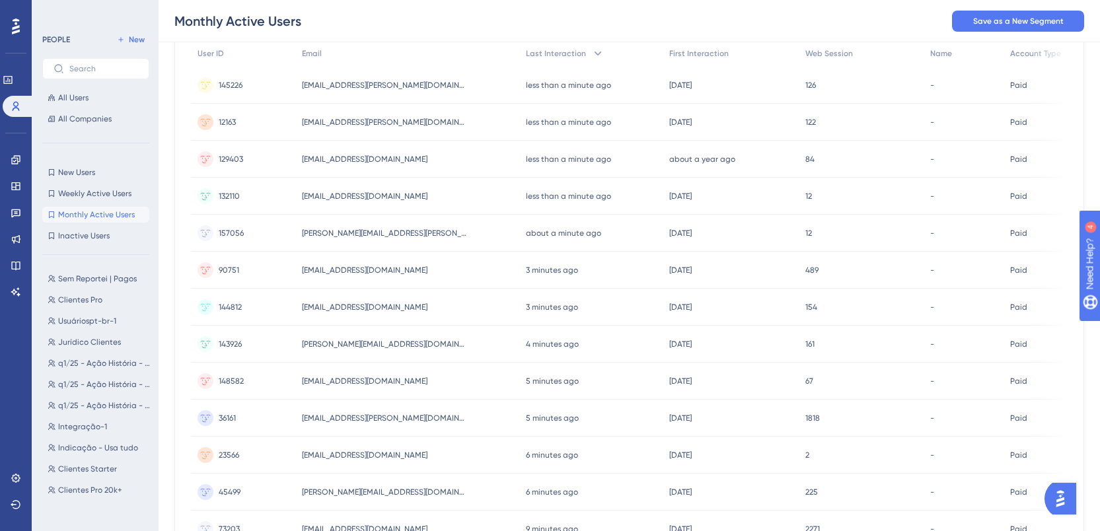
scroll to position [0, 0]
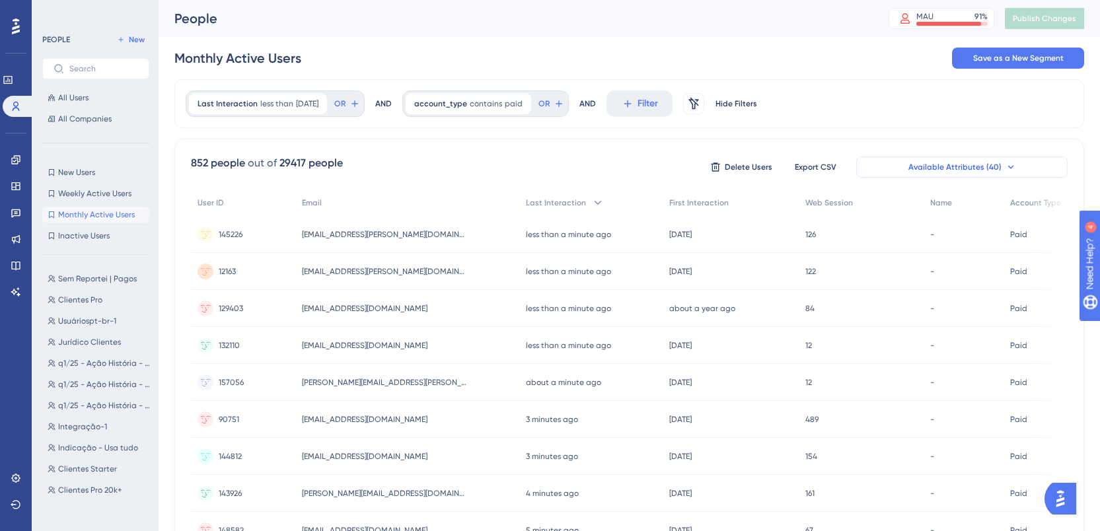
click at [977, 171] on span "Available Attributes (40)" at bounding box center [955, 167] width 93 height 11
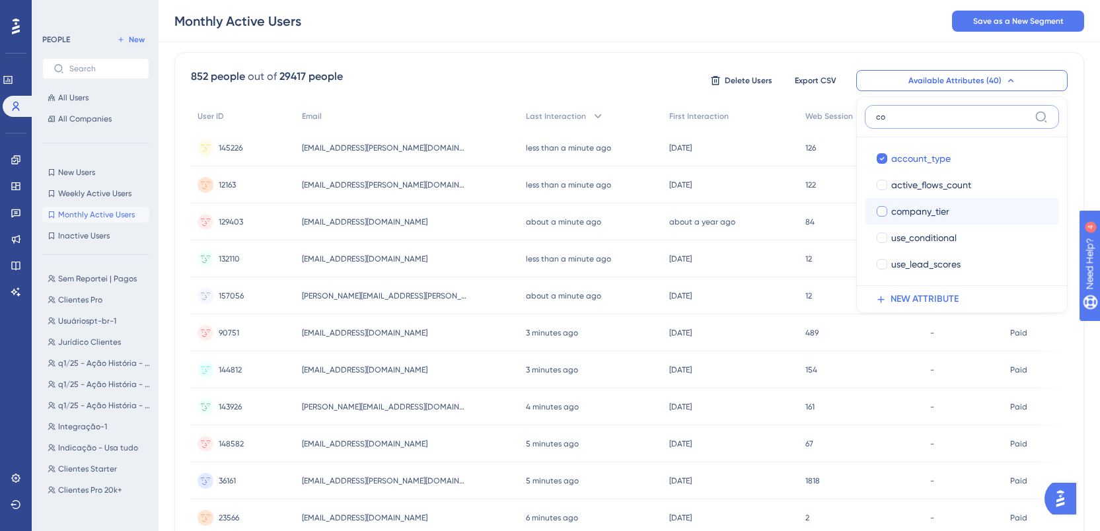
type input "c"
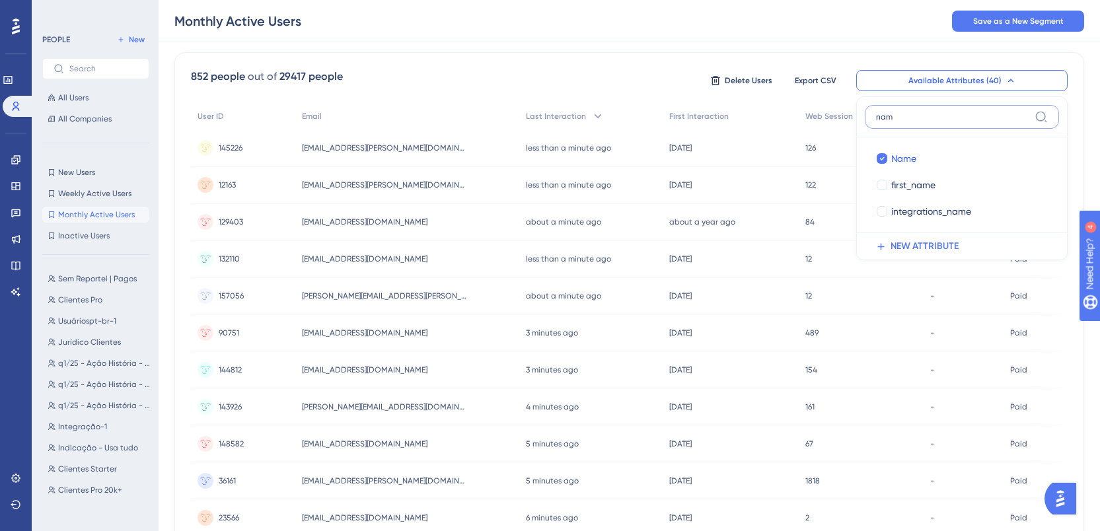
type input "nam"
click at [584, 46] on div "Last Interaction less than [DATE] [DATE] Remove OR AND account_type contains pa…" at bounding box center [629, 461] width 910 height 936
